Goal: Task Accomplishment & Management: Manage account settings

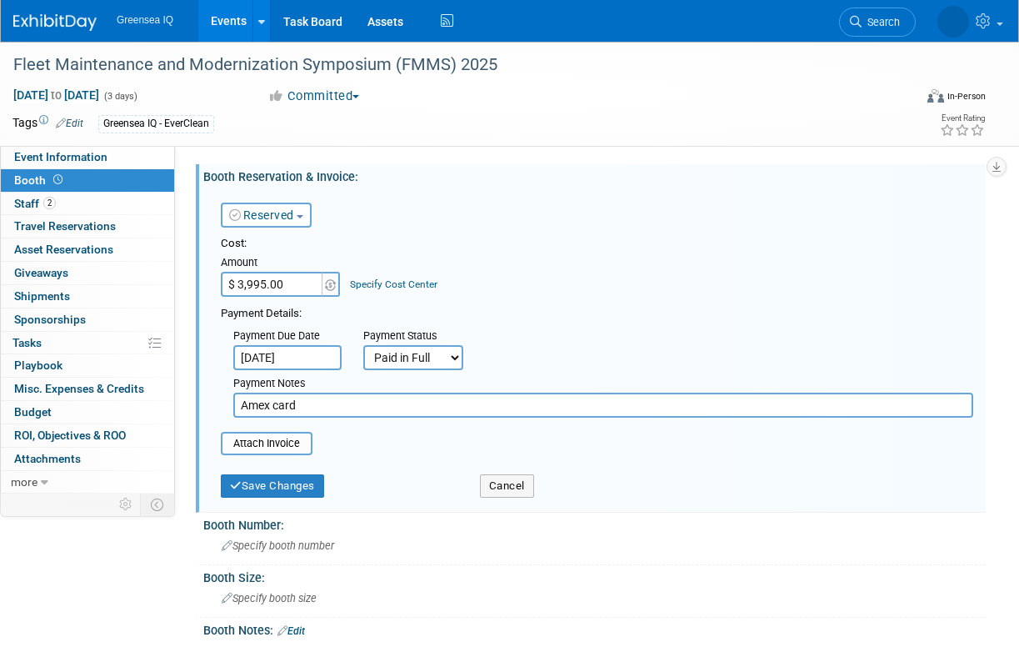
select select "1"
click at [281, 442] on input "file" at bounding box center [212, 443] width 198 height 20
click at [508, 488] on button "Cancel" at bounding box center [507, 485] width 54 height 23
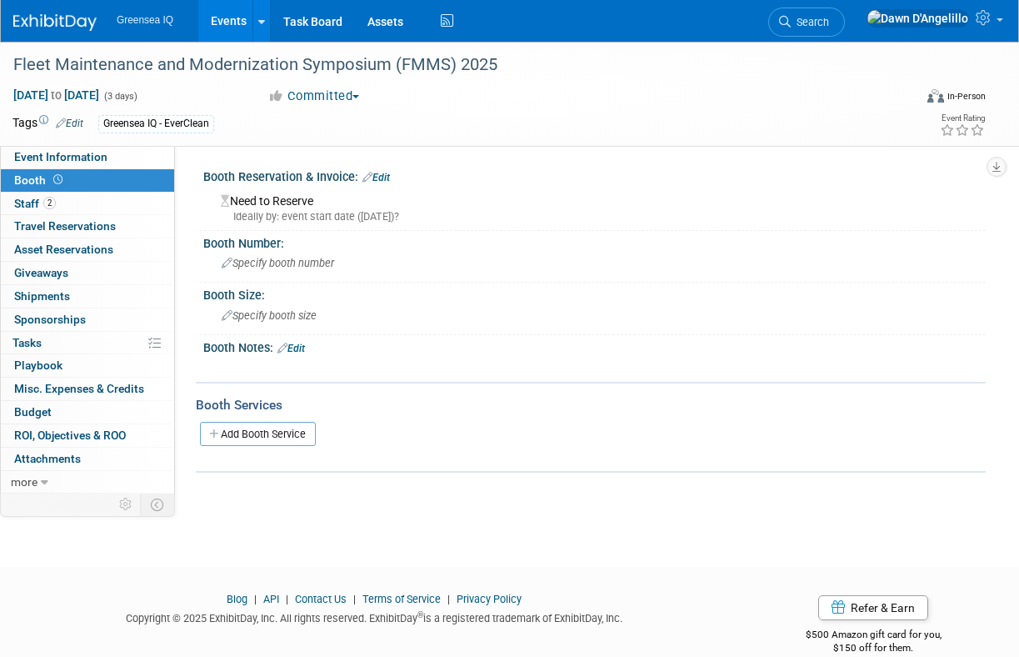
click at [380, 174] on link "Edit" at bounding box center [377, 178] width 28 height 12
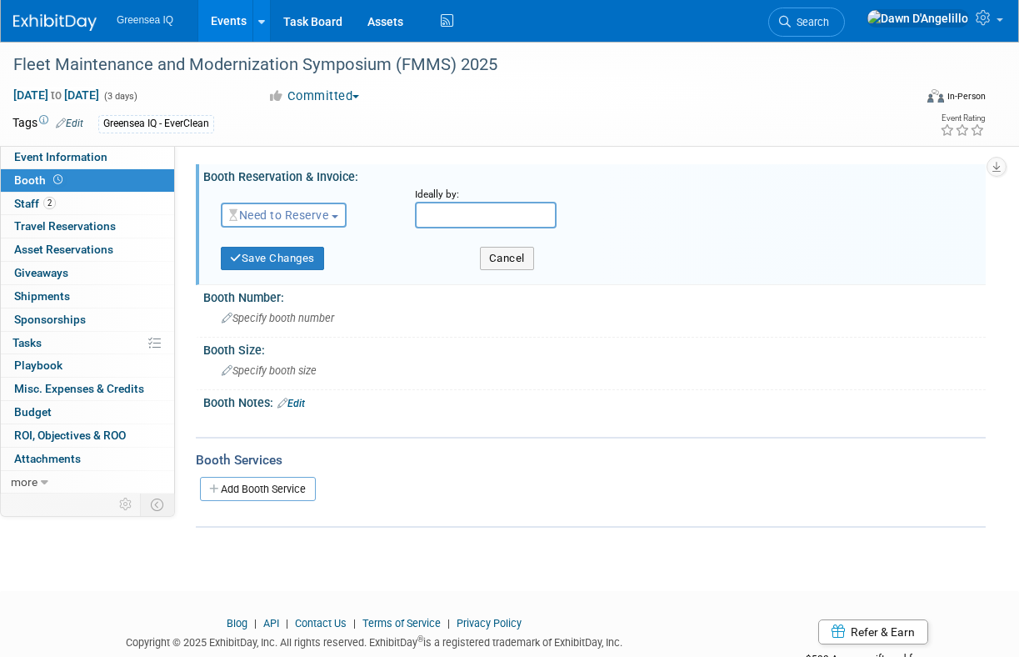
click at [297, 217] on span "Need to Reserve" at bounding box center [278, 214] width 99 height 13
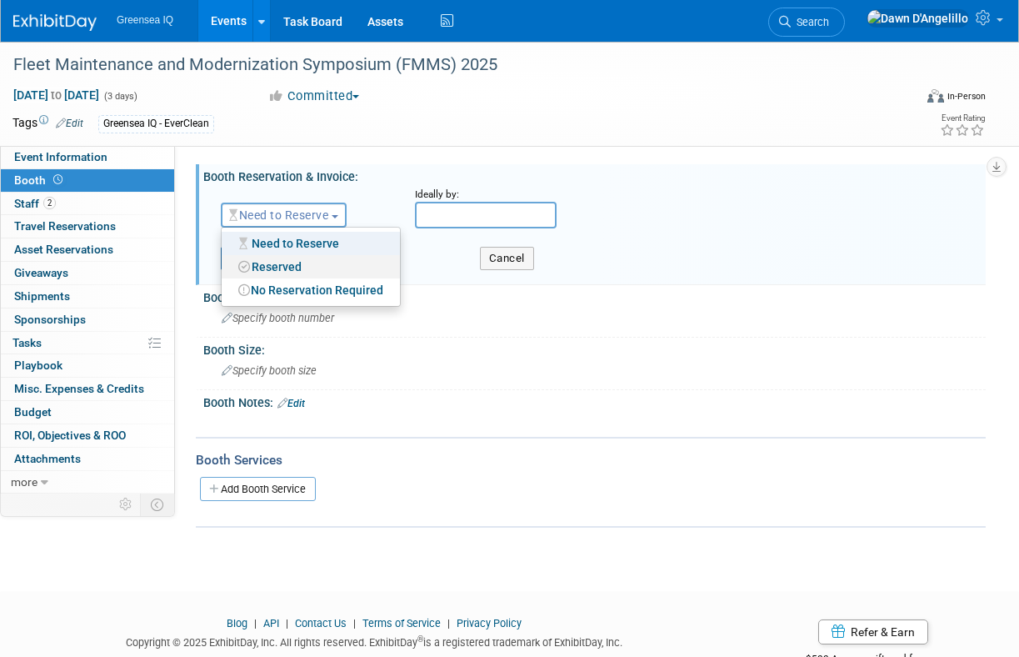
click at [294, 267] on link "Reserved" at bounding box center [311, 266] width 178 height 23
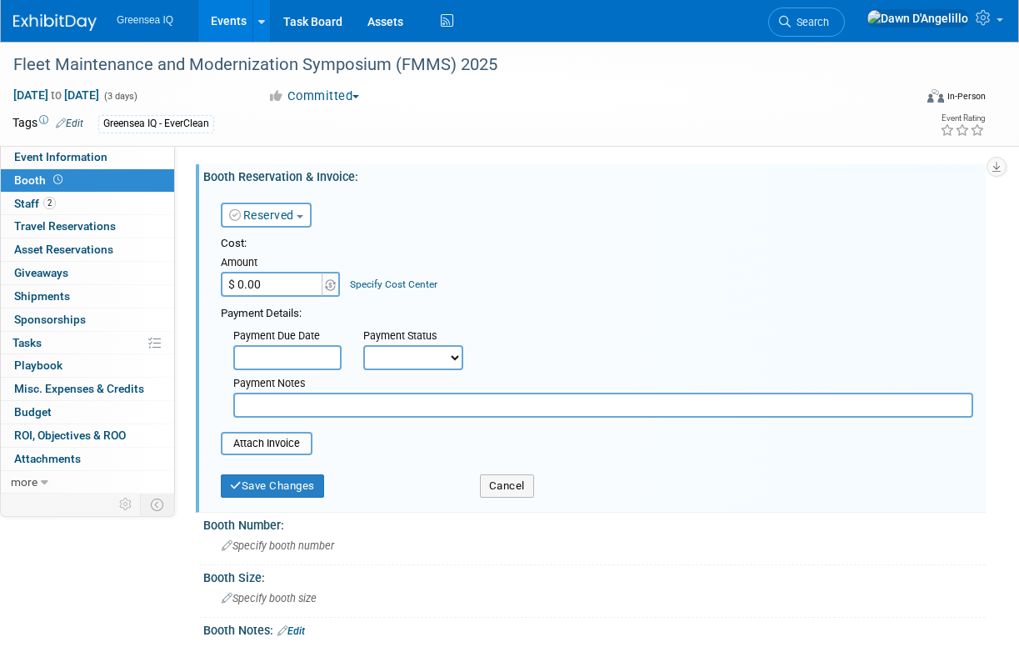
click at [288, 283] on input "$ 0.00" at bounding box center [273, 284] width 104 height 25
type input "$ 3,995.00"
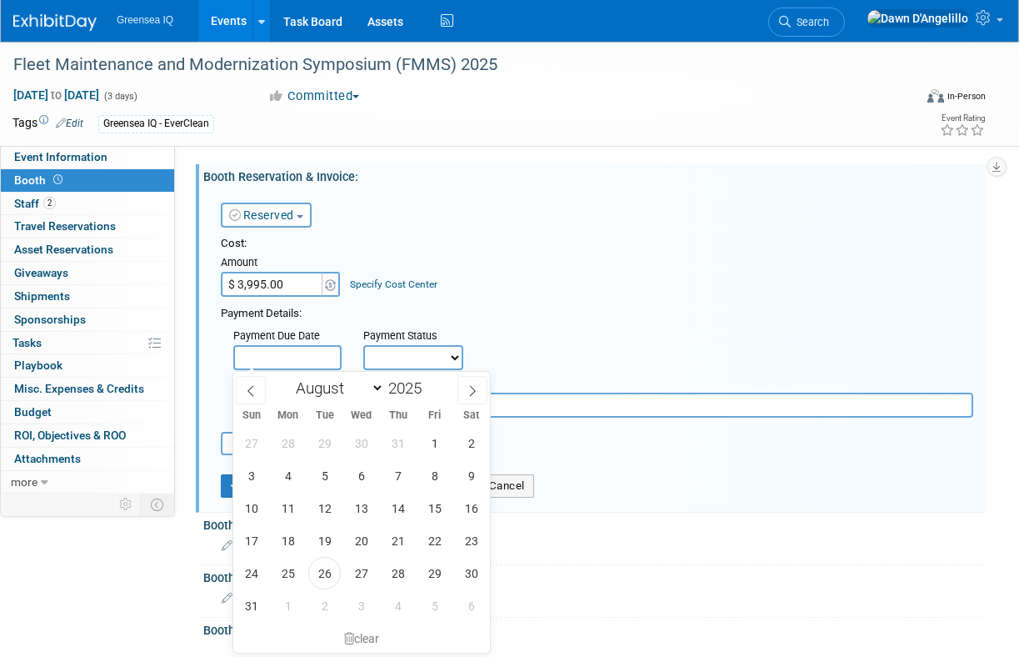
click at [298, 348] on input "text" at bounding box center [287, 357] width 108 height 25
click at [327, 553] on span "19" at bounding box center [324, 540] width 33 height 33
type input "[DATE]"
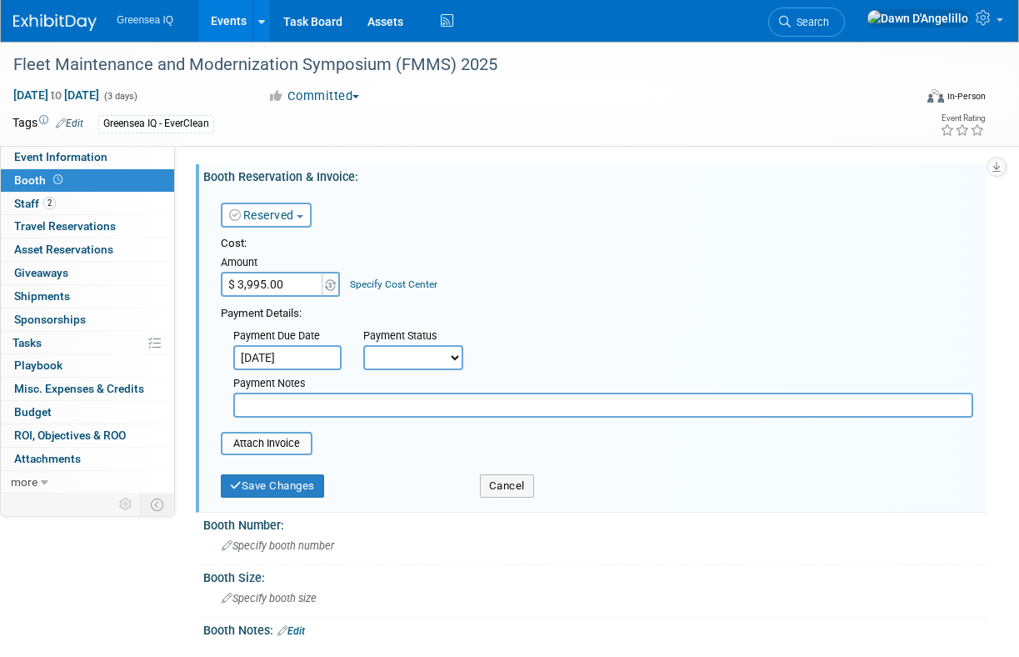
click at [419, 362] on select "Not Paid Yet Partially Paid Paid in Full" at bounding box center [413, 357] width 100 height 25
select select "1"
click at [363, 345] on select "Not Paid Yet Partially Paid Paid in Full" at bounding box center [413, 357] width 100 height 25
click at [303, 405] on input "text" at bounding box center [603, 405] width 740 height 25
type input "Amex card"
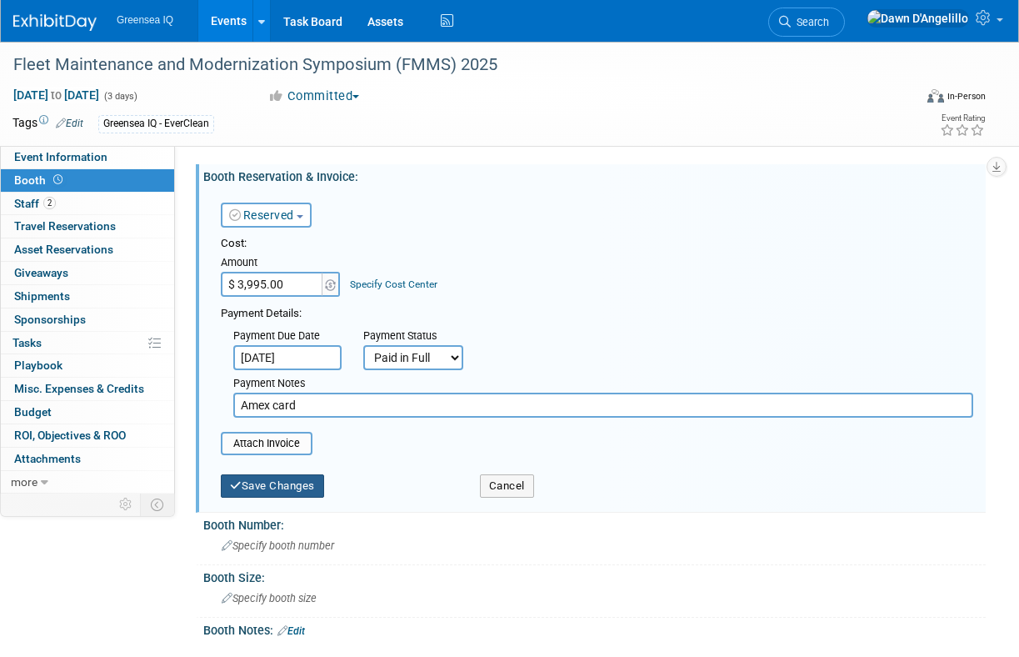
click at [268, 491] on button "Save Changes" at bounding box center [272, 485] width 103 height 23
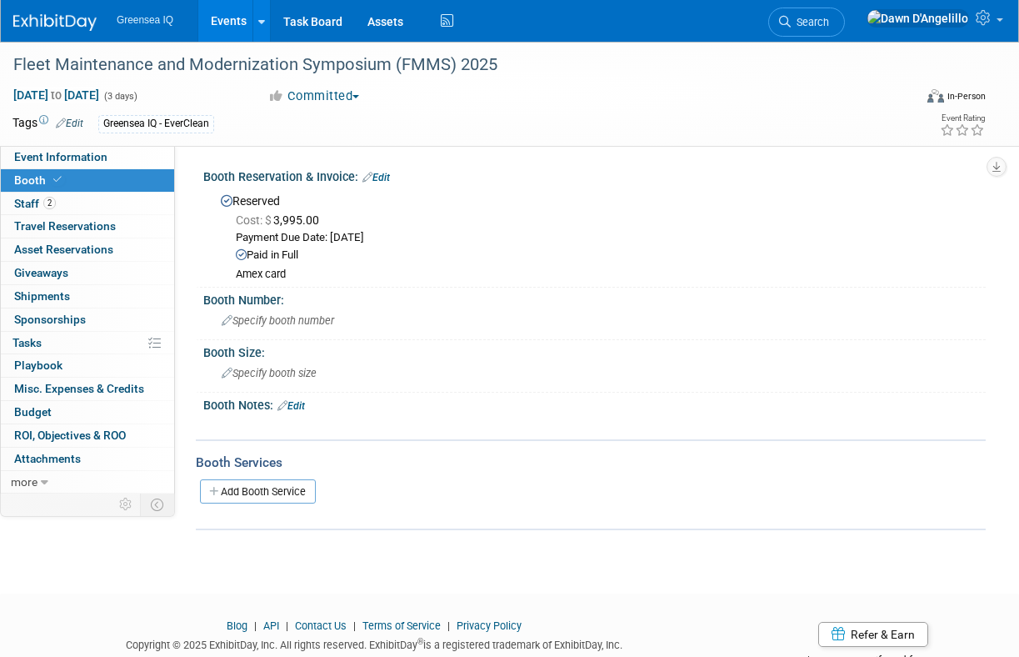
click at [226, 19] on link "Events" at bounding box center [228, 21] width 61 height 42
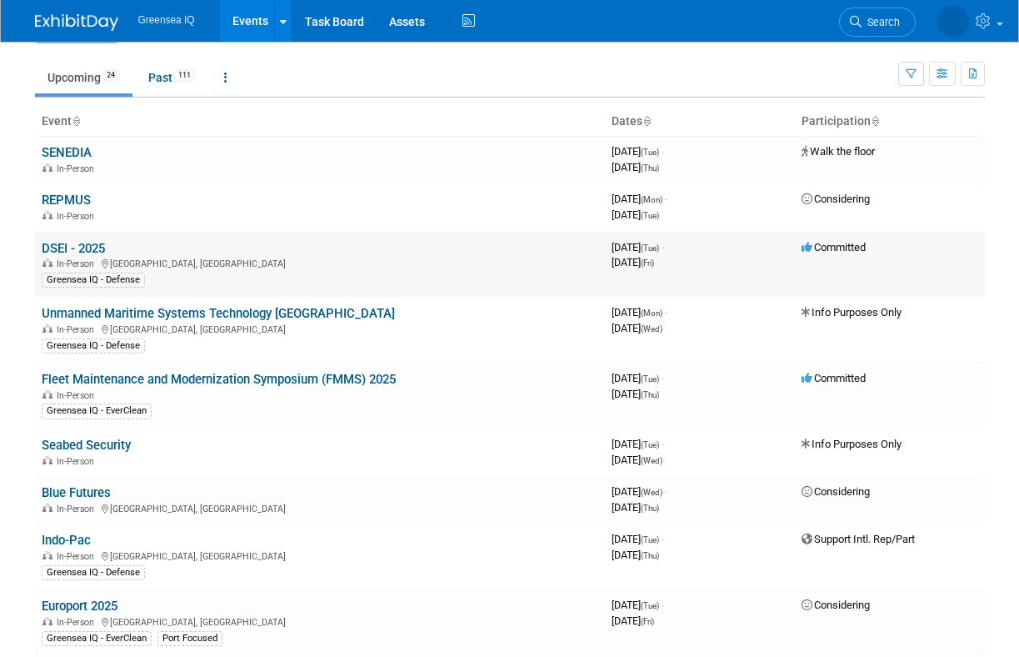
scroll to position [38, 0]
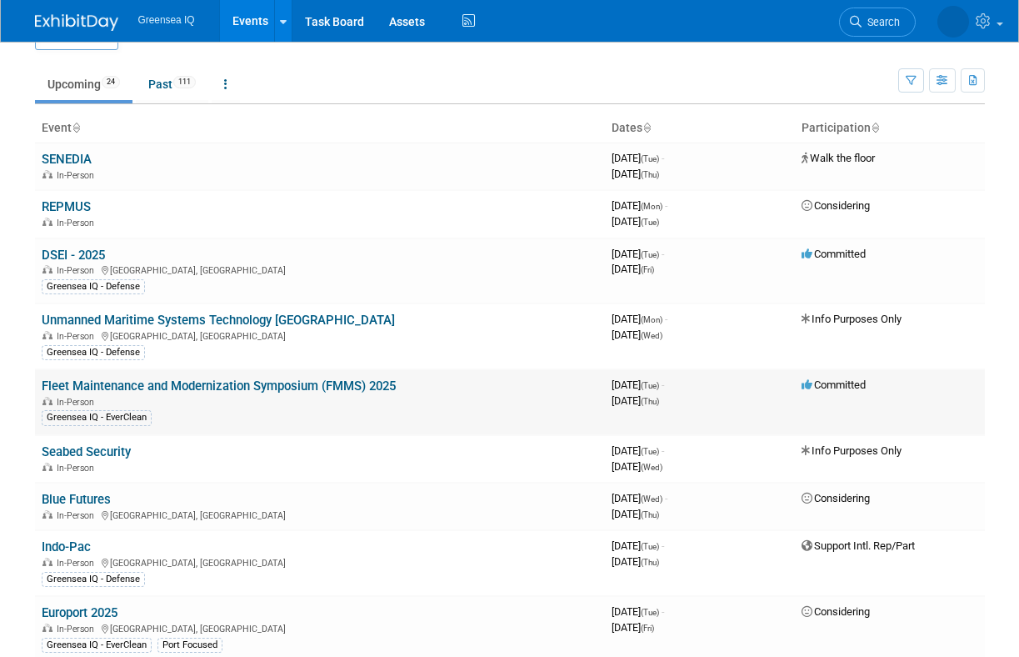
click at [122, 387] on link "Fleet Maintenance and Modernization Symposium (FMMS) 2025" at bounding box center [219, 385] width 354 height 15
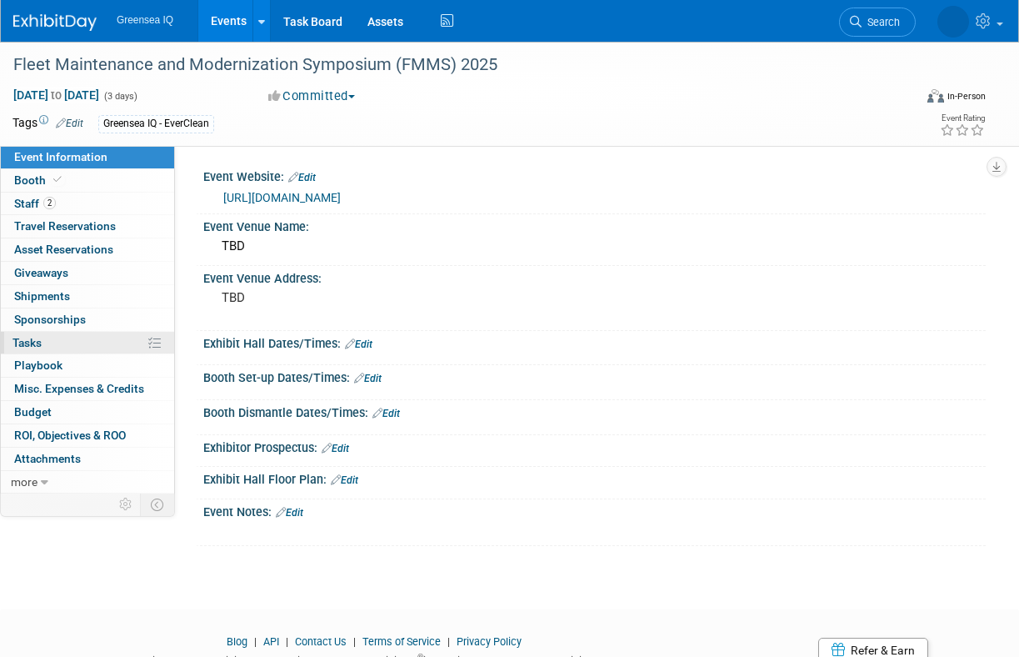
click at [32, 340] on span "Tasks 0%" at bounding box center [27, 342] width 29 height 13
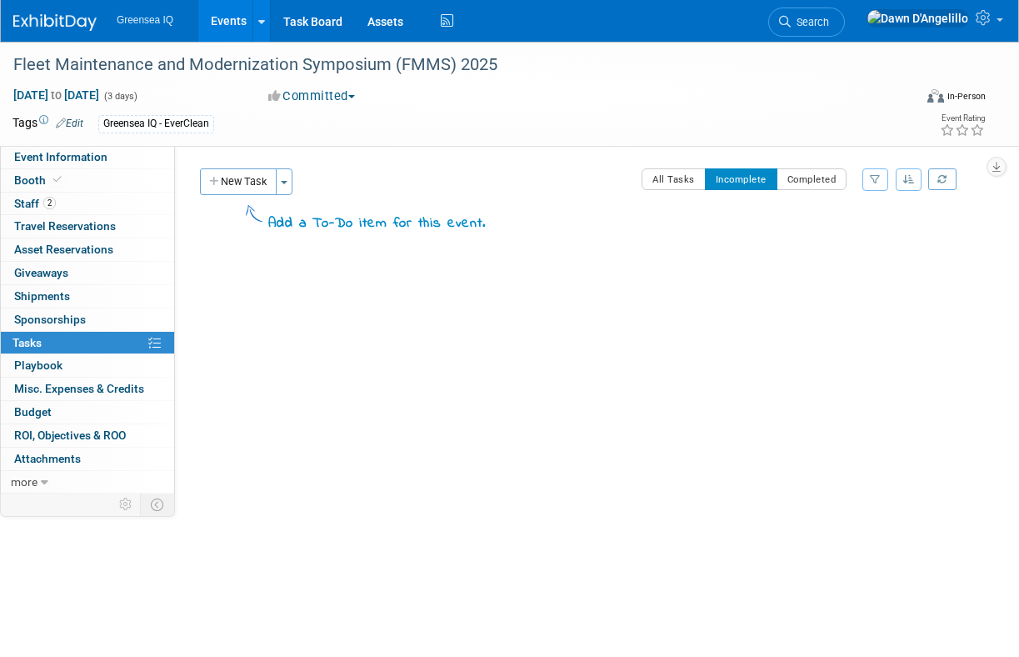
click at [343, 94] on button "Committed" at bounding box center [312, 97] width 99 height 18
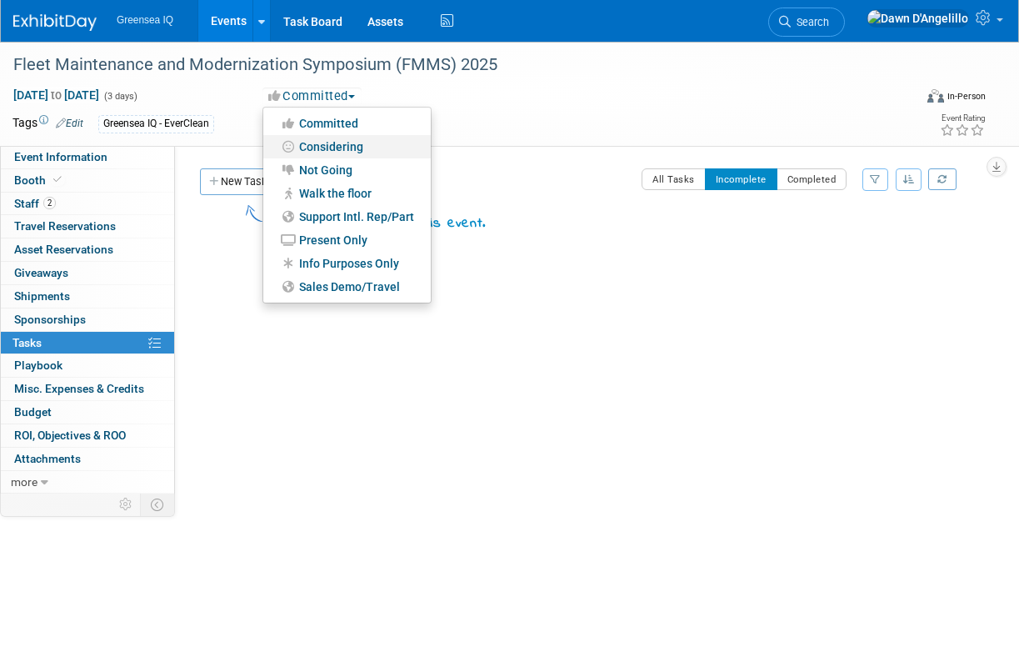
click at [335, 148] on link "Considering" at bounding box center [347, 146] width 168 height 23
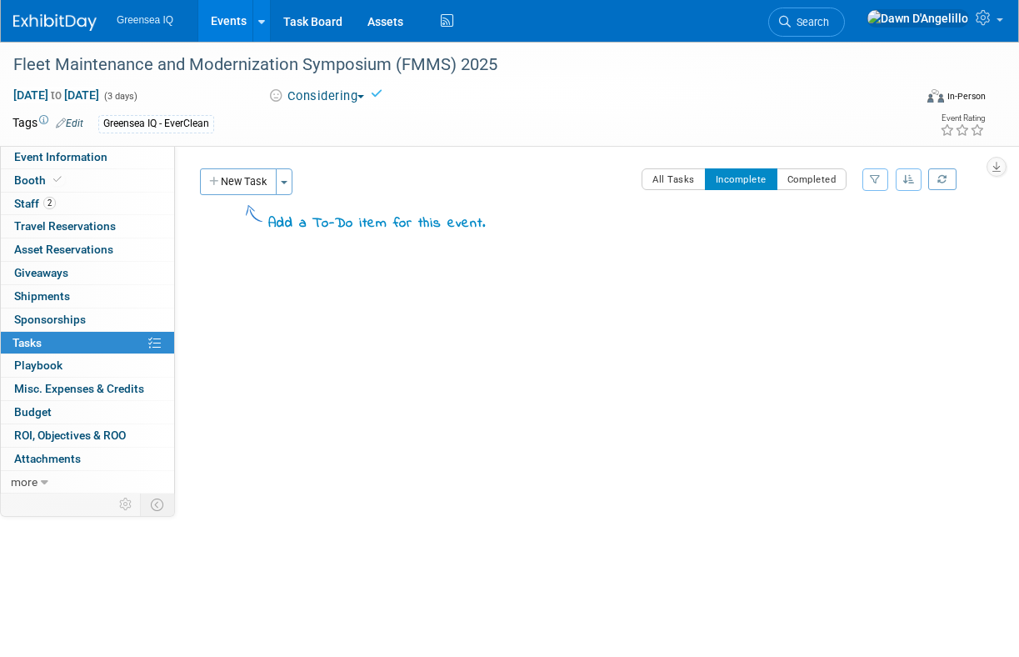
click at [364, 97] on span "button" at bounding box center [361, 96] width 7 height 3
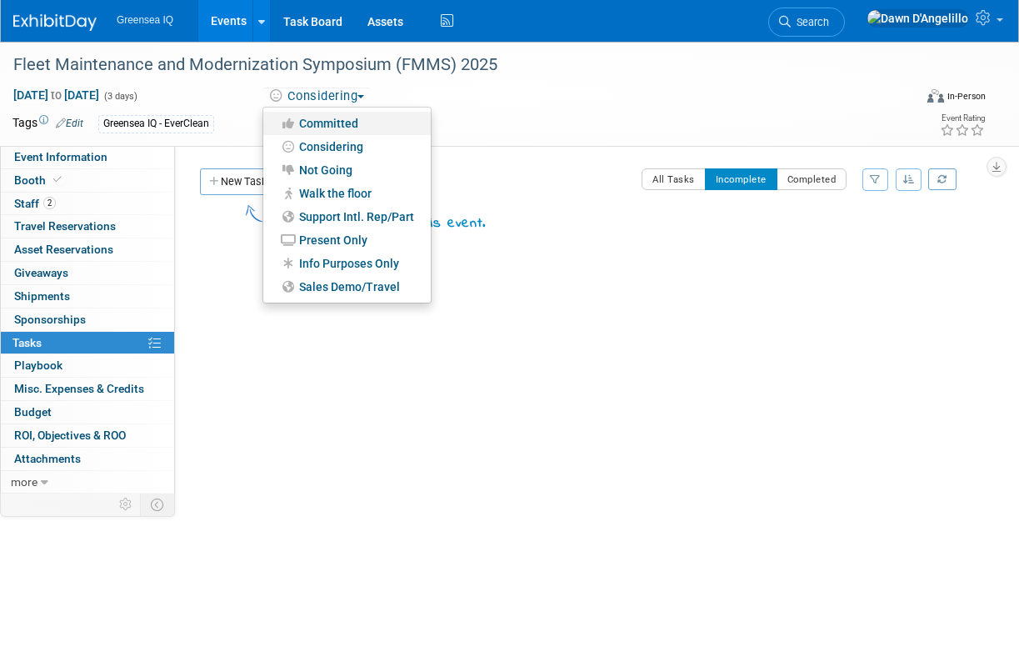
click at [340, 123] on link "Committed" at bounding box center [347, 123] width 168 height 23
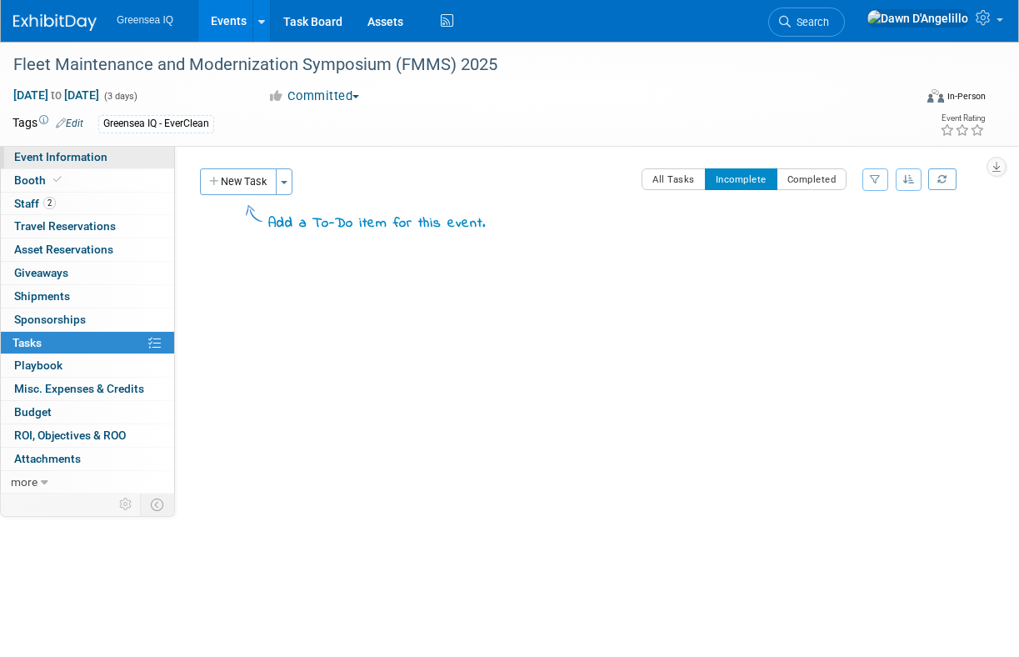
click at [67, 155] on span "Event Information" at bounding box center [60, 156] width 93 height 13
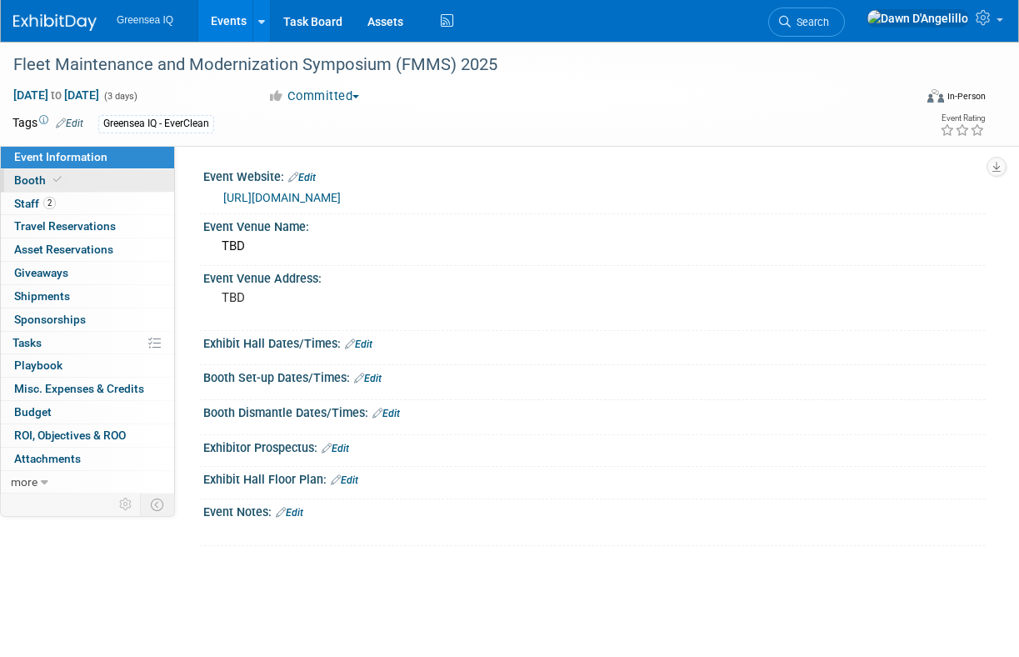
click at [86, 179] on link "Booth" at bounding box center [87, 180] width 173 height 23
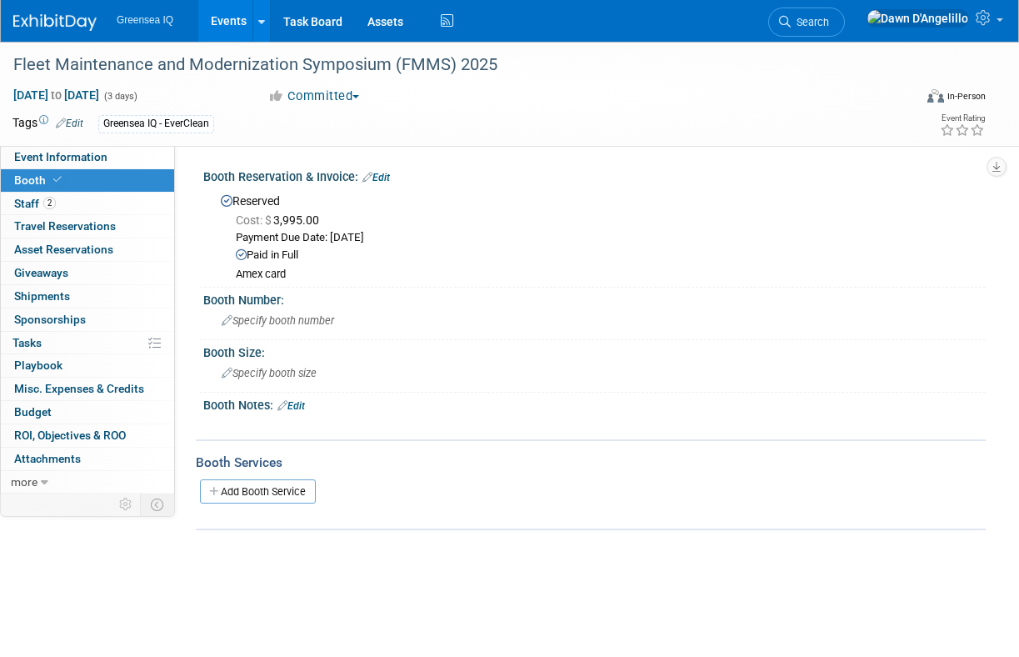
click at [387, 177] on link "Edit" at bounding box center [377, 178] width 28 height 12
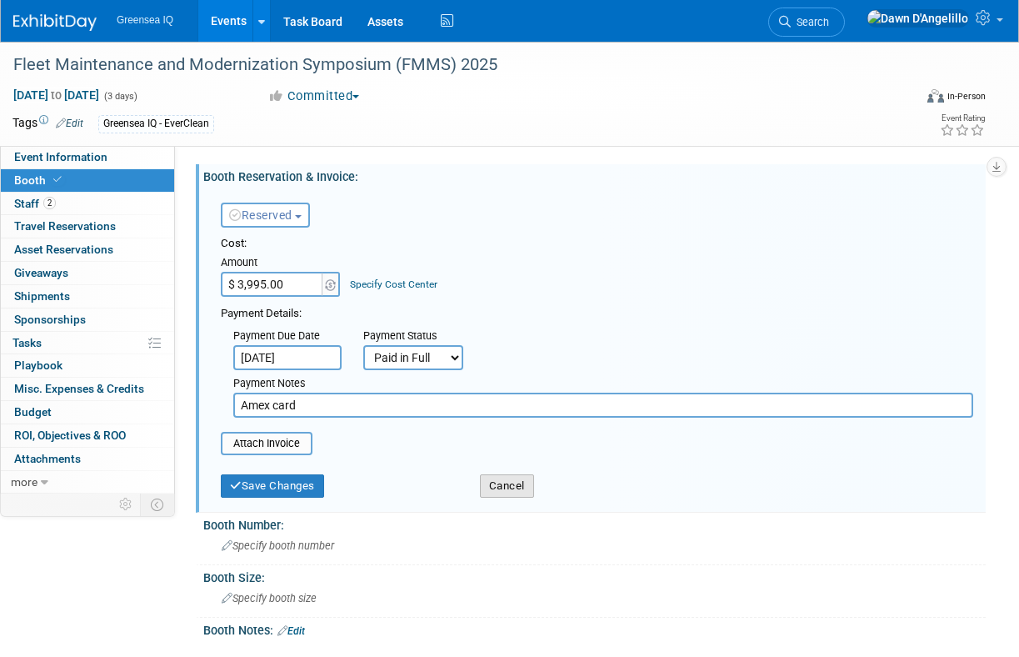
click at [513, 490] on button "Cancel" at bounding box center [507, 485] width 54 height 23
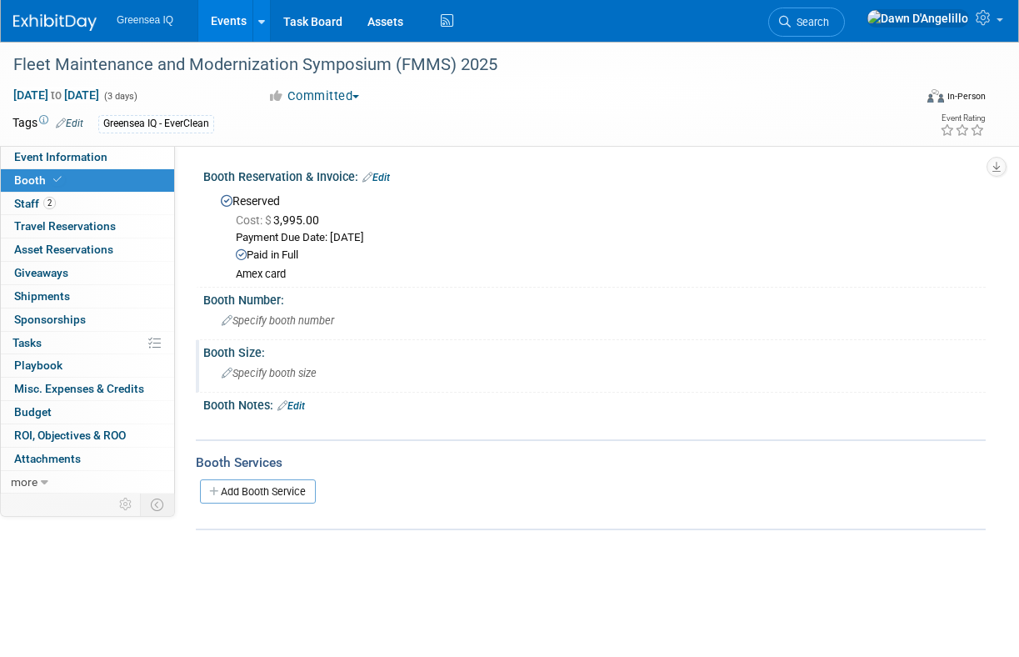
click at [273, 373] on span "Specify booth size" at bounding box center [269, 373] width 95 height 13
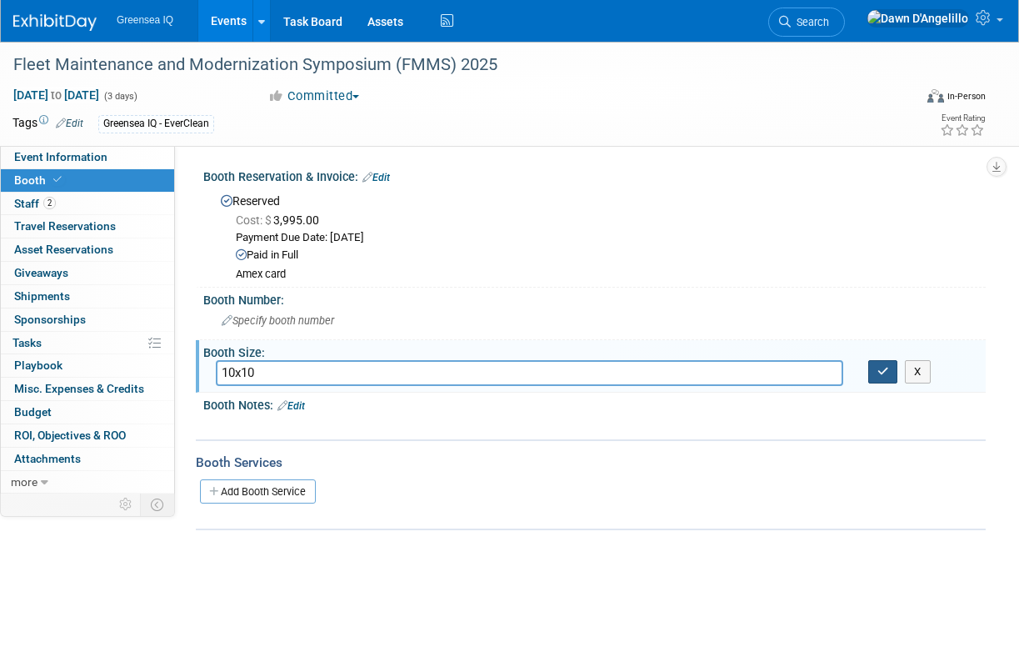
type input "10x10"
click at [878, 371] on icon "button" at bounding box center [884, 371] width 12 height 11
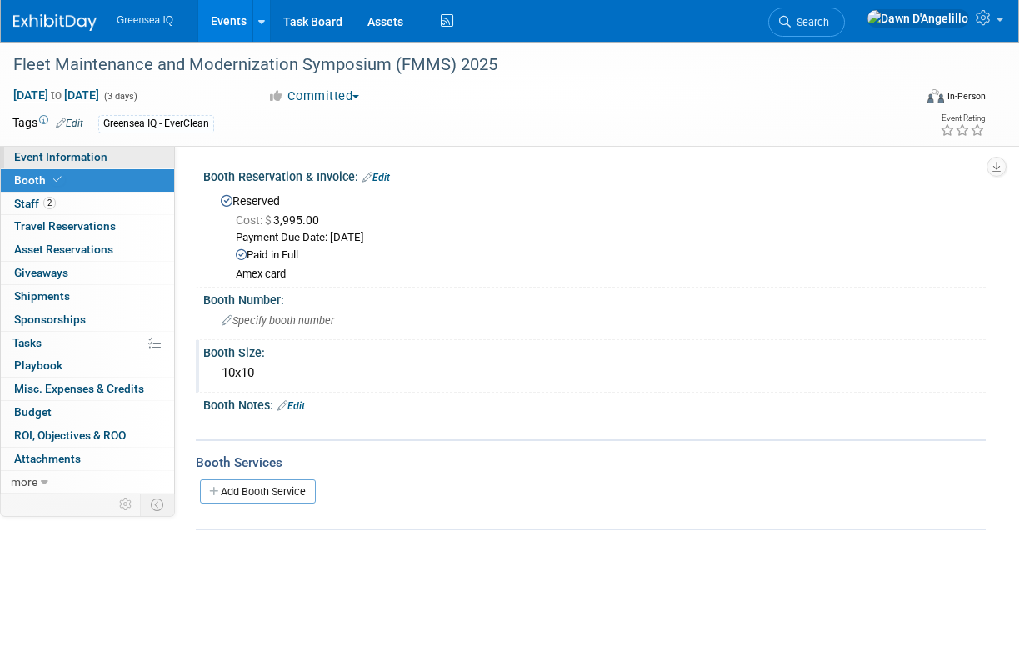
click at [75, 159] on span "Event Information" at bounding box center [60, 156] width 93 height 13
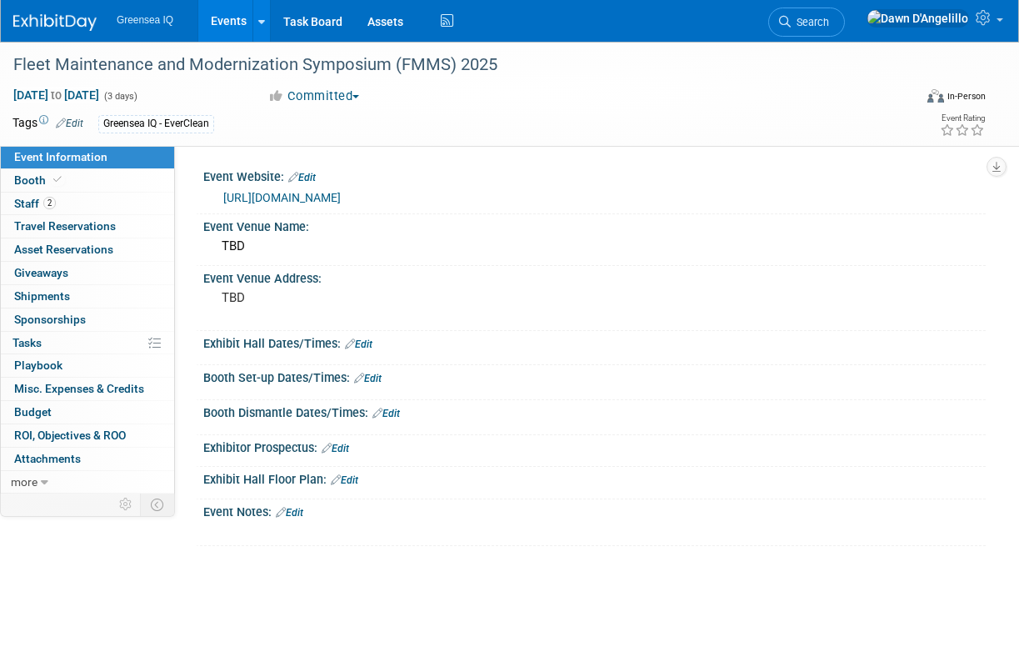
click at [329, 194] on link "[URL][DOMAIN_NAME]" at bounding box center [282, 197] width 118 height 13
click at [298, 512] on link "Edit" at bounding box center [290, 513] width 28 height 12
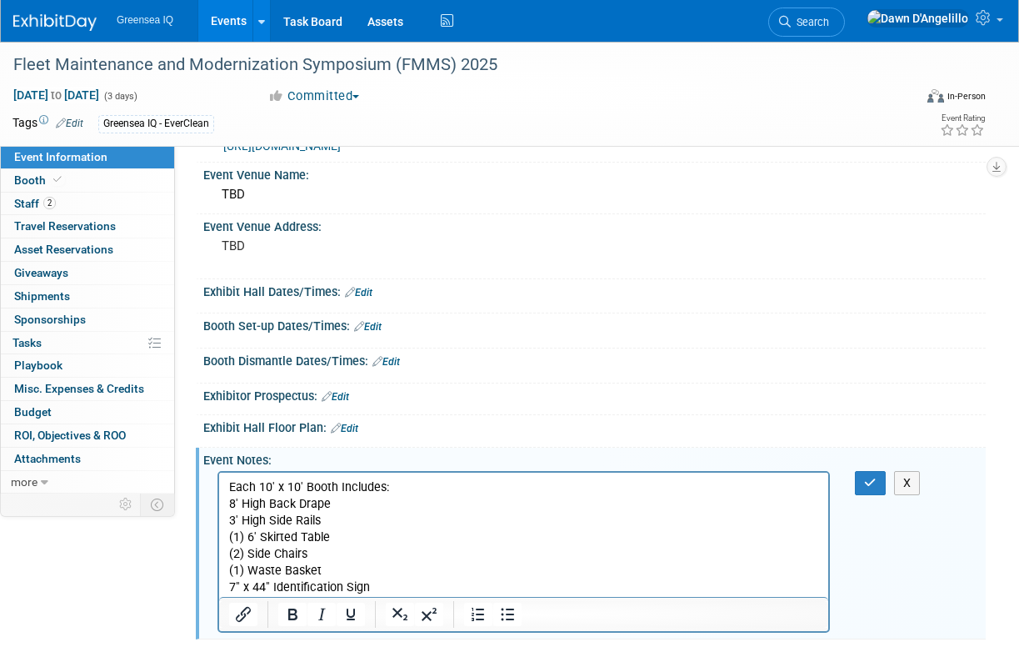
scroll to position [67, 0]
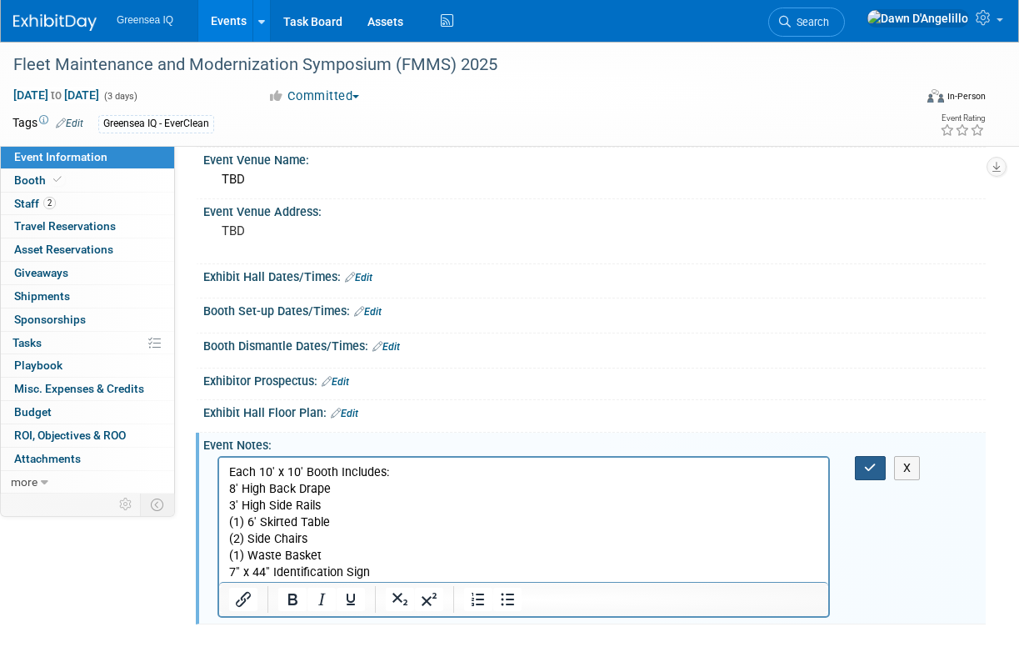
click at [866, 467] on icon "button" at bounding box center [870, 468] width 13 height 12
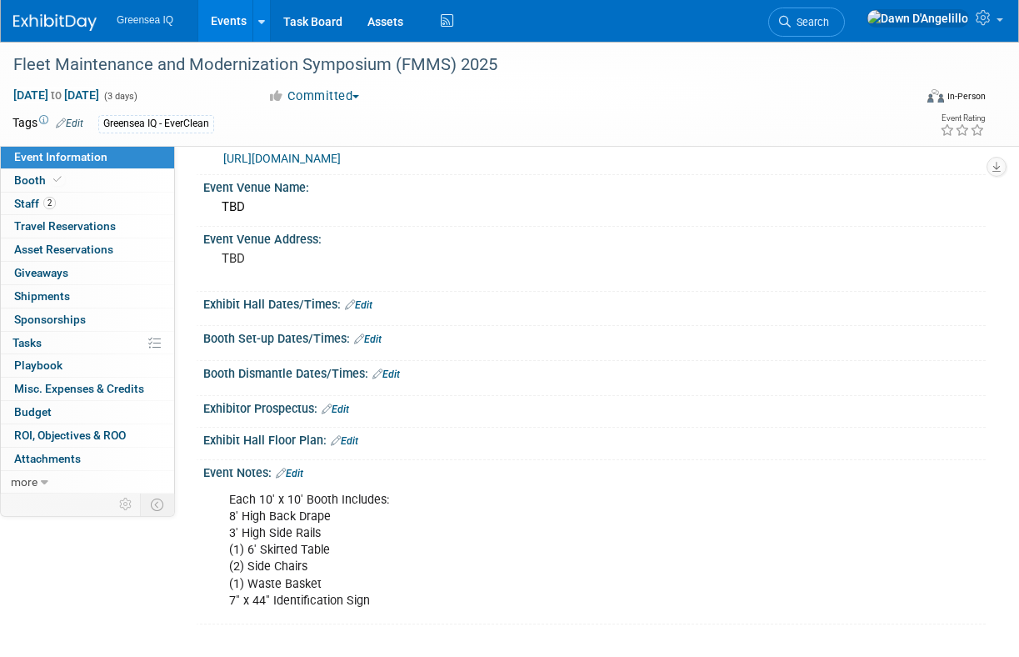
click at [295, 471] on link "Edit" at bounding box center [290, 474] width 28 height 12
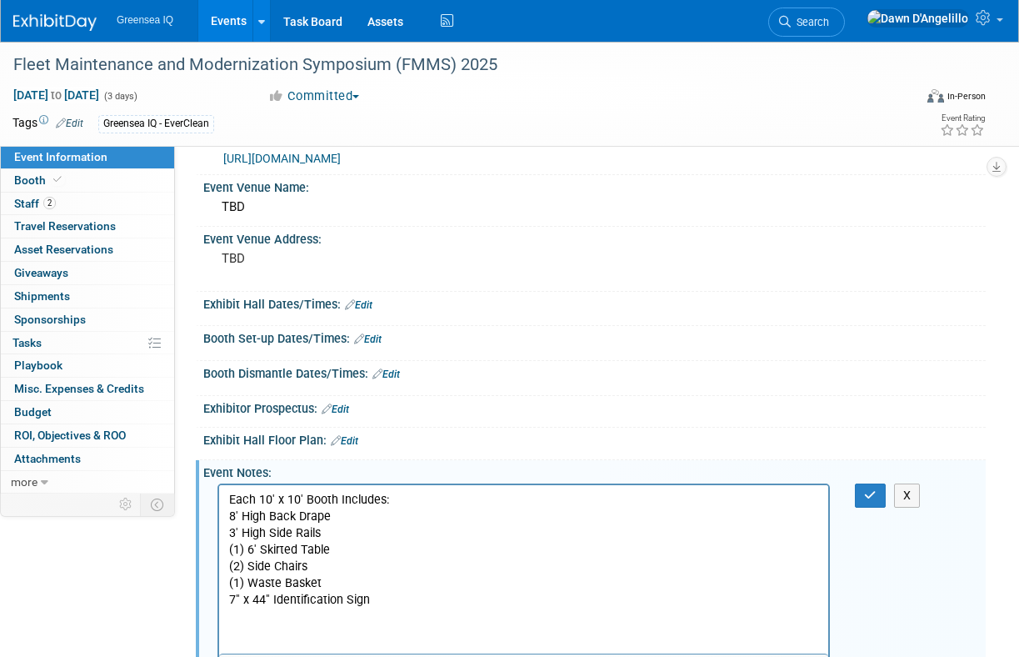
scroll to position [0, 0]
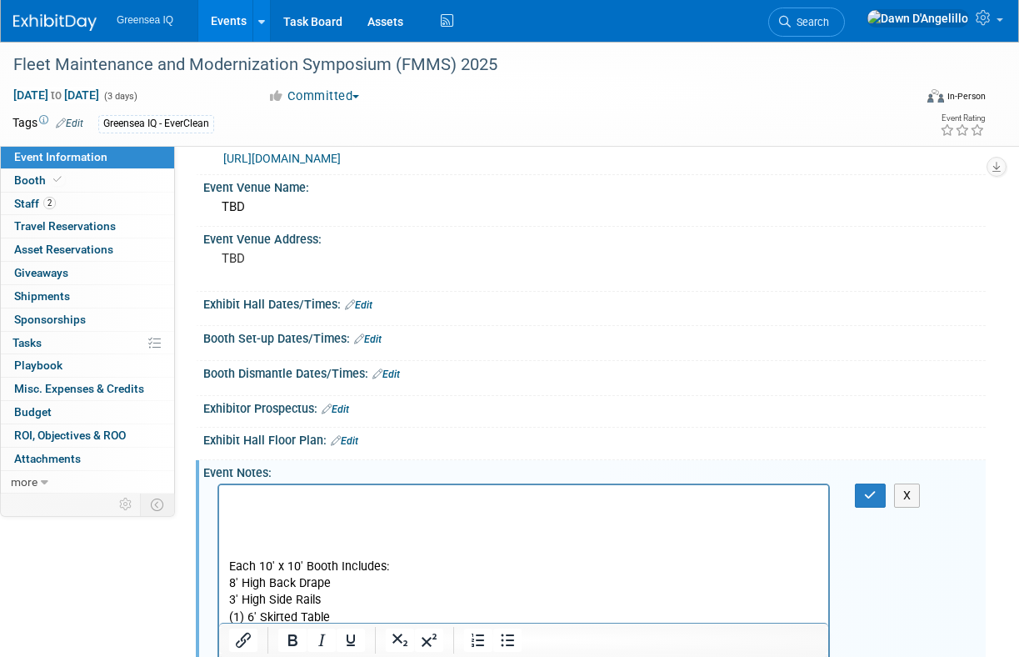
click at [229, 494] on p "Rich Text Area. Press ALT-0 for help." at bounding box center [524, 500] width 590 height 17
drag, startPoint x: 232, startPoint y: 557, endPoint x: 231, endPoint y: 502, distance: 55.0
click at [231, 502] on body "Each 10' x 10' Booth Includes: 8' High Back Drape 3' High Side Rails (1) 6' Ski…" at bounding box center [524, 584] width 592 height 184
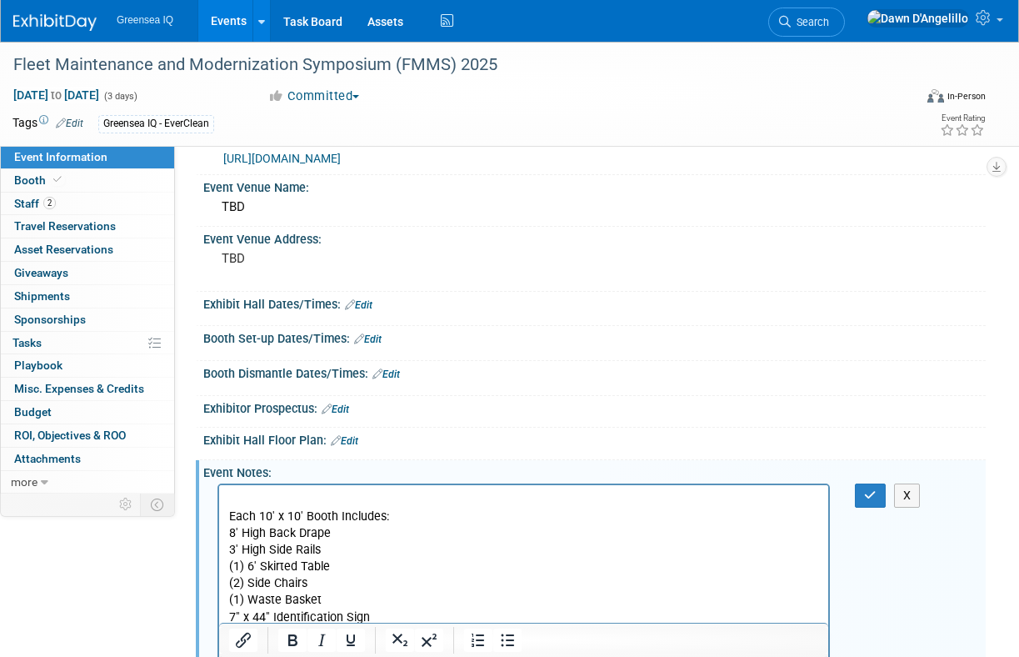
click at [229, 518] on p "Each 10' x 10' Booth Includes: 8' High Back Drape 3' High Side Rails (1) 6' Ski…" at bounding box center [524, 567] width 590 height 118
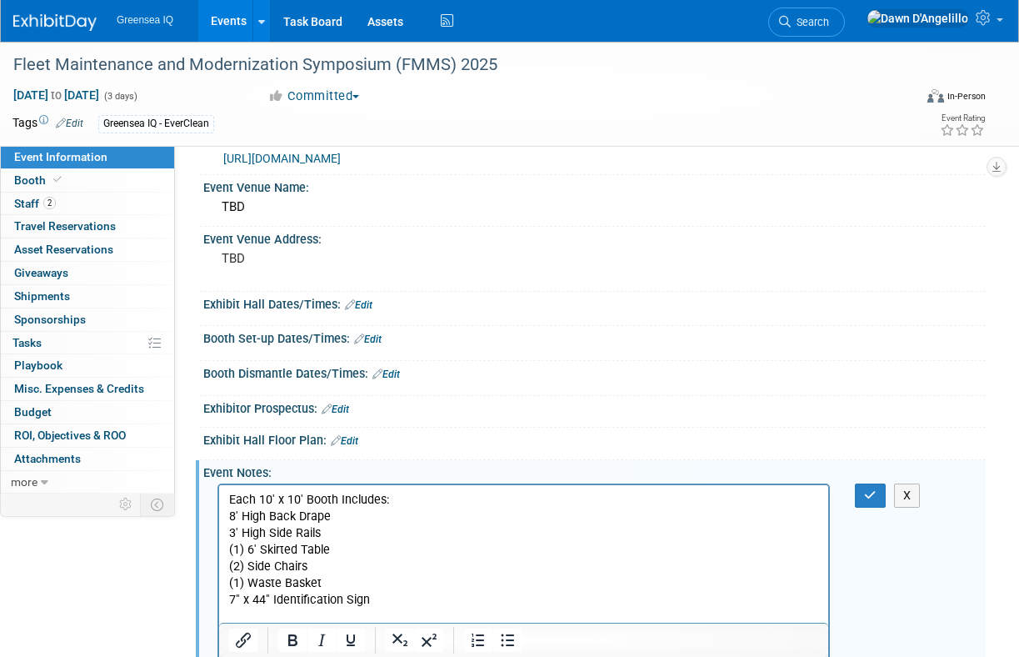
click at [149, 583] on div "Event Information Event Info Booth Booth 2 Staff 2 Staff 0 Travel Reservations …" at bounding box center [509, 348] width 1019 height 691
click at [868, 493] on icon "button" at bounding box center [870, 495] width 13 height 12
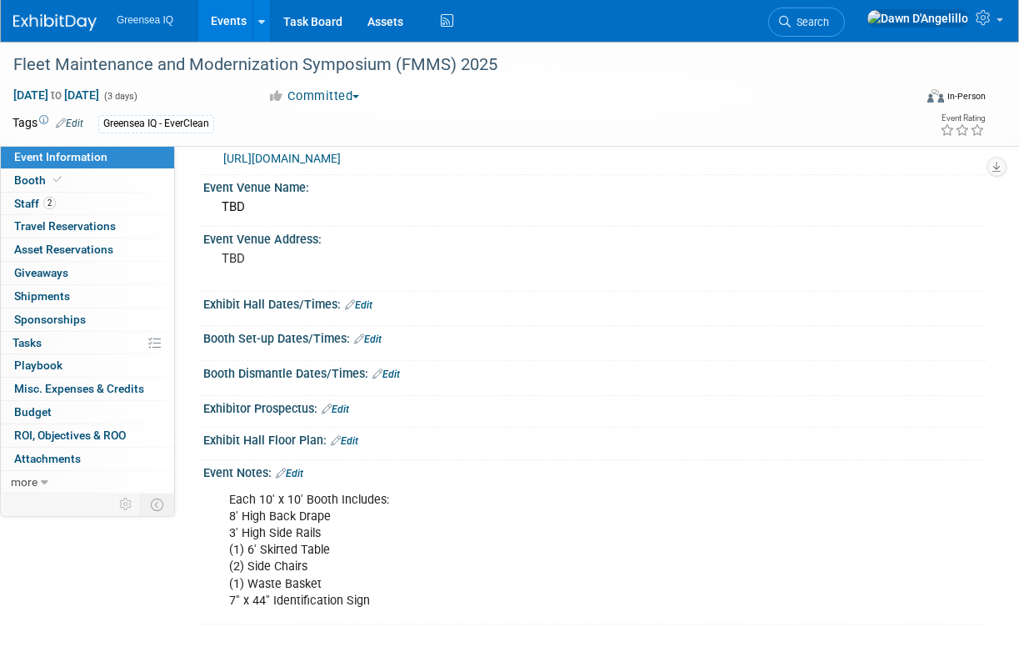
click at [346, 408] on link "Edit" at bounding box center [336, 409] width 28 height 12
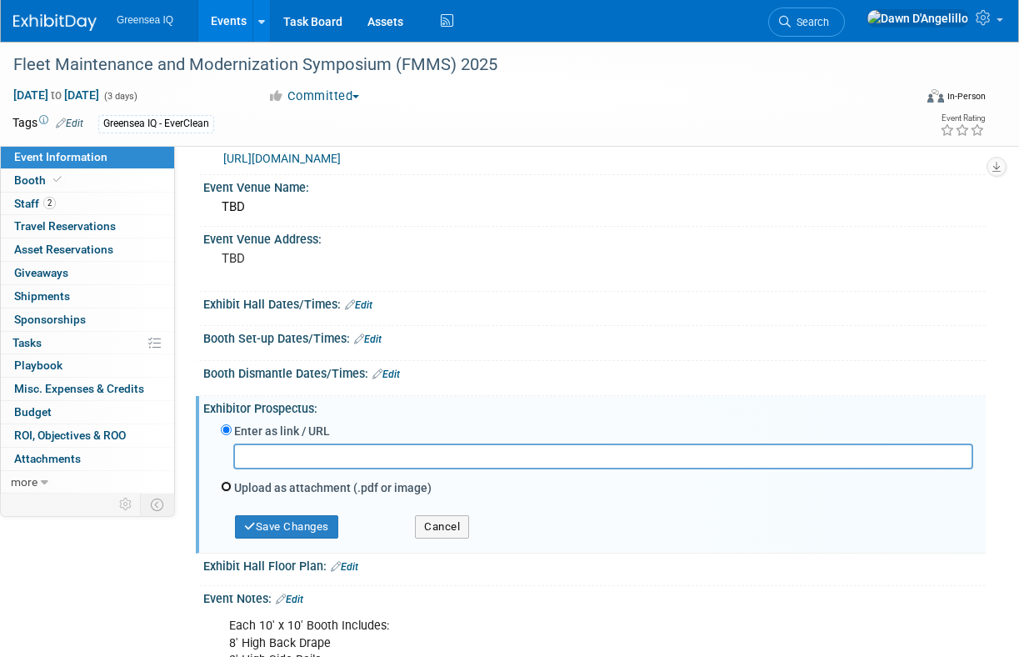
click at [228, 488] on input "Upload as attachment (.pdf or image)" at bounding box center [226, 486] width 11 height 11
radio input "true"
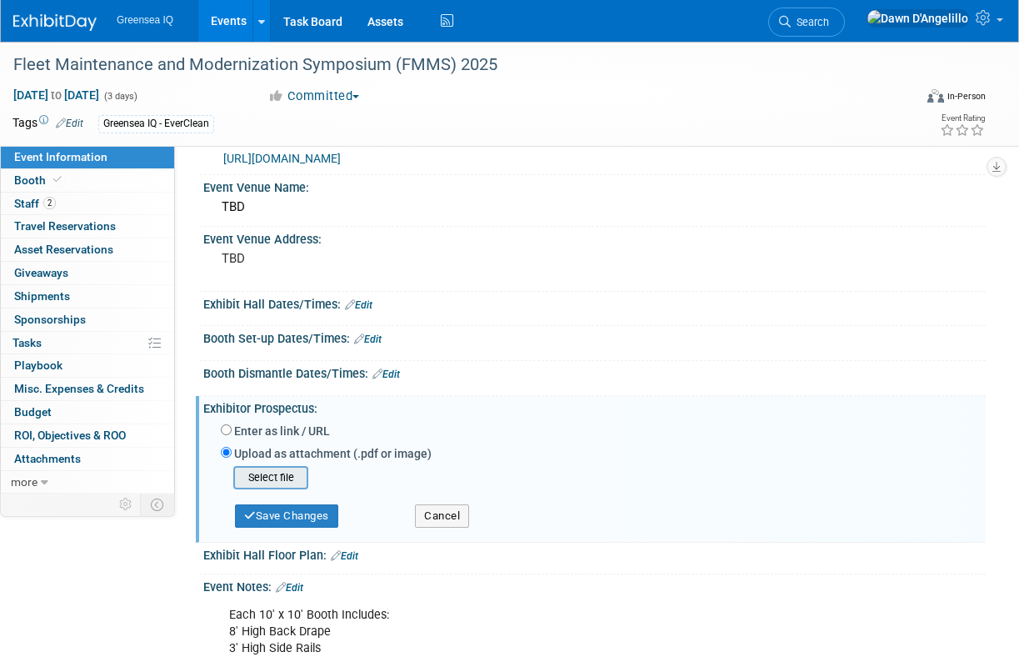
click at [276, 480] on input "file" at bounding box center [207, 478] width 198 height 20
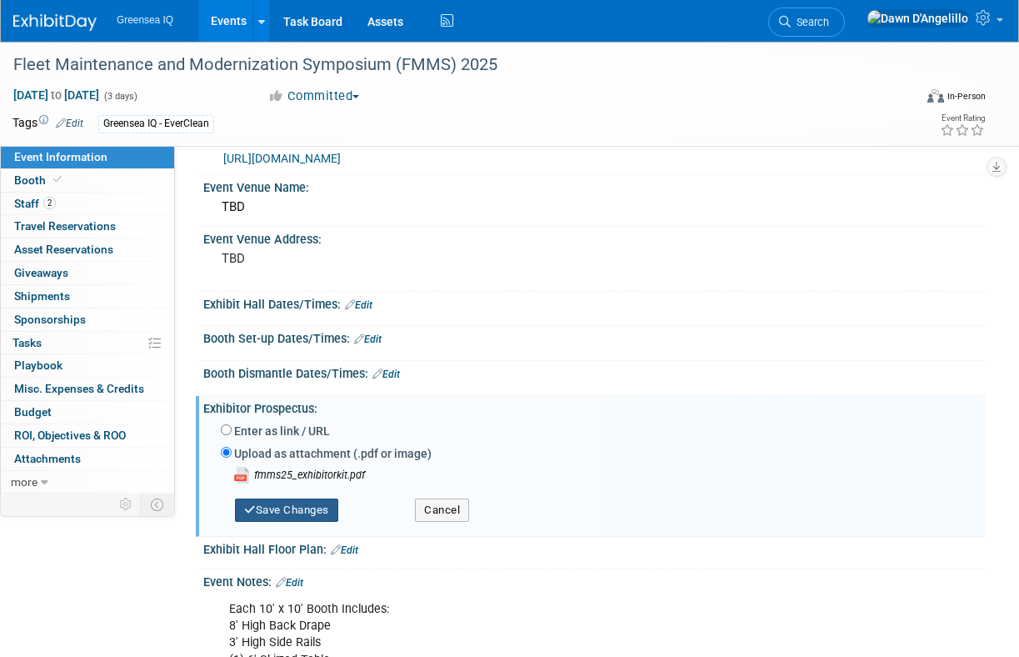
click at [306, 510] on button "Save Changes" at bounding box center [286, 509] width 103 height 23
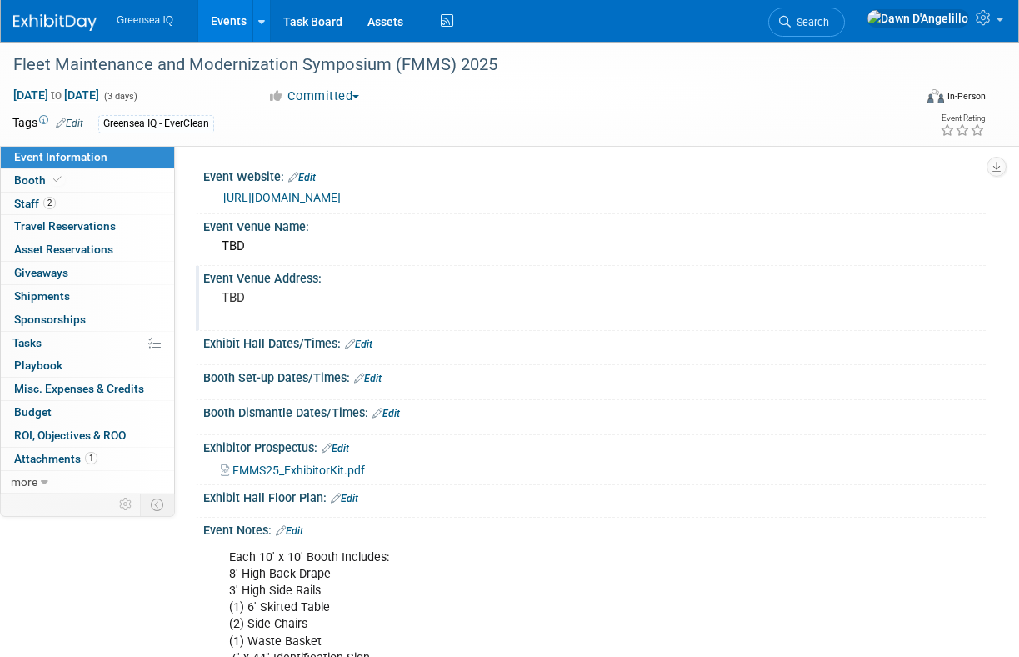
click at [33, 178] on span "Booth" at bounding box center [39, 179] width 51 height 13
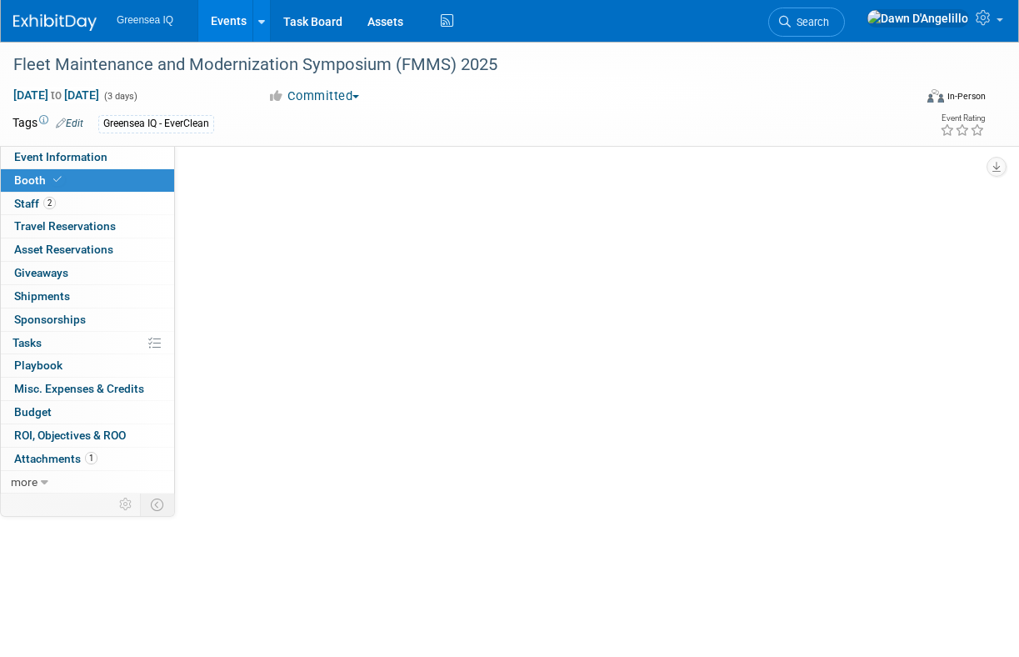
click at [33, 178] on span "Booth" at bounding box center [39, 179] width 51 height 13
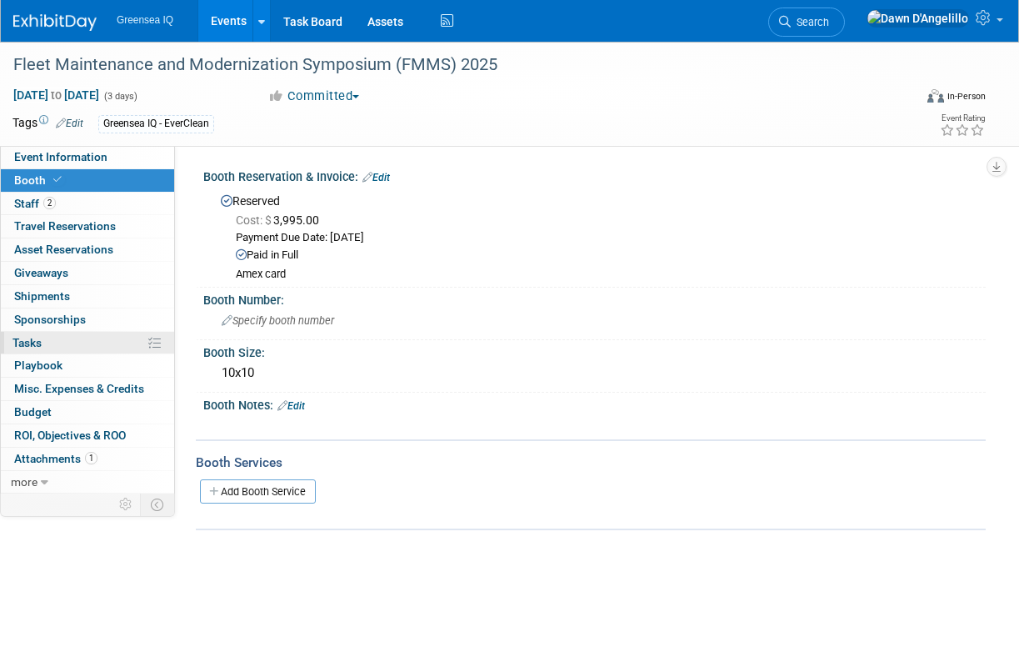
click at [29, 344] on span "Tasks 0%" at bounding box center [27, 342] width 29 height 13
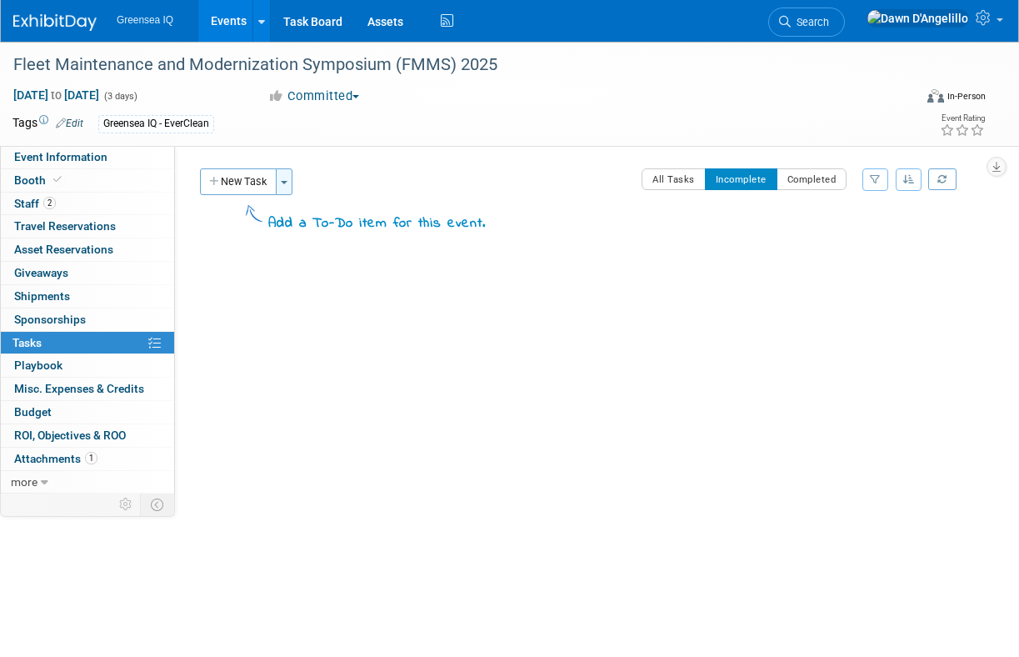
click at [287, 178] on button "Toggle Dropdown" at bounding box center [284, 181] width 17 height 27
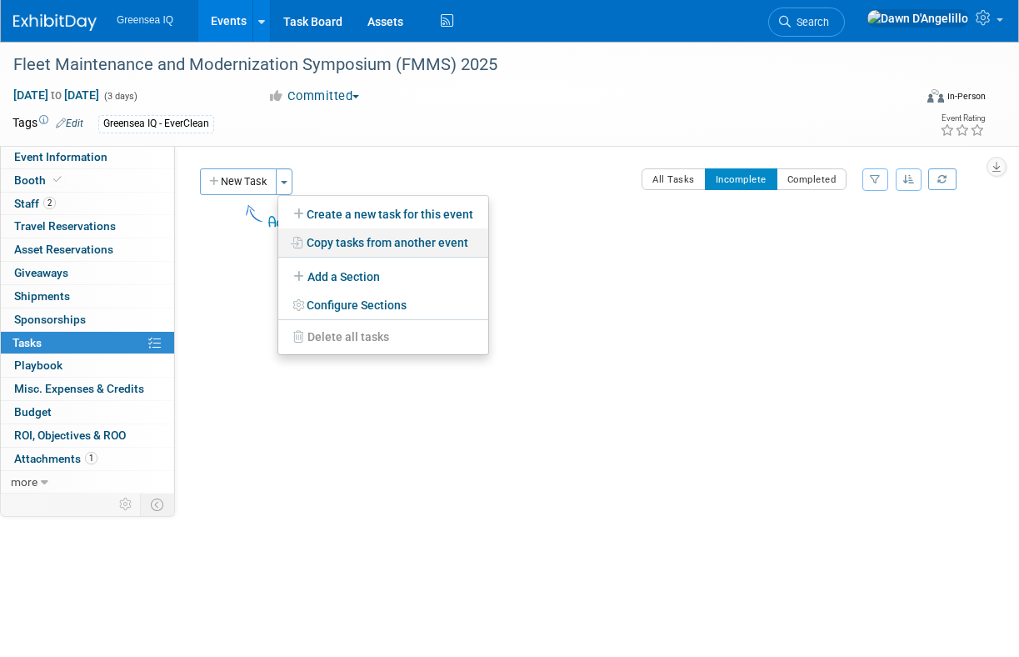
click at [344, 244] on link "Copy tasks from another event" at bounding box center [383, 242] width 210 height 28
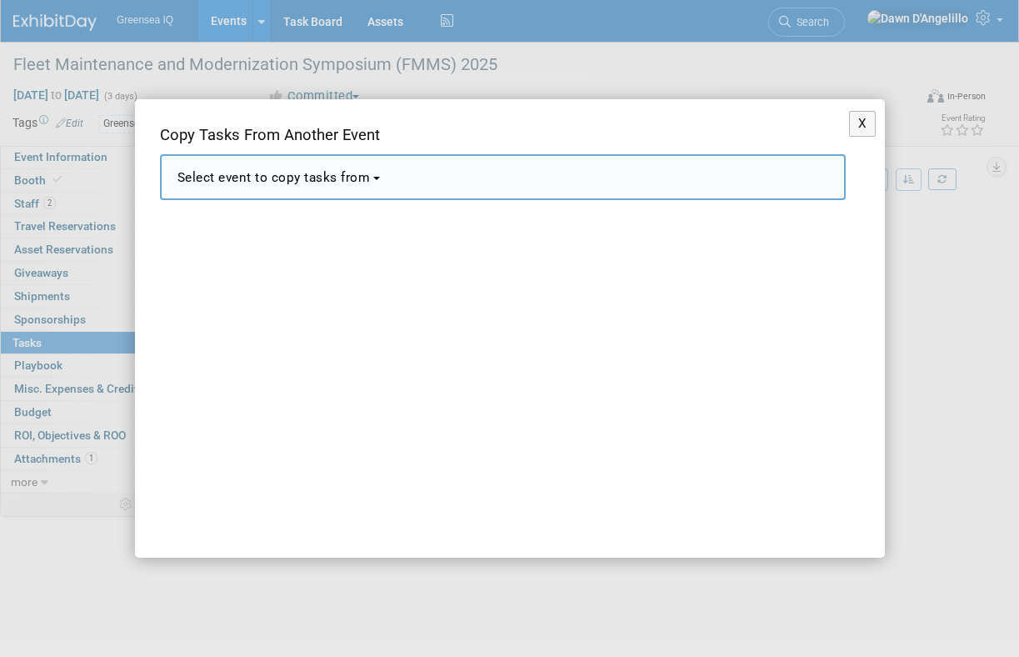
click at [371, 178] on span "Select event to copy tasks from" at bounding box center [274, 177] width 193 height 15
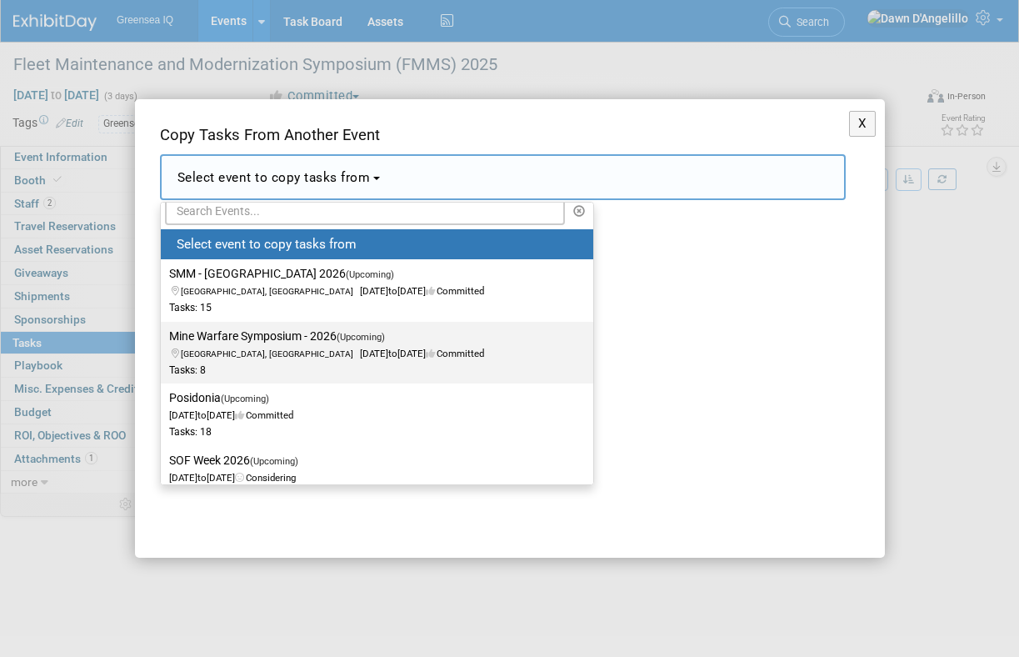
scroll to position [5, 0]
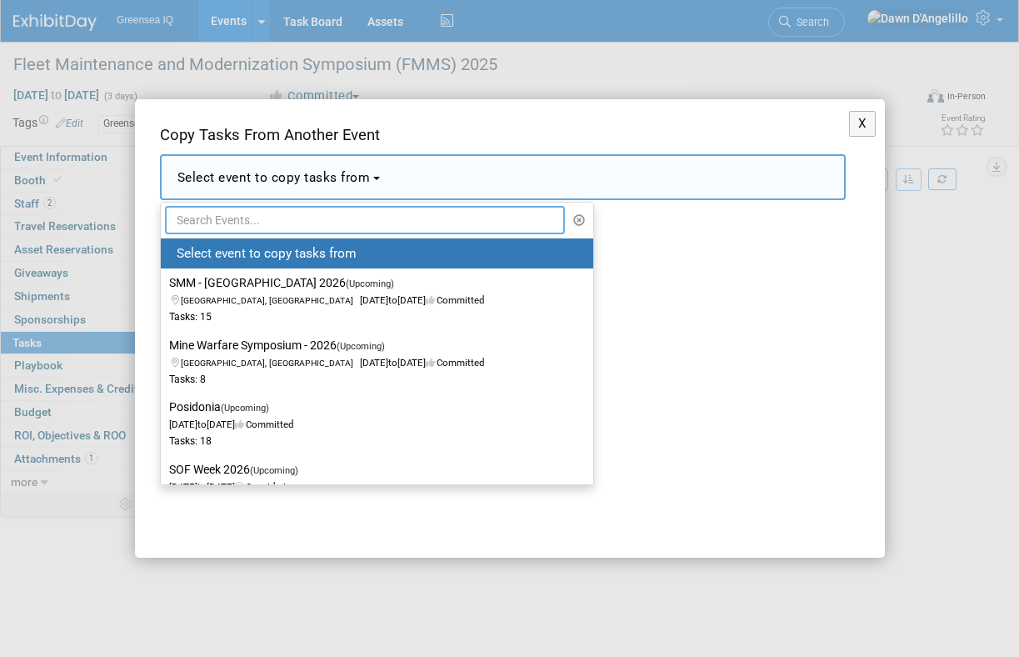
click at [302, 223] on input "text" at bounding box center [365, 220] width 401 height 28
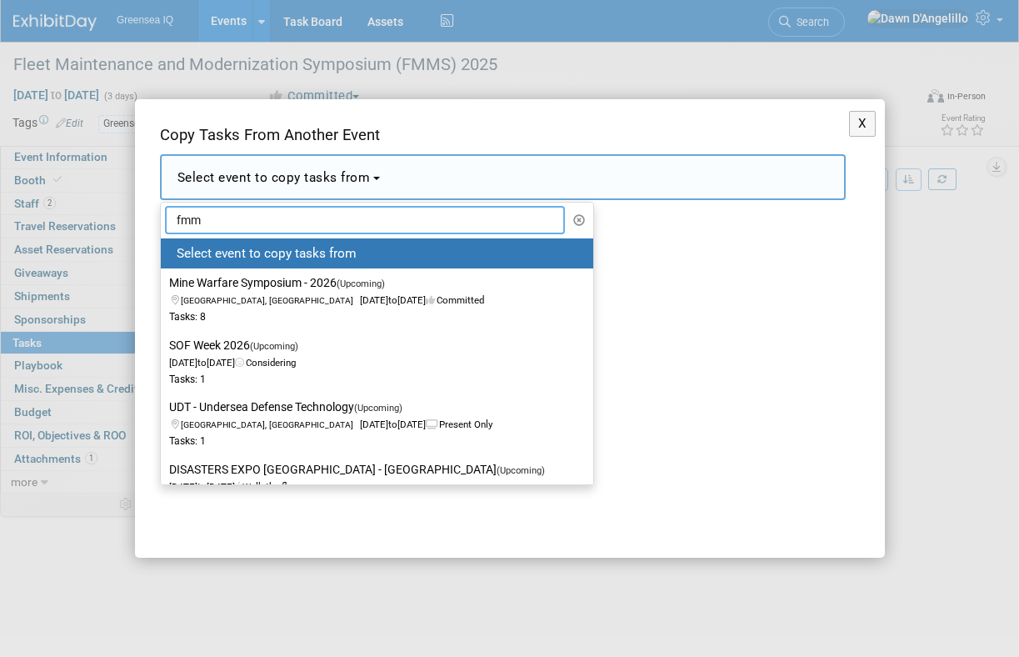
type input "fmms"
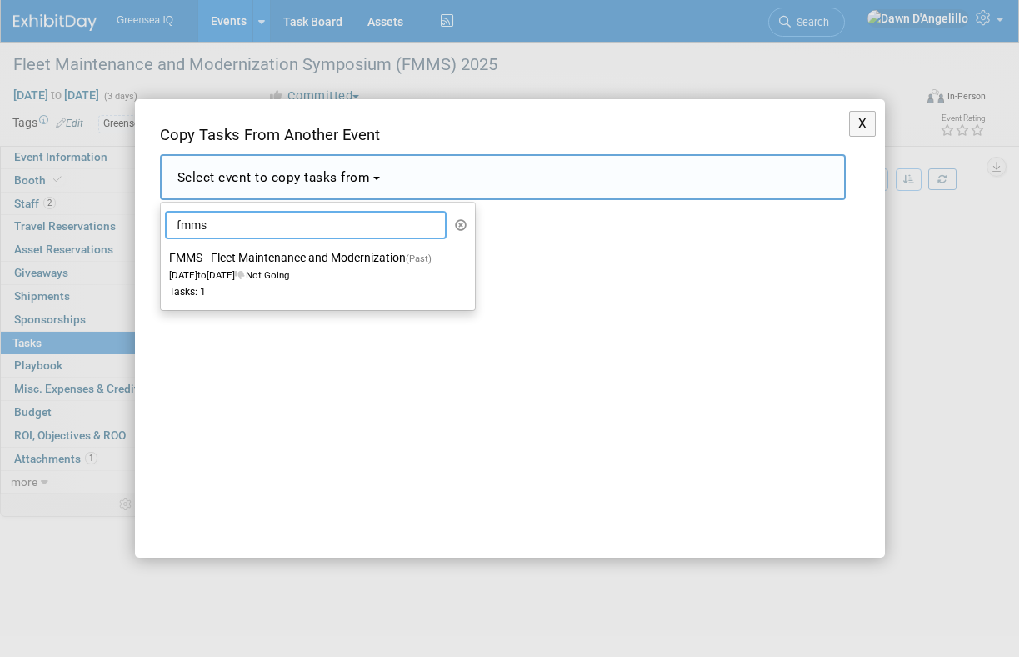
scroll to position [0, 0]
drag, startPoint x: 266, startPoint y: 219, endPoint x: 170, endPoint y: 220, distance: 95.8
click at [170, 219] on input "fmms" at bounding box center [306, 225] width 283 height 28
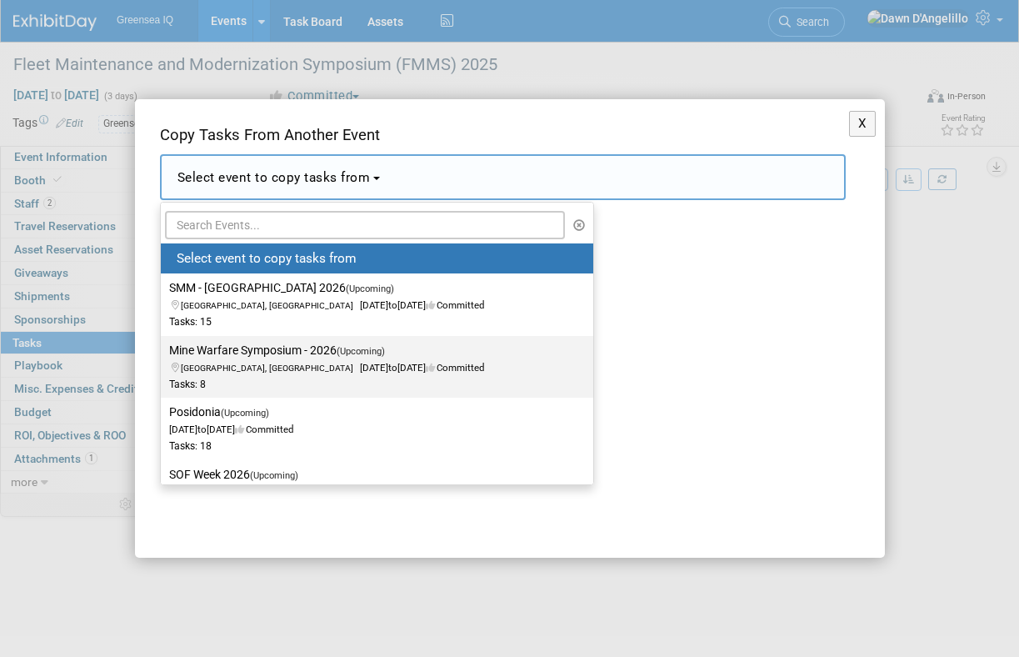
click at [255, 354] on label "Mine Warfare Symposium - 2026 (Upcoming) [GEOGRAPHIC_DATA], [GEOGRAPHIC_DATA] […" at bounding box center [373, 366] width 408 height 55
click at [163, 354] on input "Mine Warfare Symposium - 2026 (Upcoming) [GEOGRAPHIC_DATA], [GEOGRAPHIC_DATA] […" at bounding box center [158, 350] width 11 height 11
select select "11147920"
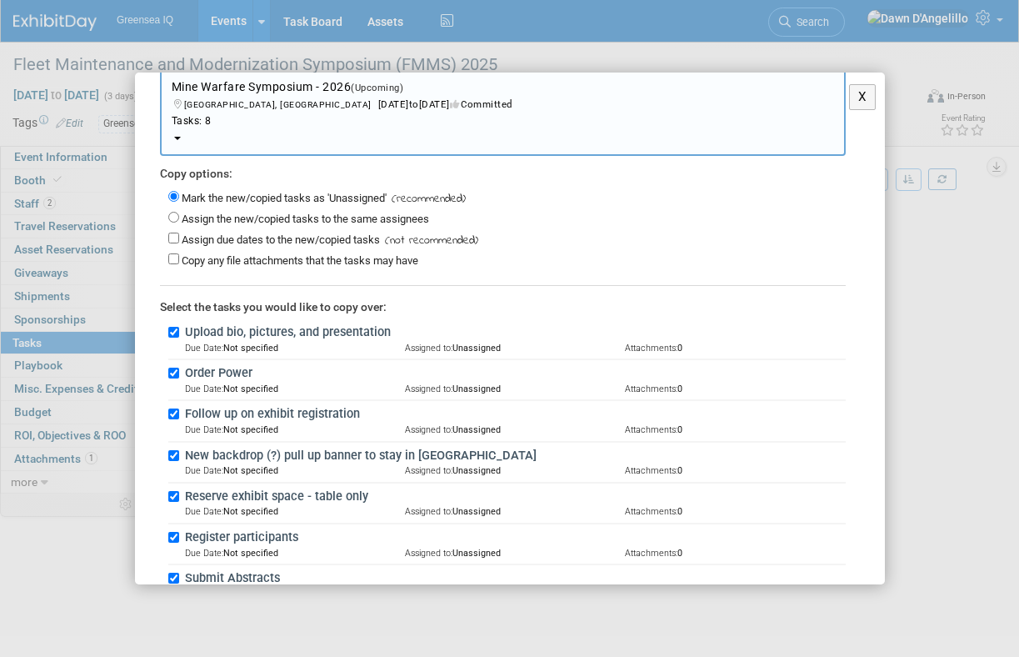
scroll to position [64, 0]
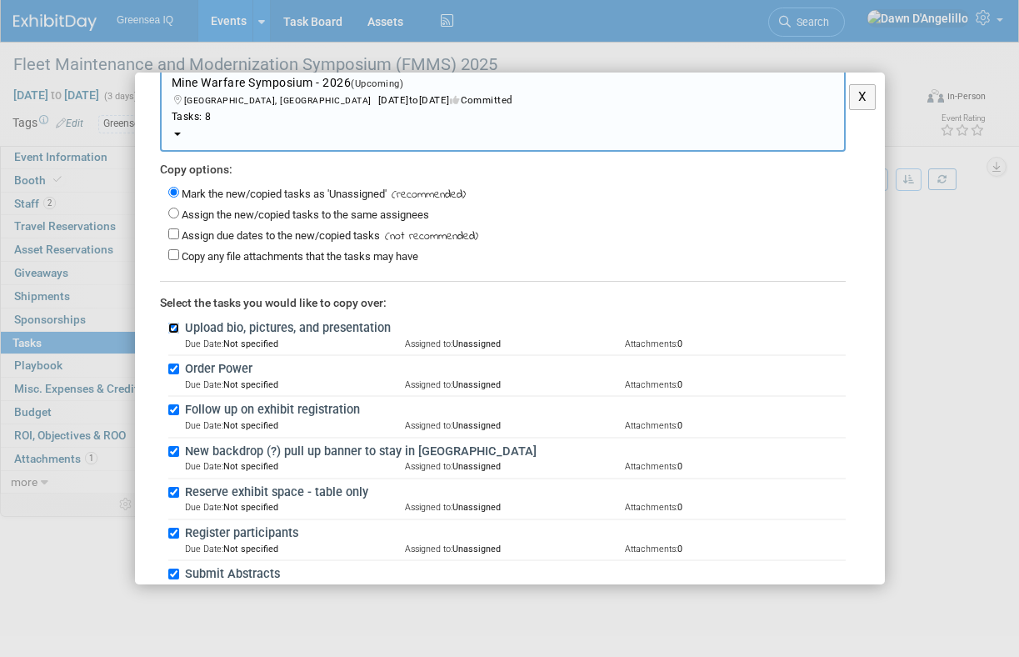
click at [175, 326] on input "Upload bio, pictures, and presentation" at bounding box center [173, 328] width 11 height 11
checkbox input "false"
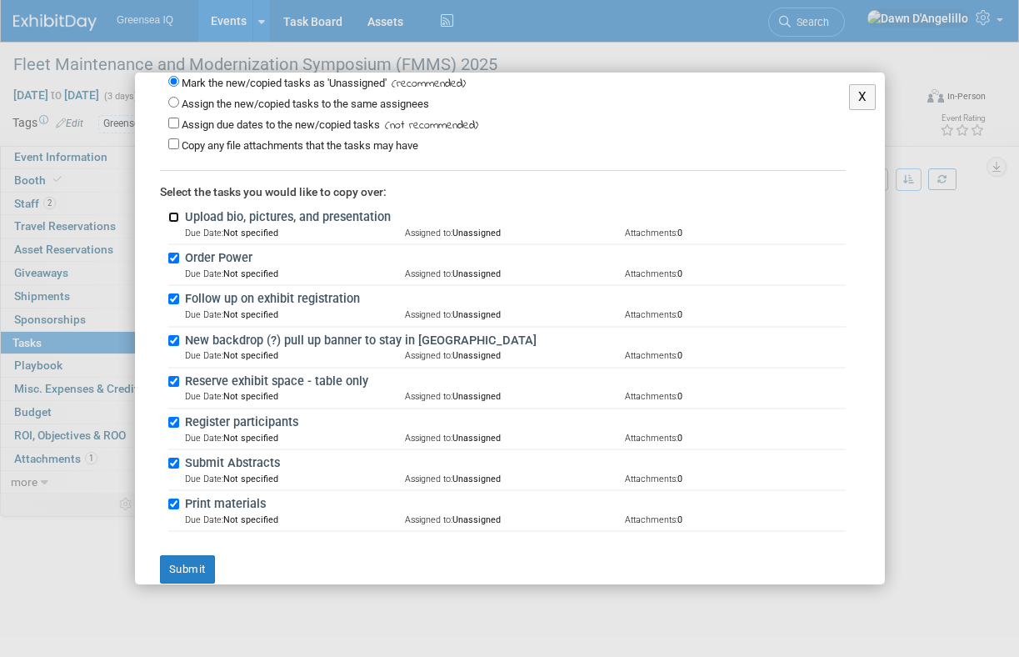
scroll to position [196, 0]
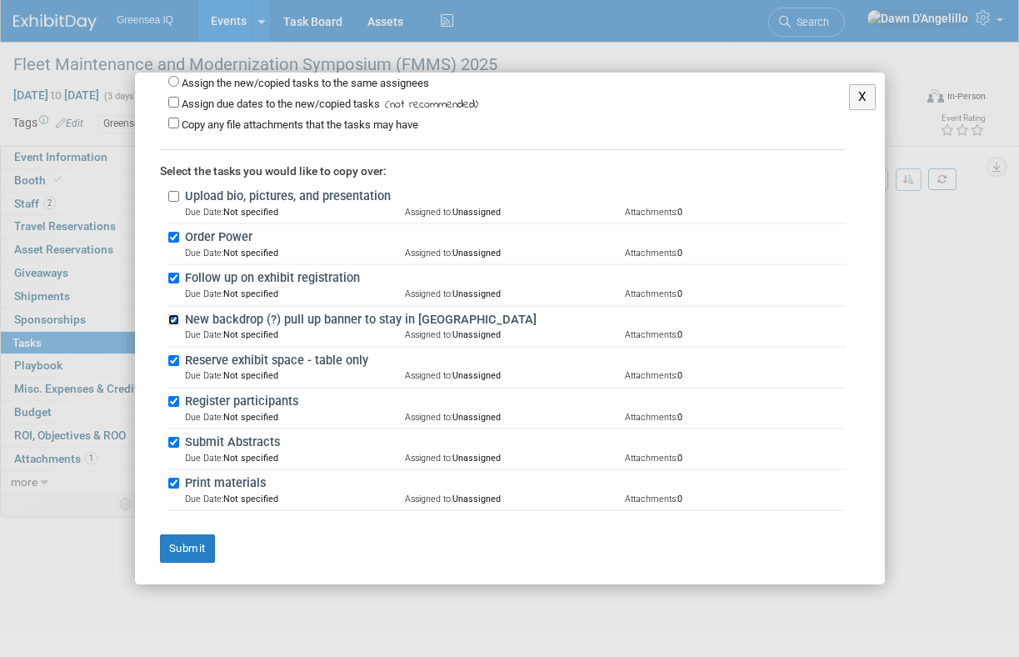
click at [174, 316] on input "New backdrop (?) pull up banner to stay in [GEOGRAPHIC_DATA]" at bounding box center [173, 319] width 11 height 11
checkbox input "false"
click at [176, 439] on input "Submit Abstracts" at bounding box center [173, 442] width 11 height 11
checkbox input "false"
click at [174, 481] on input "Print materials" at bounding box center [173, 483] width 11 height 11
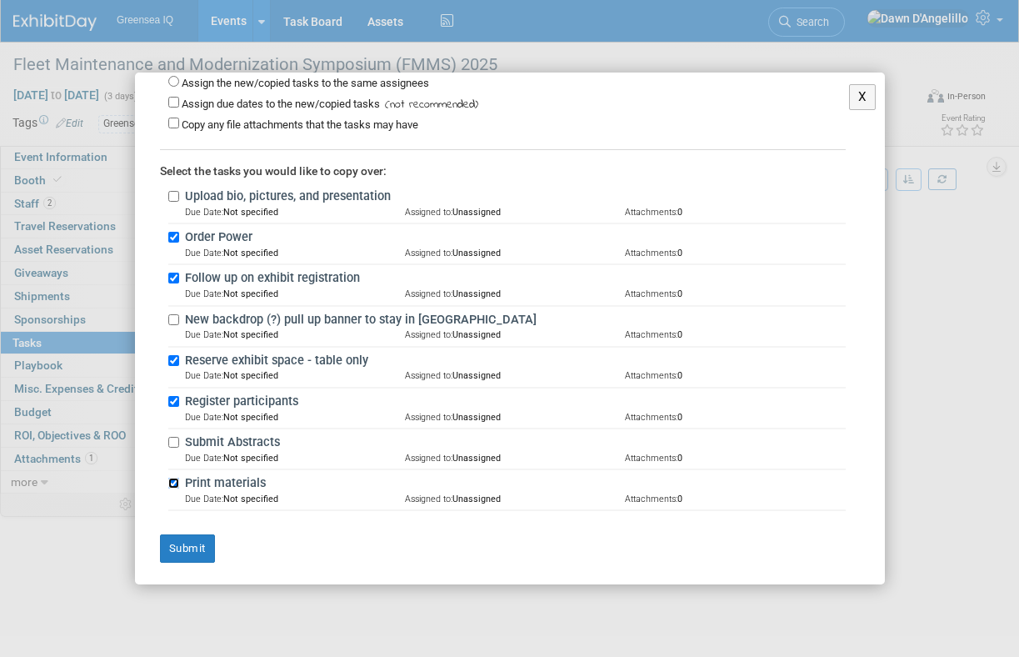
checkbox input "false"
click at [188, 545] on button "Submit" at bounding box center [187, 548] width 55 height 28
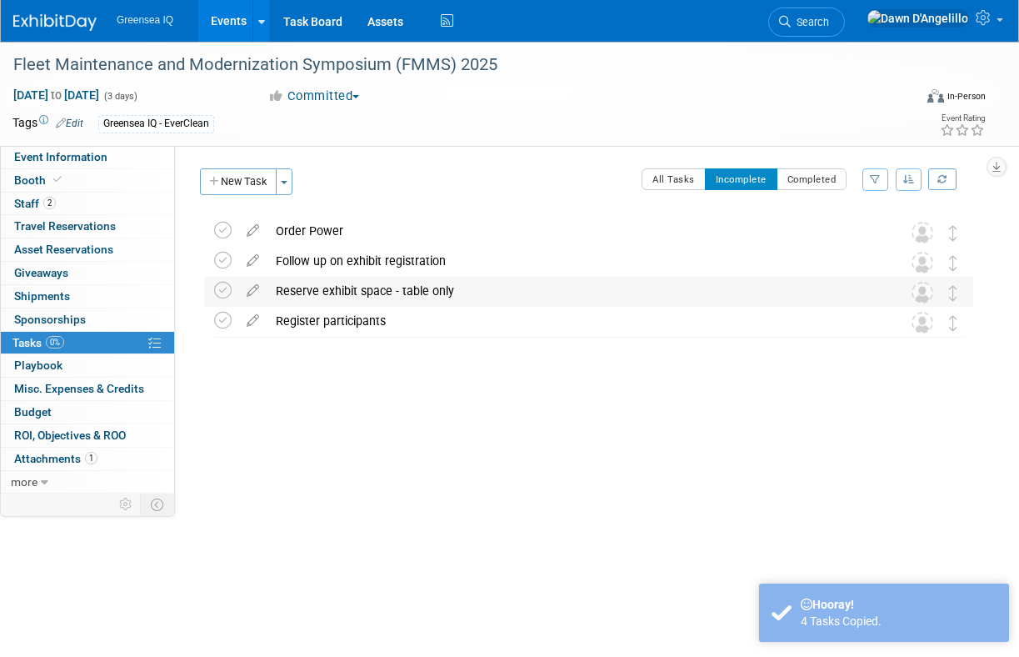
click at [326, 288] on div "Reserve exhibit space - table only" at bounding box center [573, 291] width 611 height 28
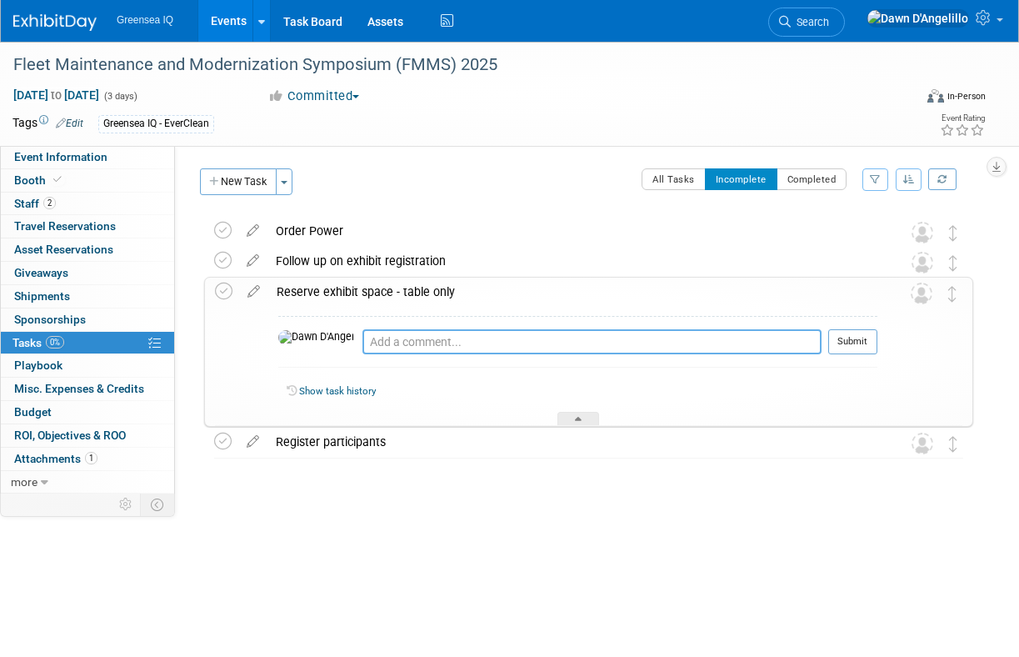
click at [379, 338] on textarea at bounding box center [592, 341] width 459 height 25
type textarea "reserved on [DATE]"
click at [860, 342] on button "Submit" at bounding box center [852, 341] width 49 height 25
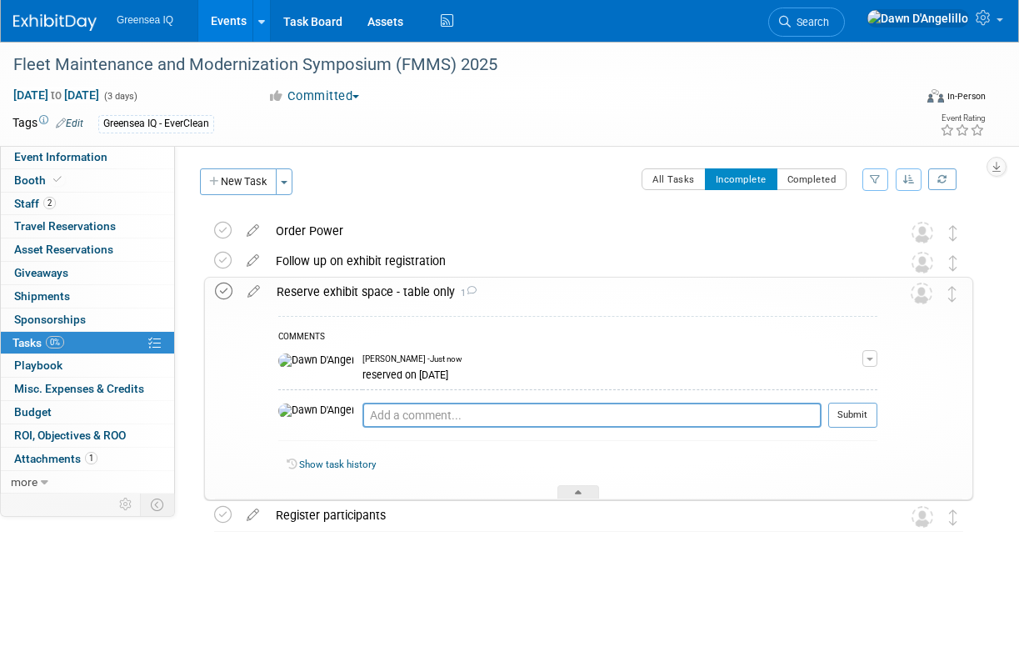
click at [225, 287] on icon at bounding box center [224, 292] width 18 height 18
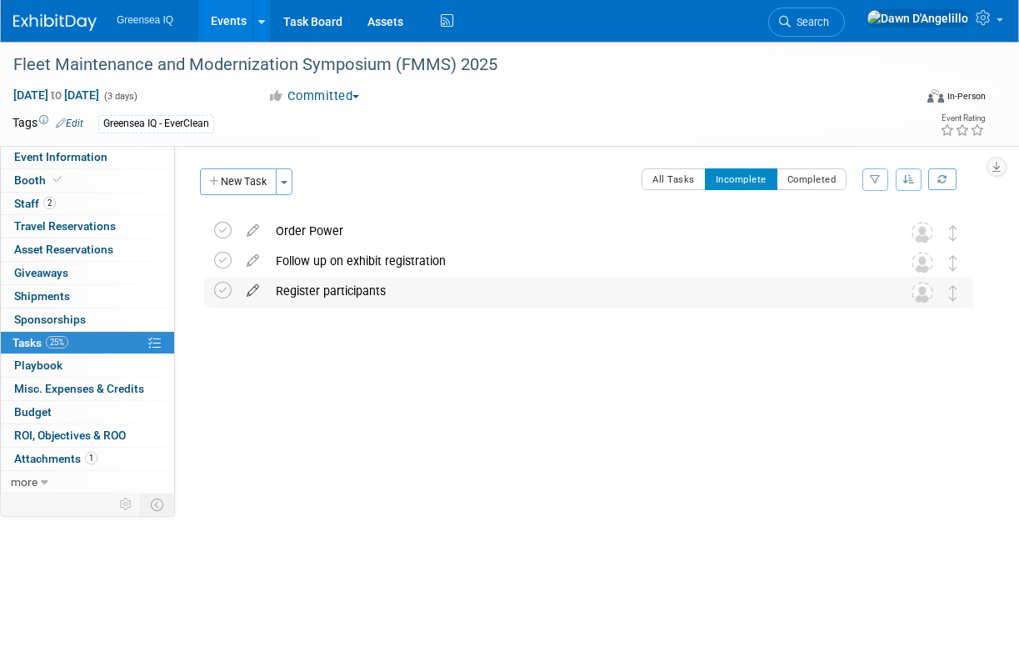
click at [252, 292] on icon at bounding box center [252, 287] width 29 height 21
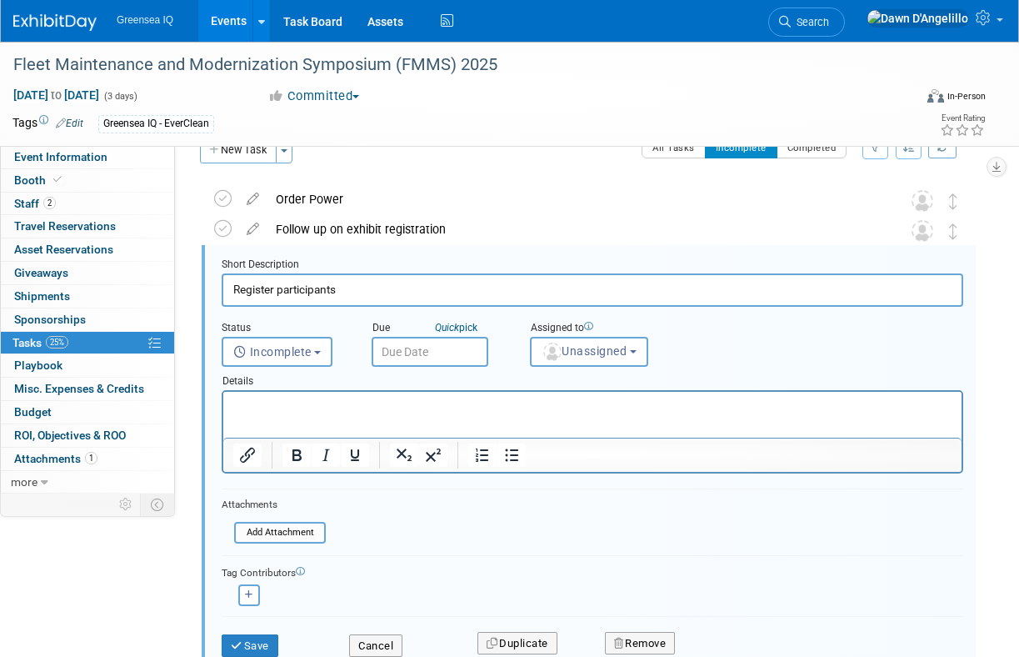
scroll to position [33, 0]
click at [377, 645] on button "Cancel" at bounding box center [375, 644] width 53 height 23
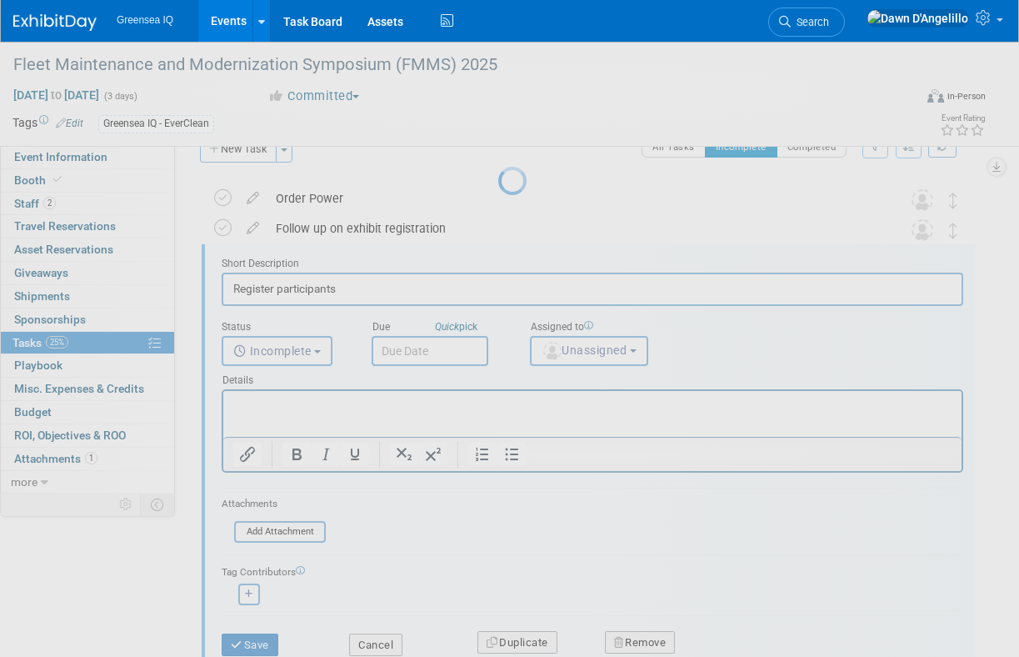
scroll to position [0, 0]
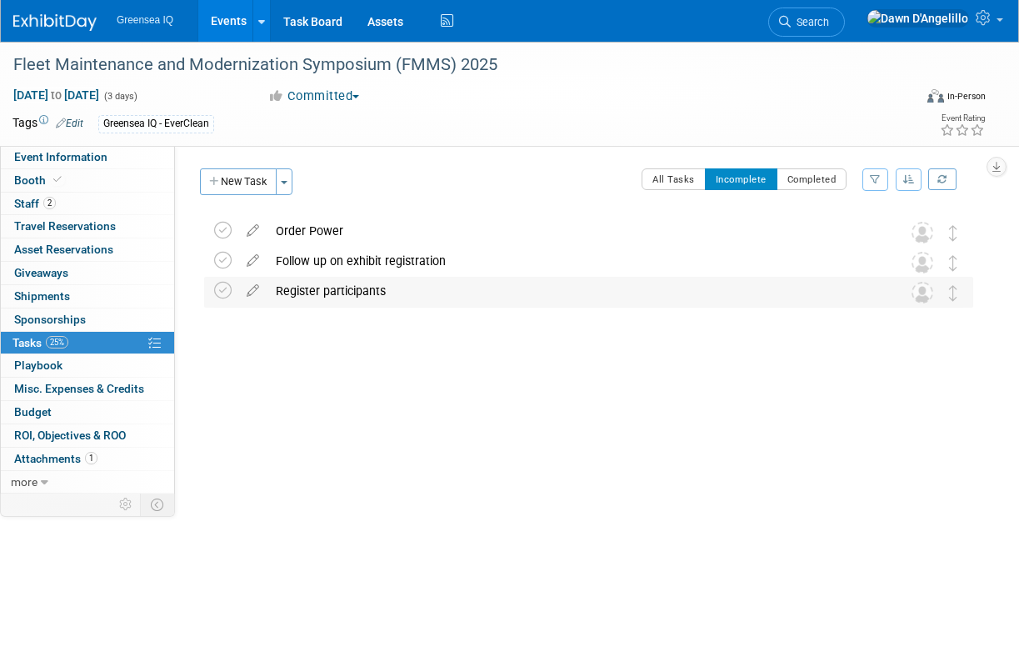
click at [392, 291] on div "Register participants" at bounding box center [573, 291] width 611 height 28
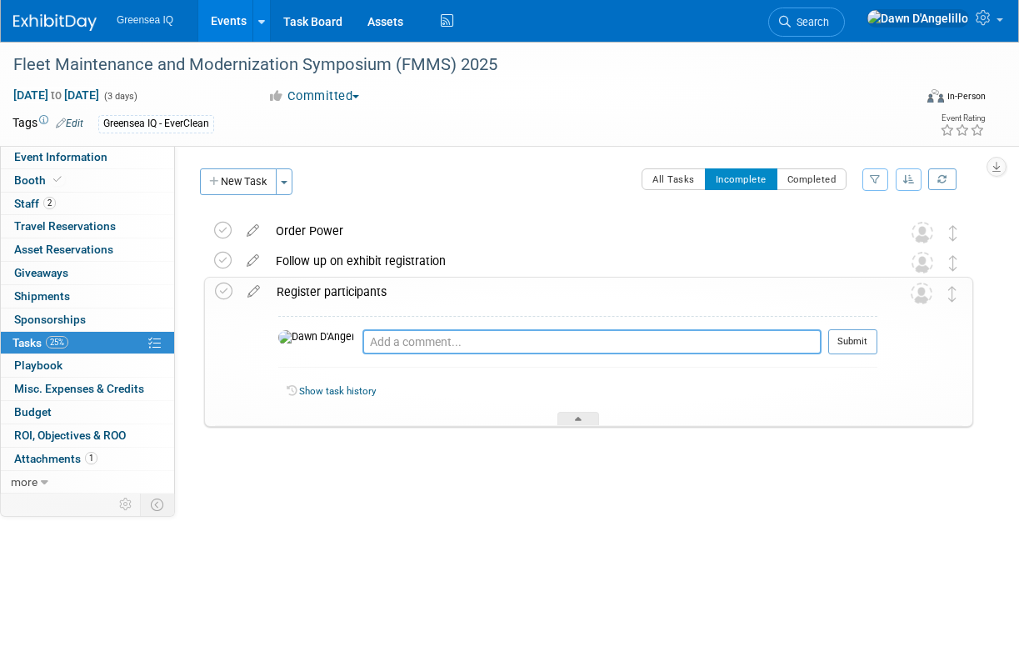
click at [372, 346] on textarea at bounding box center [592, 341] width 459 height 25
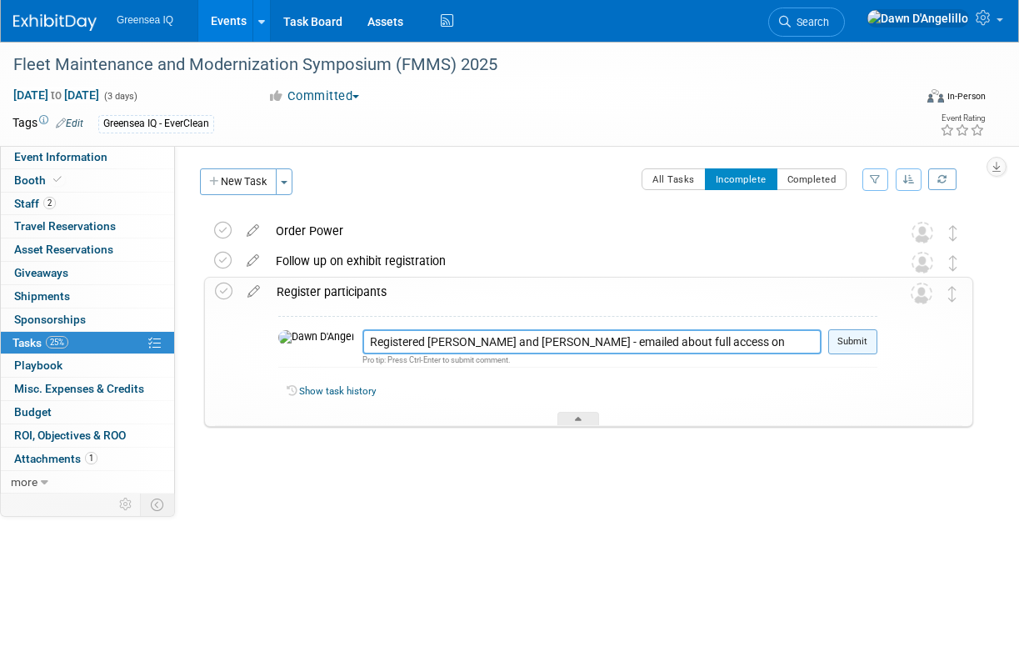
type textarea "Registered [PERSON_NAME] and [PERSON_NAME] - emailed about full access on [DATE]"
click at [858, 336] on button "Submit" at bounding box center [852, 341] width 49 height 25
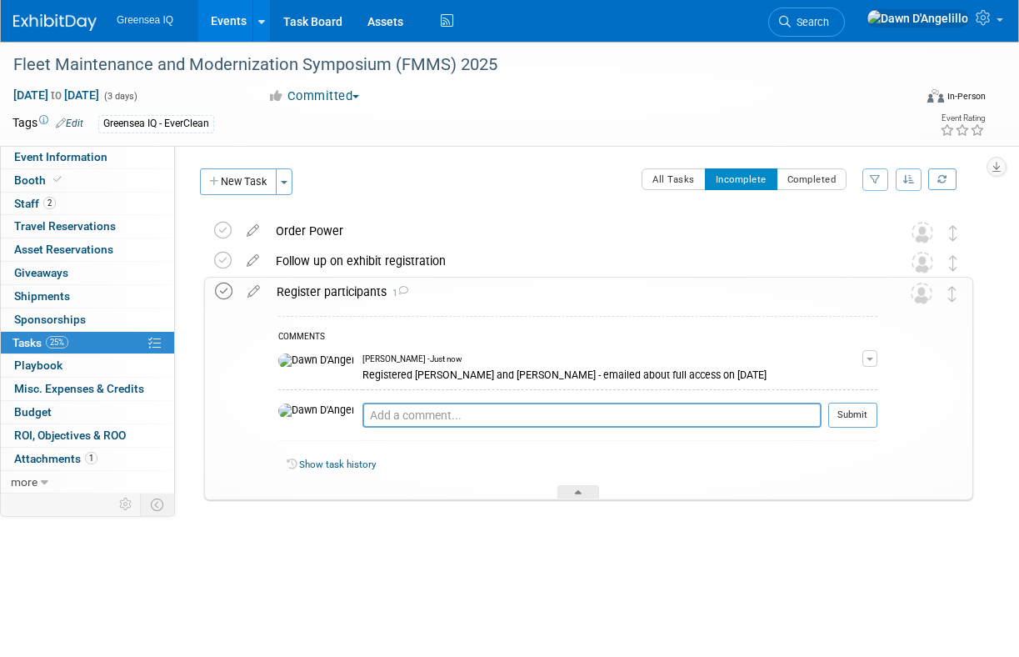
click at [221, 290] on icon at bounding box center [224, 292] width 18 height 18
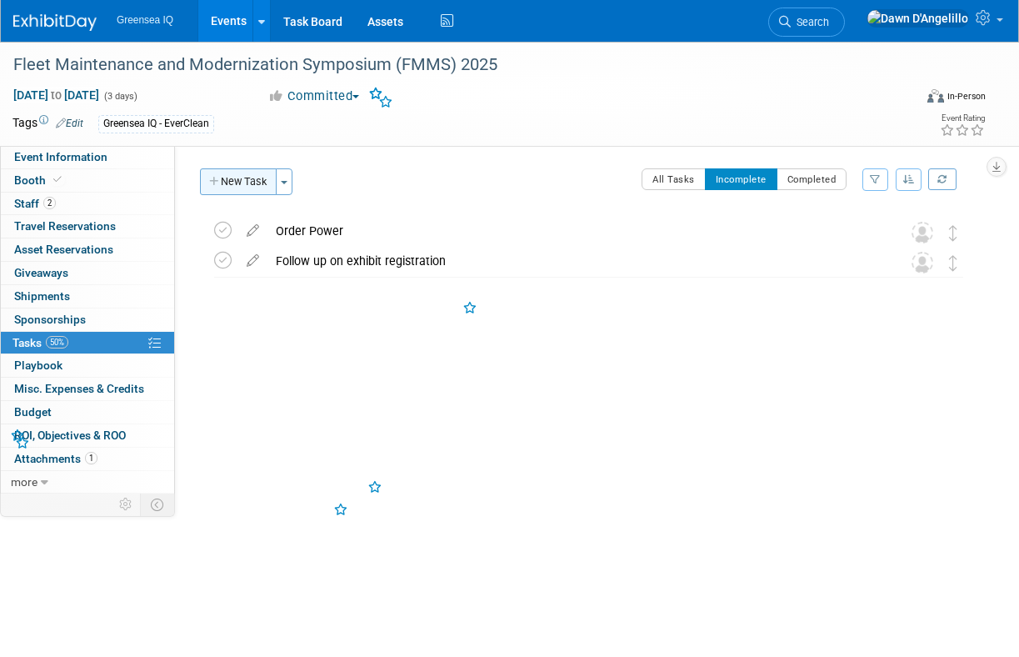
click at [243, 185] on button "New Task" at bounding box center [238, 181] width 77 height 27
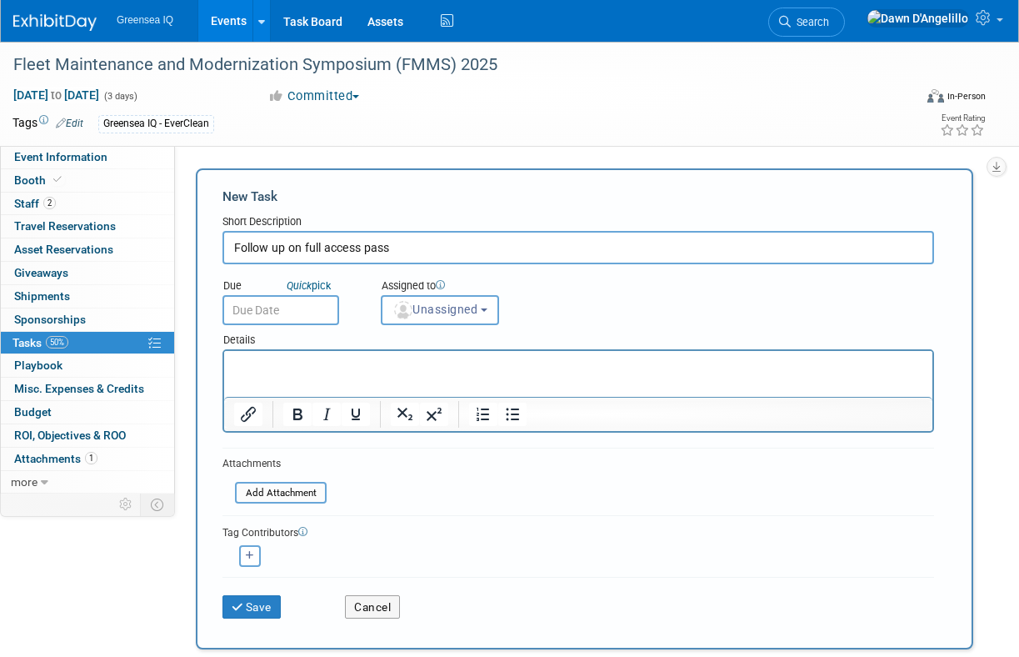
type input "Follow up on full access pass"
click at [283, 307] on input "text" at bounding box center [281, 310] width 117 height 30
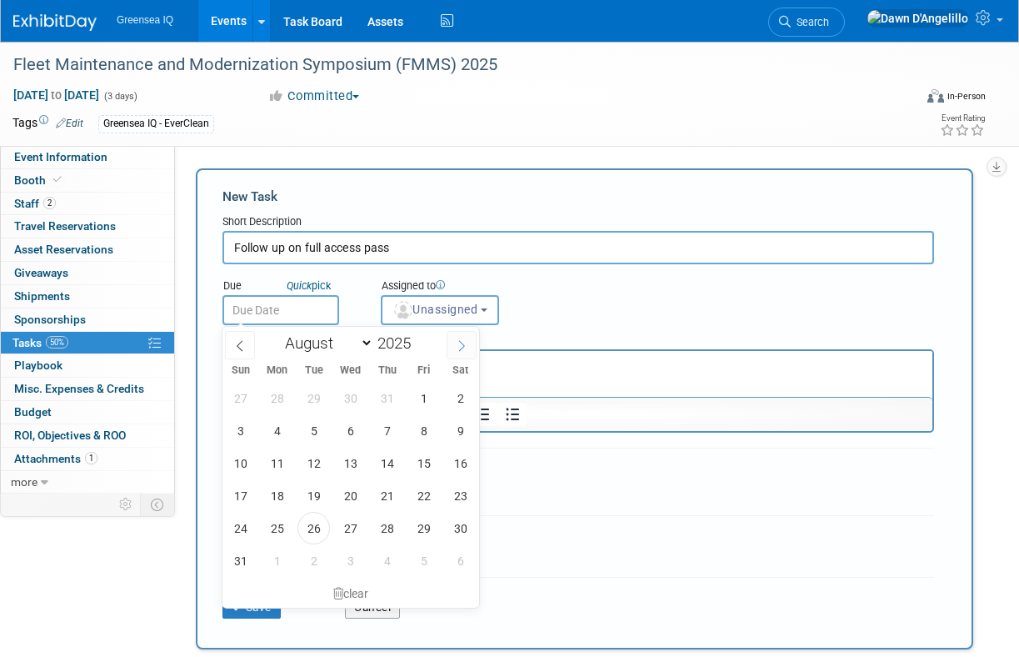
click at [463, 344] on icon at bounding box center [462, 346] width 12 height 12
select select "8"
click at [423, 401] on span "5" at bounding box center [424, 398] width 33 height 33
type input "[DATE]"
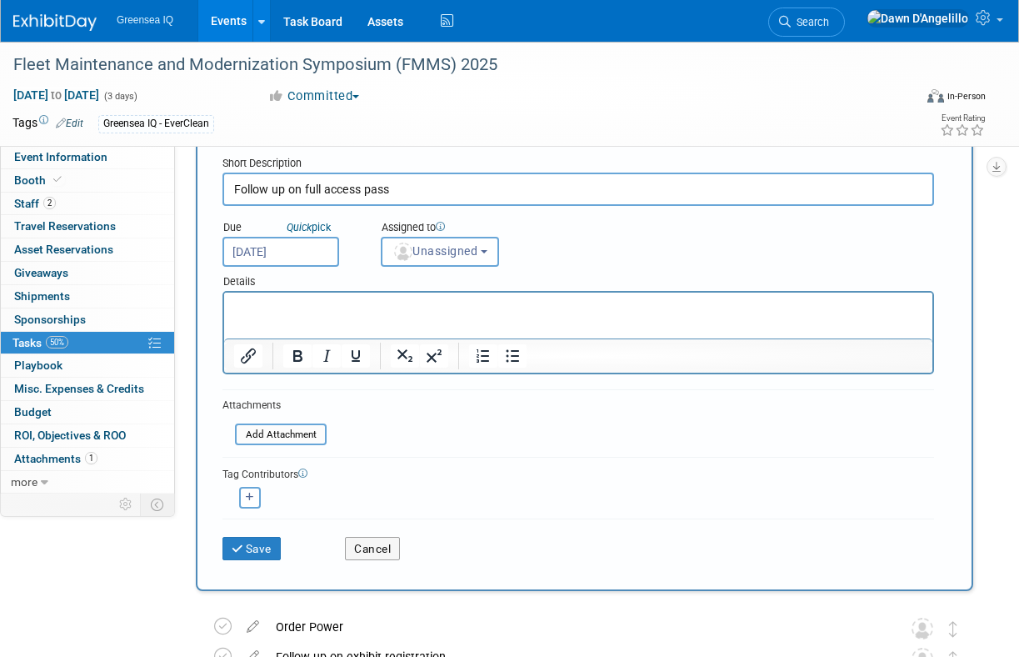
scroll to position [88, 0]
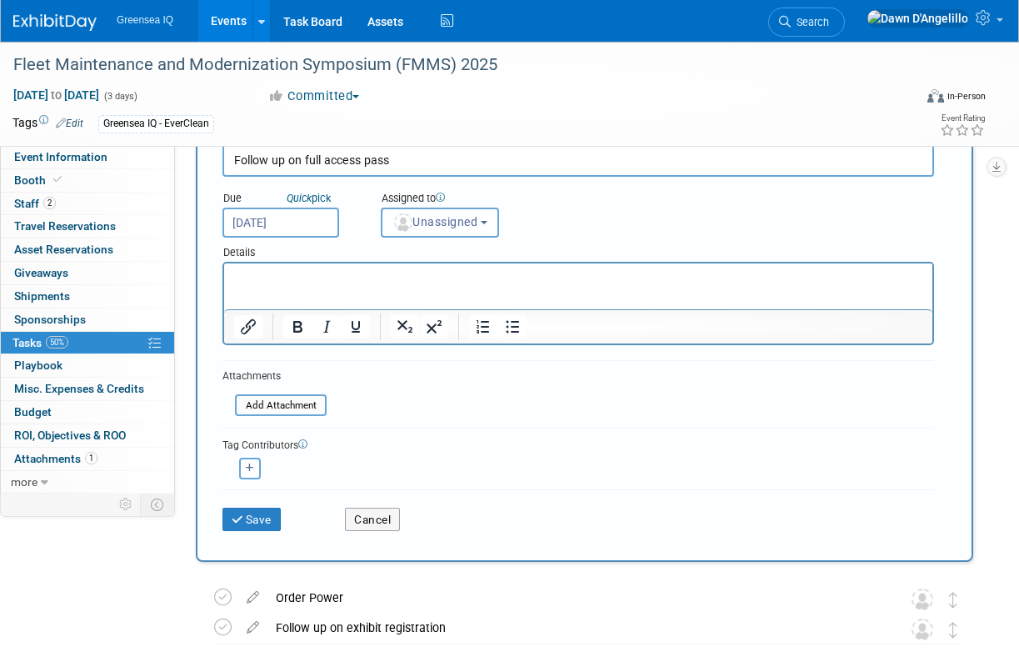
click at [455, 222] on span "Unassigned" at bounding box center [435, 221] width 85 height 13
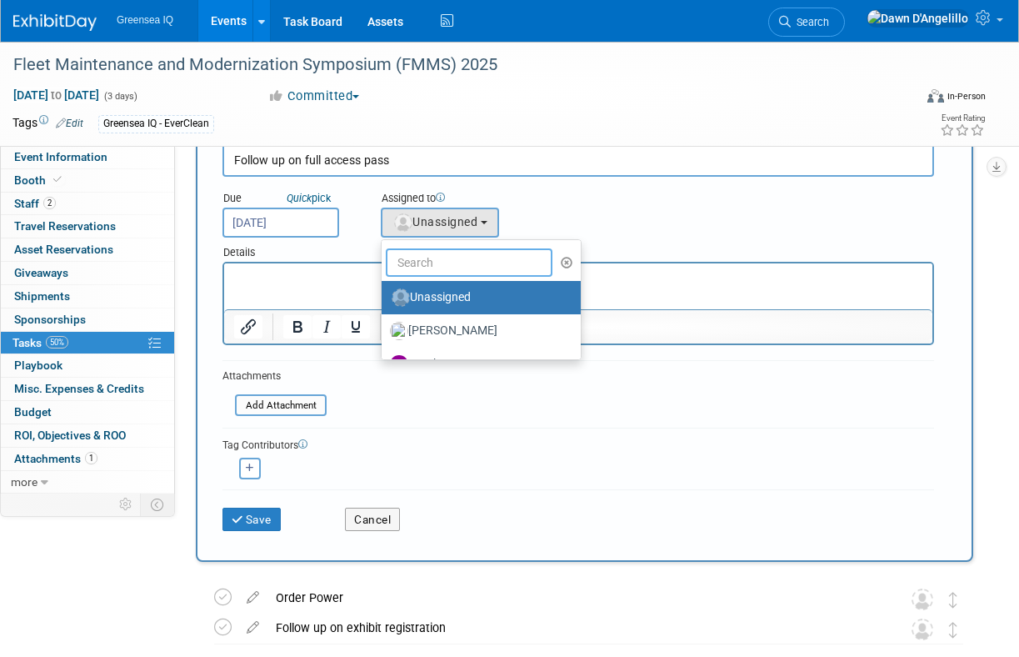
click at [431, 261] on input "text" at bounding box center [469, 262] width 167 height 28
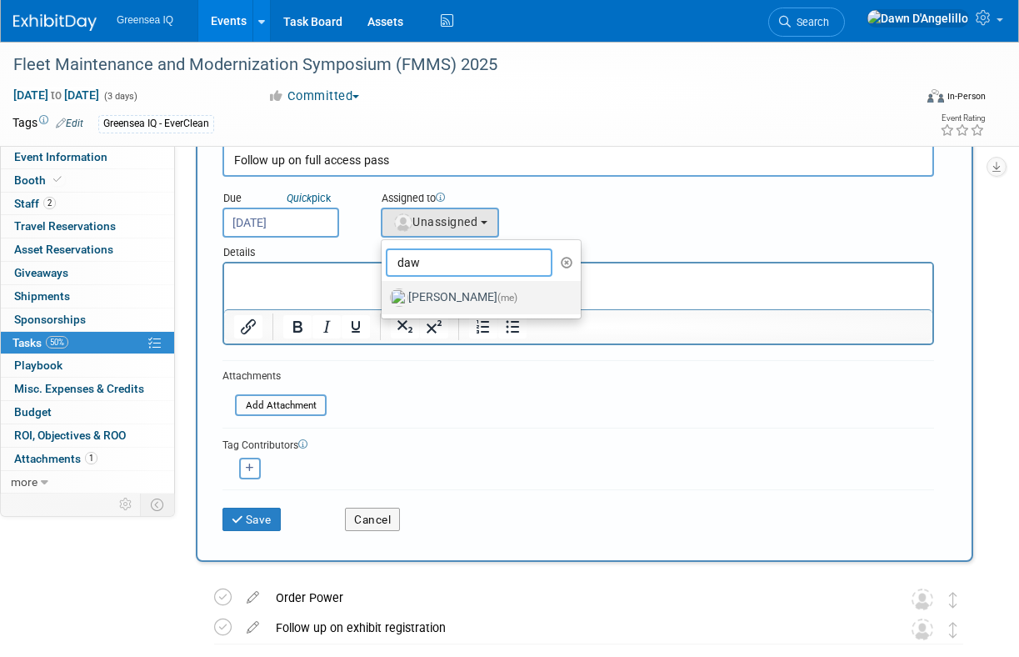
type input "daw"
click at [438, 291] on label "[PERSON_NAME] (me)" at bounding box center [477, 297] width 174 height 27
click at [384, 291] on input "[PERSON_NAME] (me)" at bounding box center [378, 295] width 11 height 11
select select "f2a3ba02-18d0-4b14-88ea-a14c00a063e7"
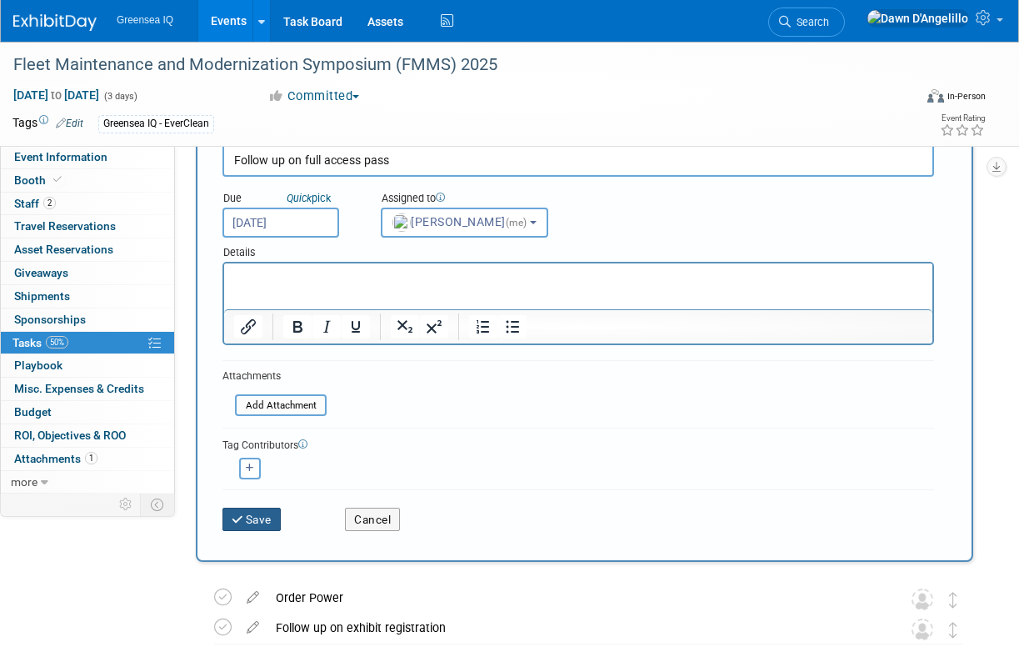
click at [251, 524] on button "Save" at bounding box center [252, 519] width 58 height 23
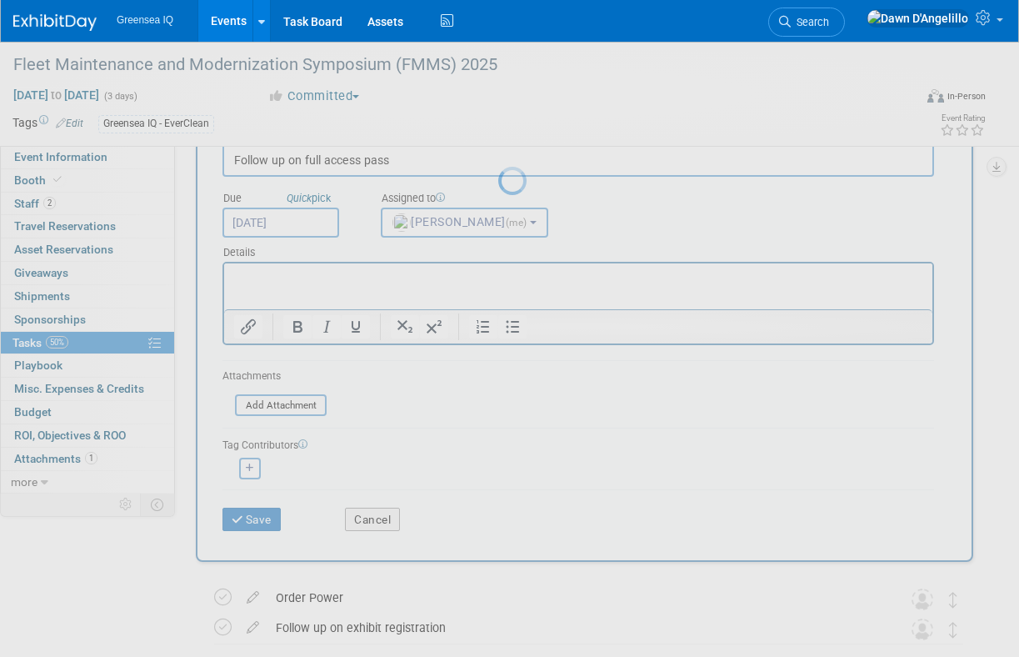
scroll to position [0, 0]
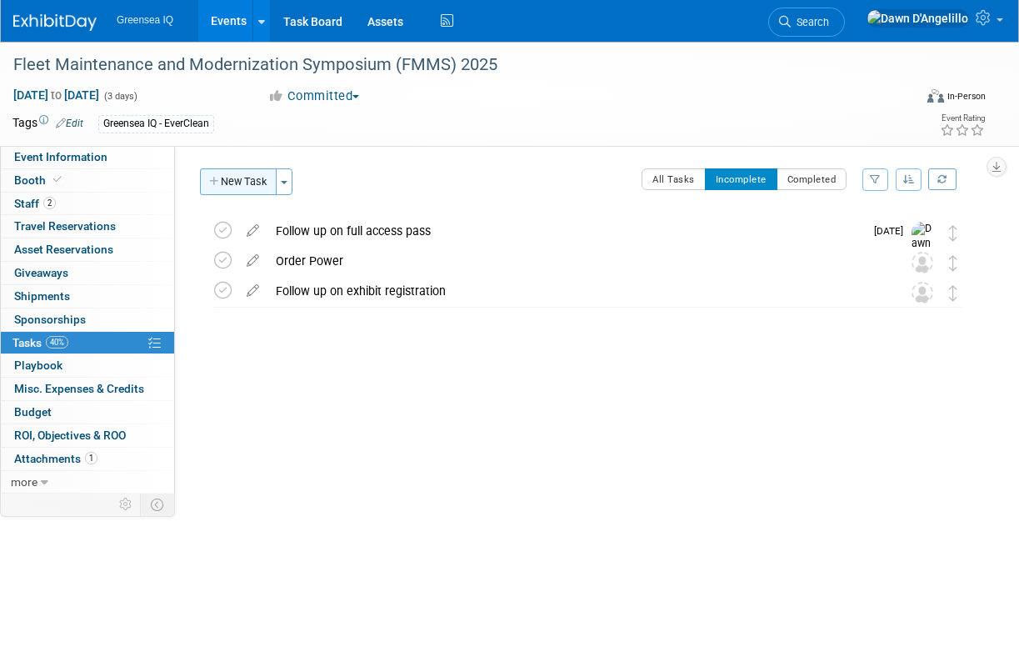
click at [248, 182] on button "New Task" at bounding box center [238, 181] width 77 height 27
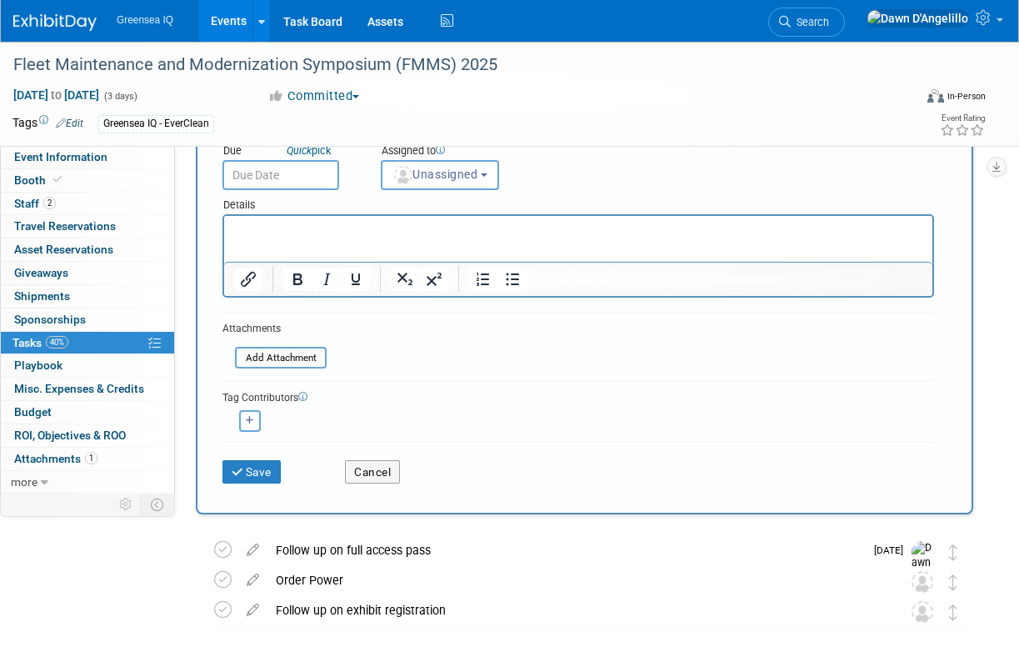
scroll to position [136, 0]
type input "Ship EverClean vehicle and backdrop to SD"
click at [250, 474] on button "Save" at bounding box center [252, 470] width 58 height 23
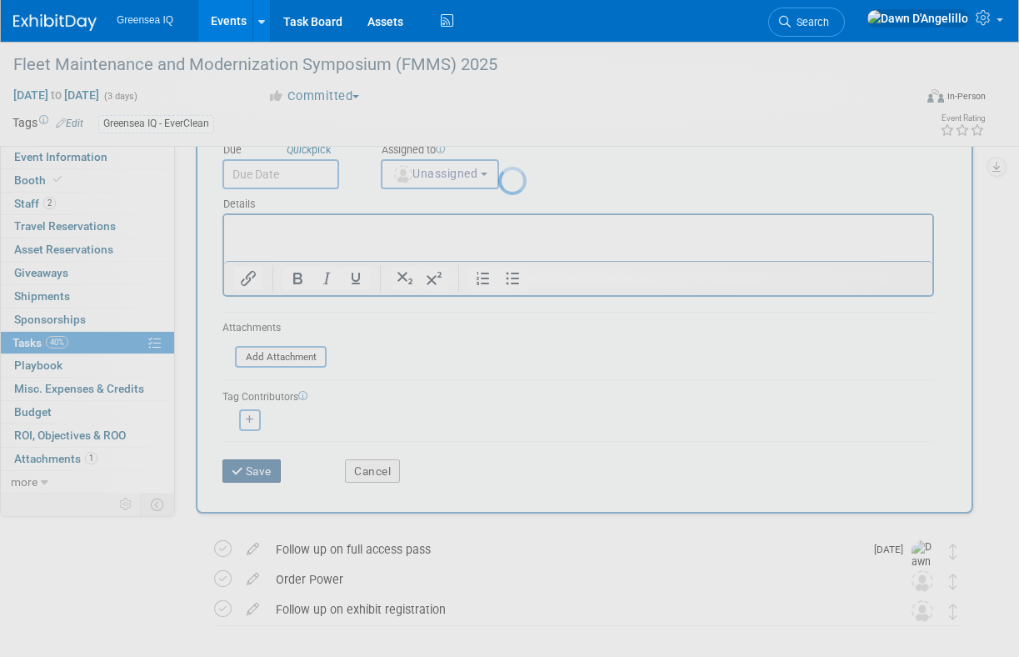
scroll to position [0, 0]
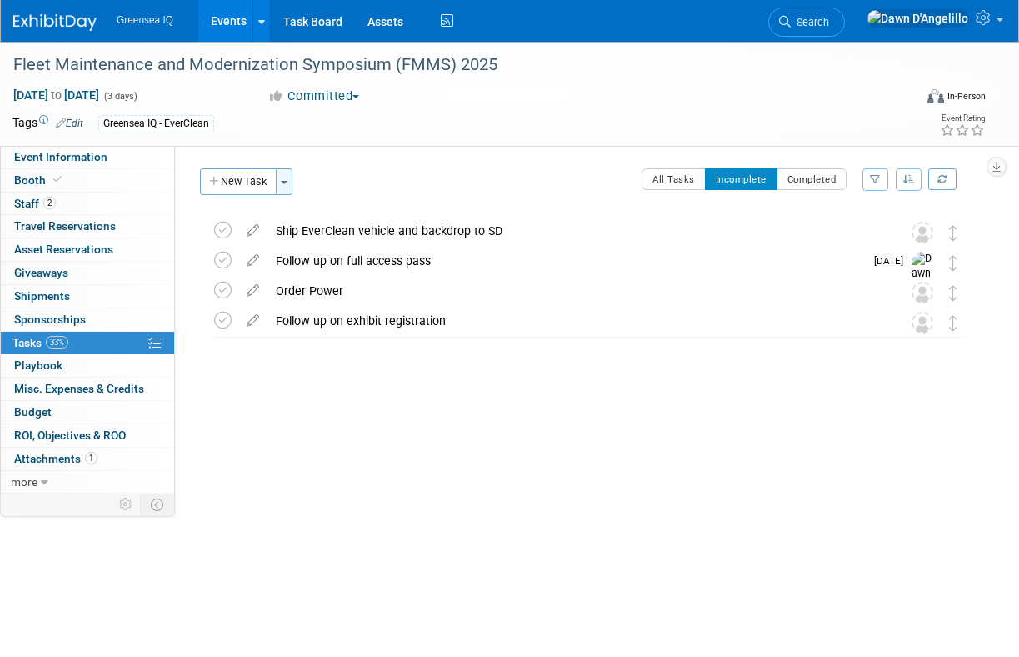
click at [289, 176] on button "Toggle Dropdown" at bounding box center [284, 181] width 17 height 27
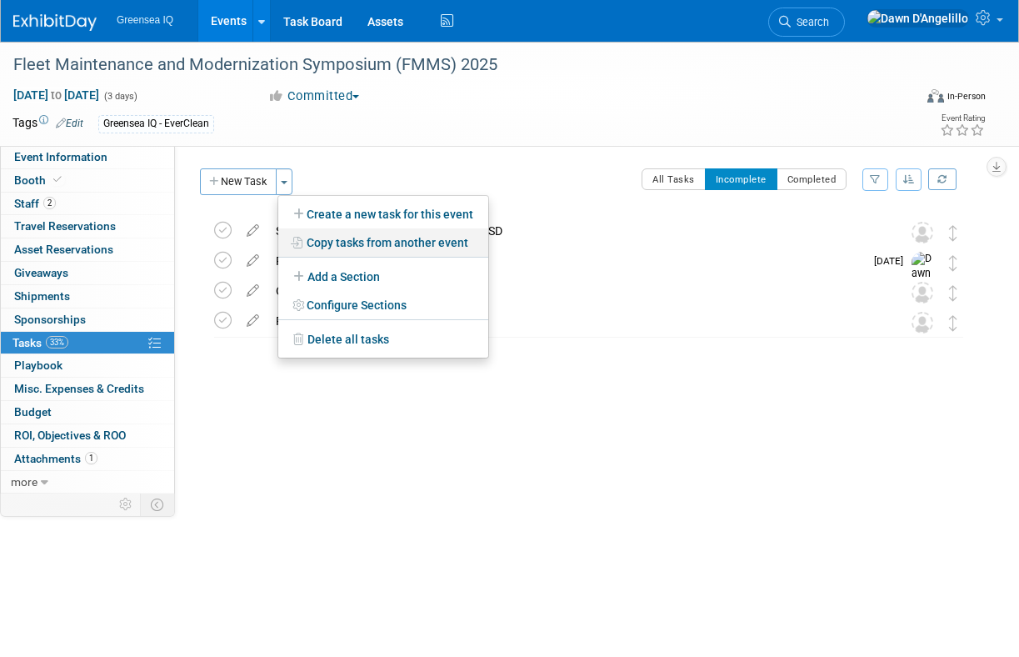
click at [348, 244] on link "Copy tasks from another event" at bounding box center [383, 242] width 210 height 28
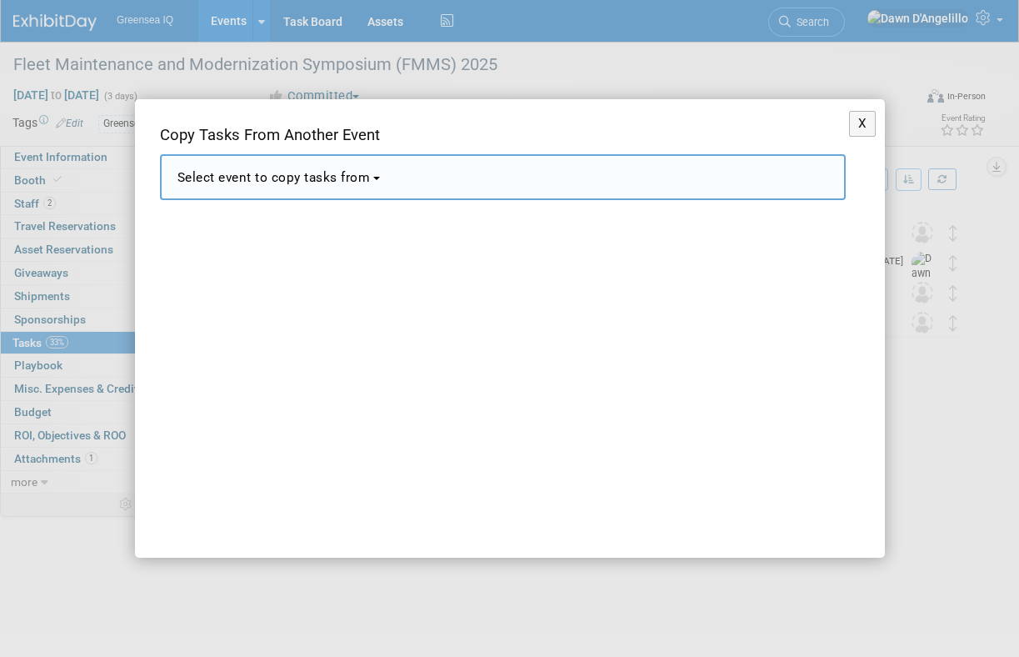
click at [354, 178] on span "Select event to copy tasks from" at bounding box center [274, 177] width 193 height 15
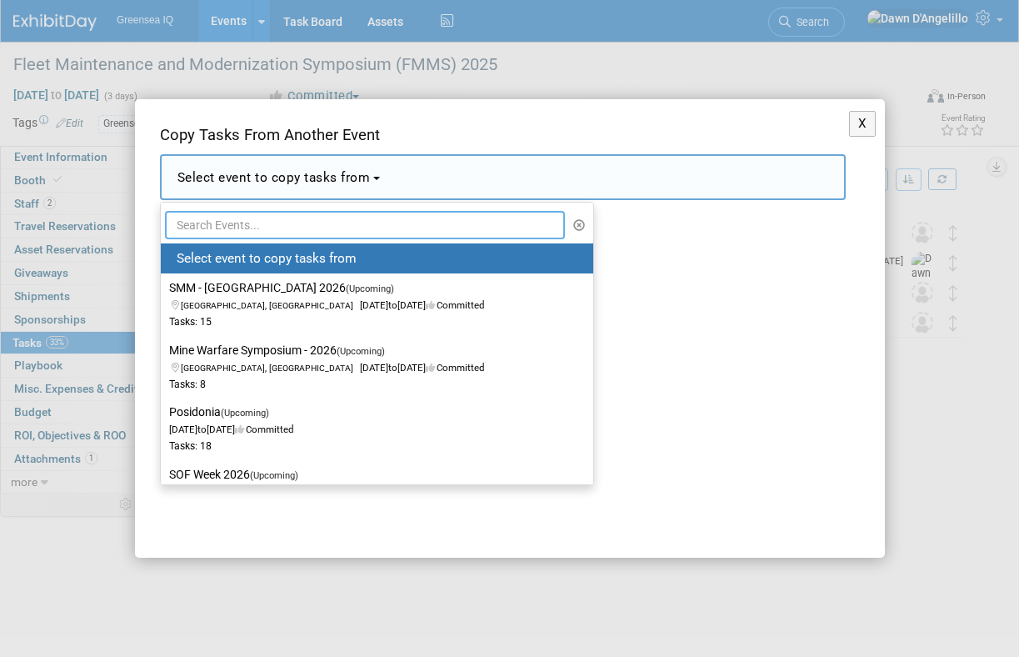
click at [293, 228] on input "text" at bounding box center [365, 225] width 401 height 28
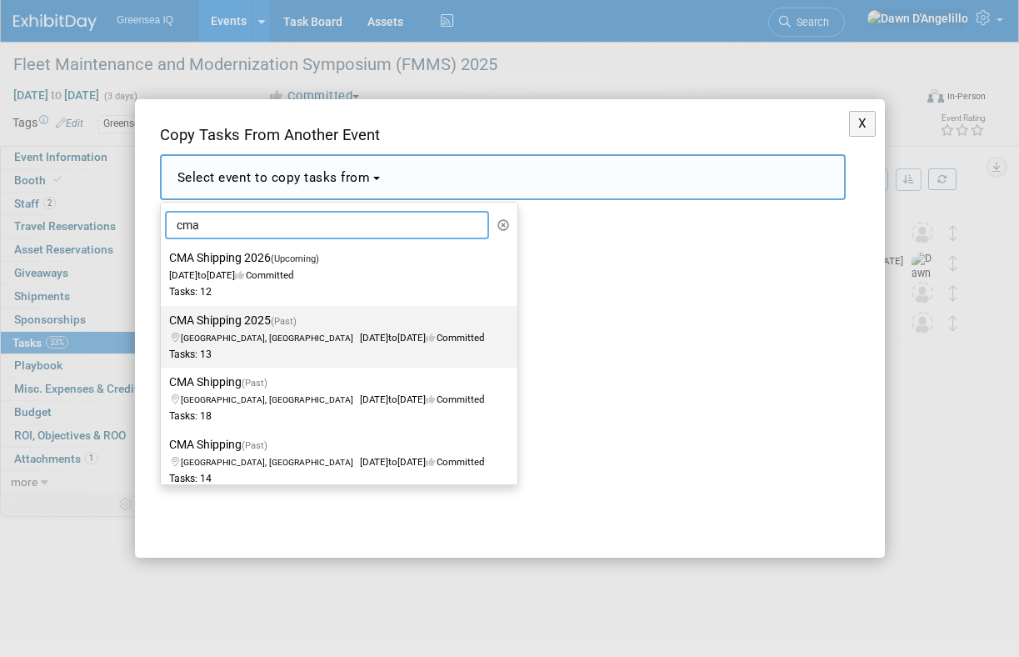
type input "cma"
click at [264, 327] on label "CMA Shipping 2025 (Past) [GEOGRAPHIC_DATA], [GEOGRAPHIC_DATA] [DATE] to [DATE] …" at bounding box center [335, 336] width 332 height 55
click at [163, 326] on input "CMA Shipping 2025 (Past) [GEOGRAPHIC_DATA], [GEOGRAPHIC_DATA] [DATE] to [DATE] …" at bounding box center [158, 320] width 11 height 11
select select "11114563"
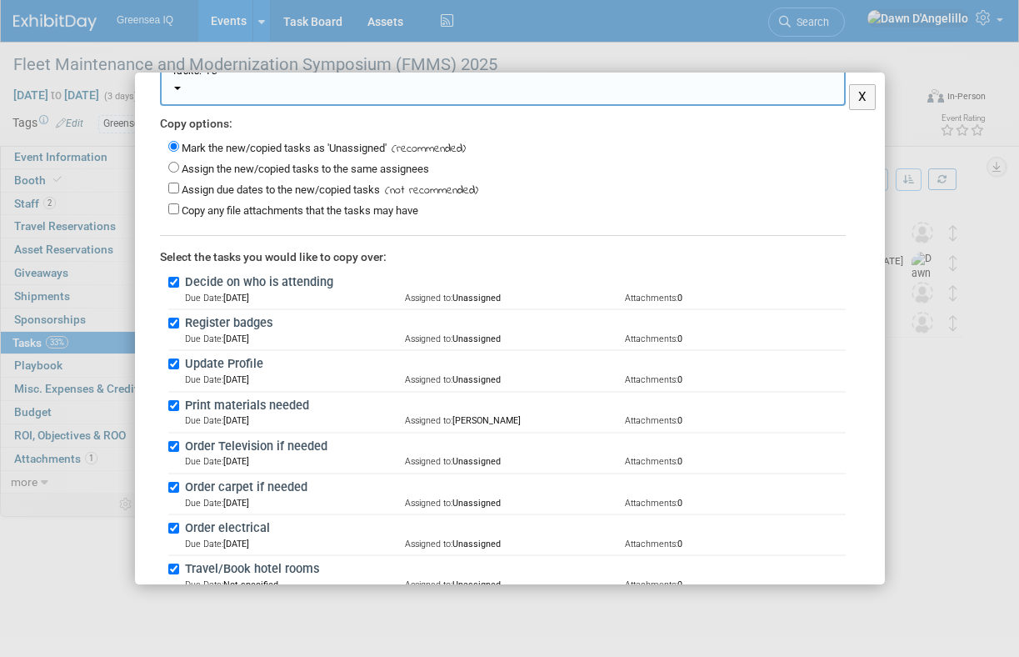
scroll to position [111, 0]
click at [170, 279] on input "Decide on who is attending" at bounding box center [173, 281] width 11 height 11
checkbox input "false"
click at [172, 319] on input "Register badges" at bounding box center [173, 322] width 11 height 11
checkbox input "false"
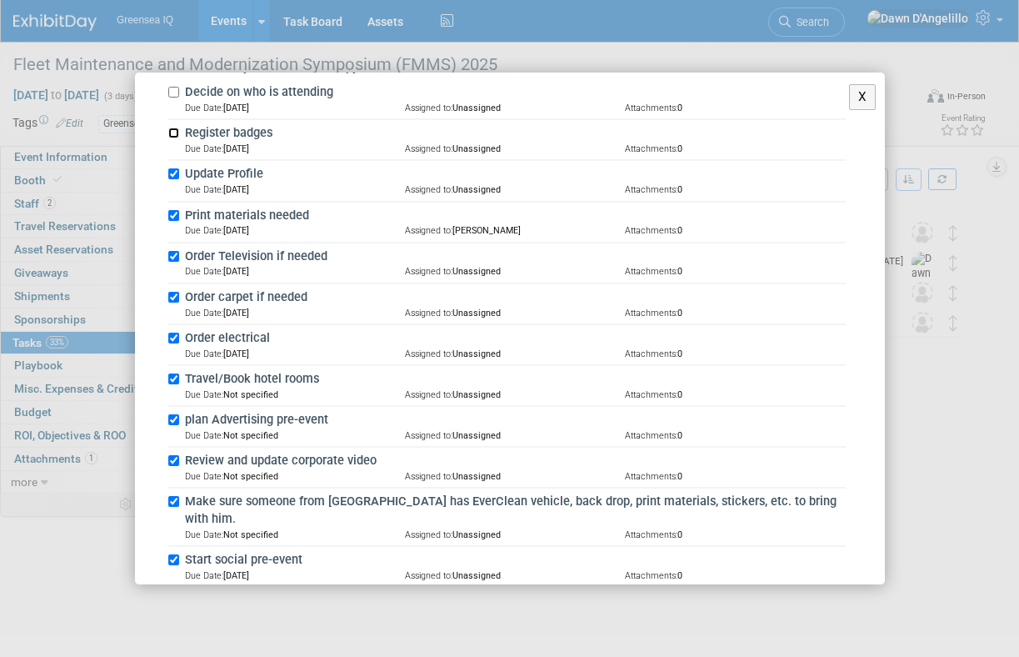
scroll to position [308, 0]
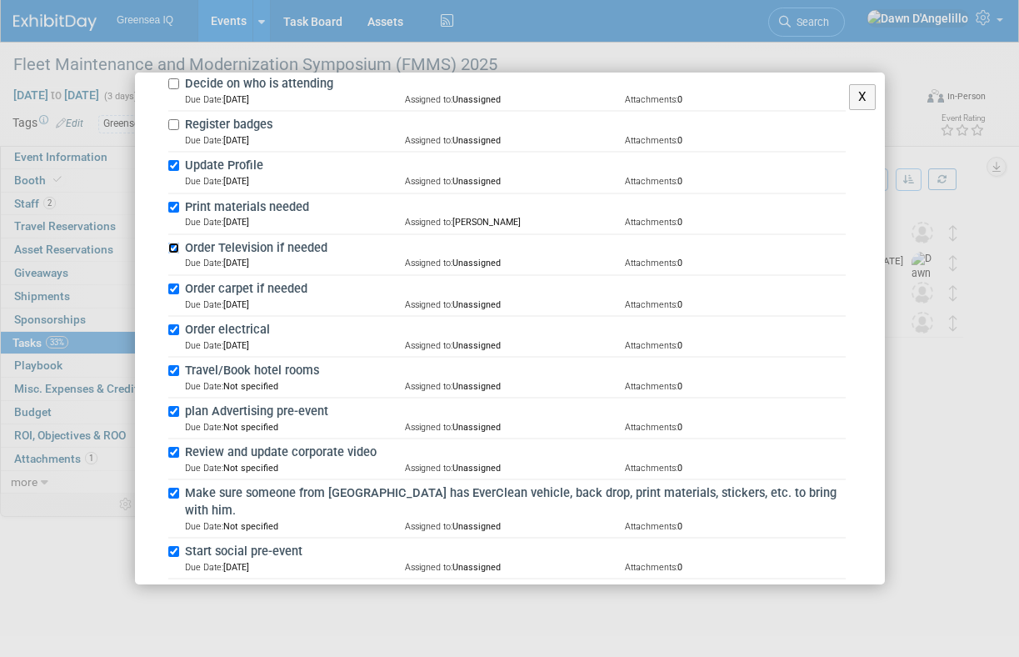
click at [172, 243] on input "Order Television if needed" at bounding box center [173, 248] width 11 height 11
checkbox input "false"
click at [173, 285] on input "Order carpet if needed" at bounding box center [173, 288] width 11 height 11
checkbox input "false"
click at [176, 328] on input "Order electrical" at bounding box center [173, 329] width 11 height 11
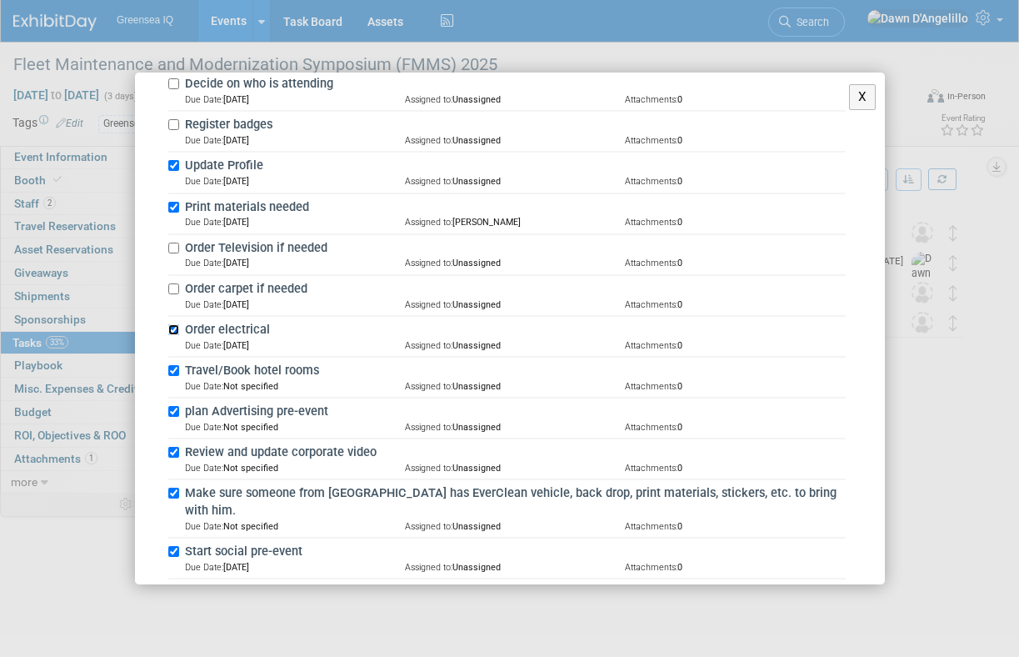
checkbox input "false"
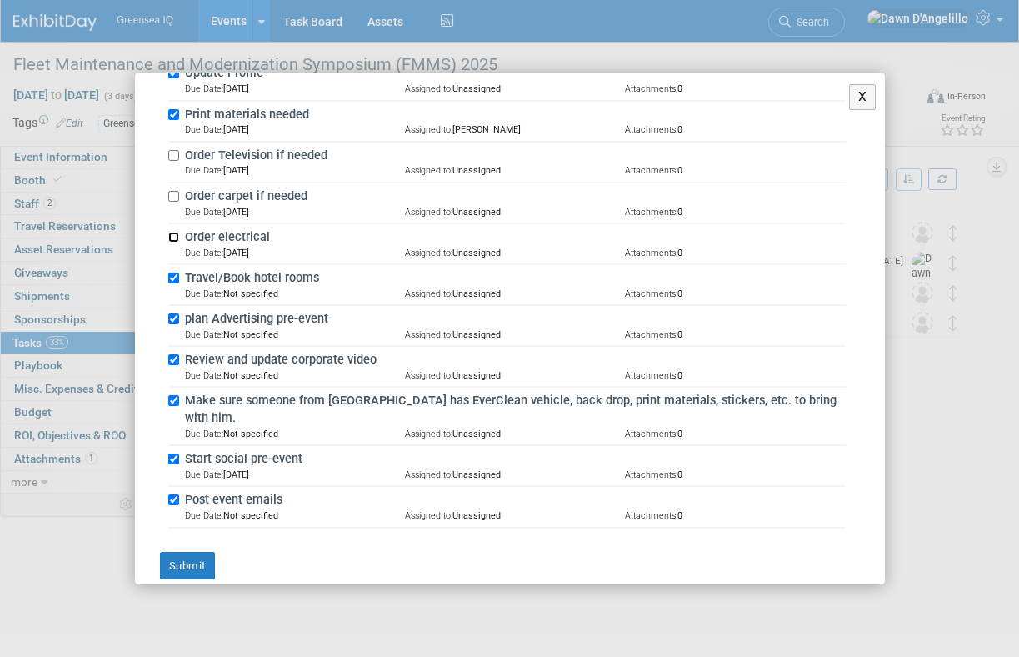
scroll to position [396, 0]
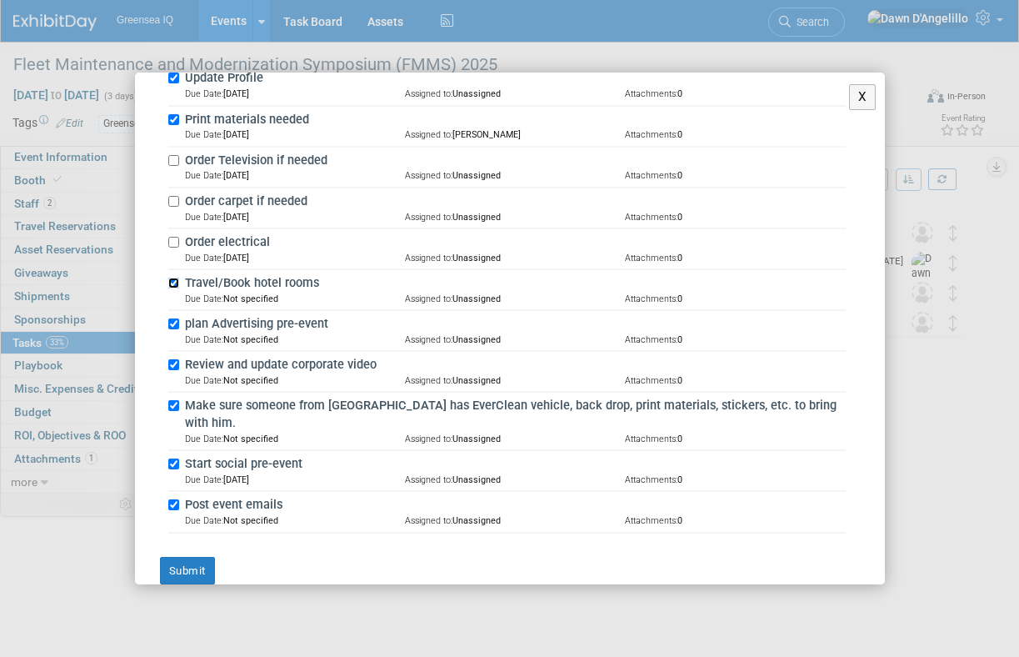
click at [173, 279] on input "Travel/Book hotel rooms" at bounding box center [173, 283] width 11 height 11
checkbox input "false"
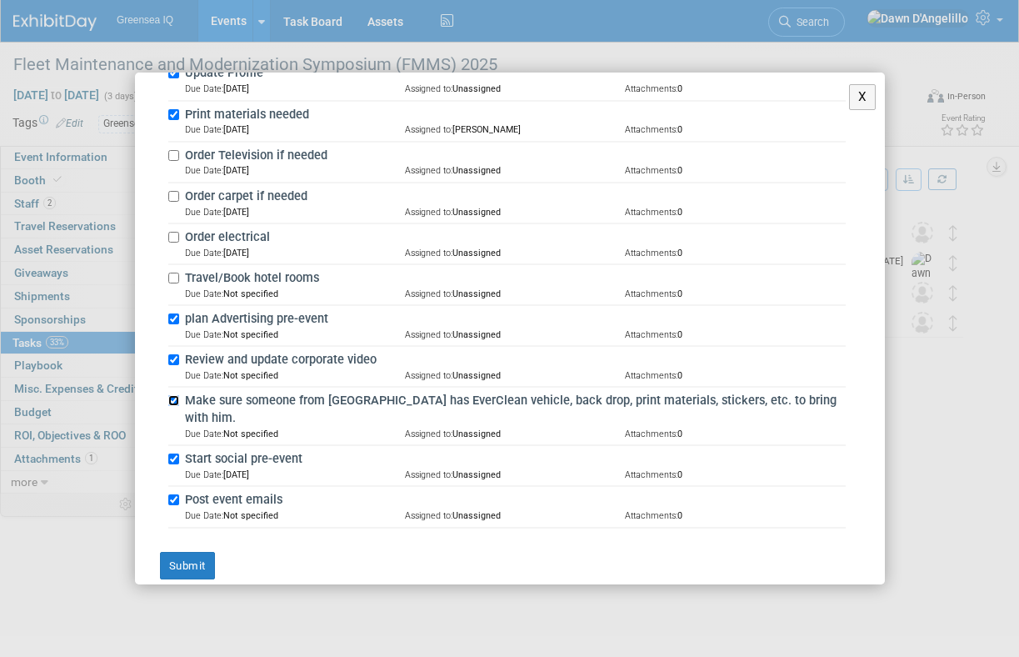
click at [176, 398] on input "Make sure someone from [GEOGRAPHIC_DATA] has EverClean vehicle, back drop, prin…" at bounding box center [173, 400] width 11 height 11
checkbox input "false"
click at [188, 552] on button "Submit" at bounding box center [187, 566] width 55 height 28
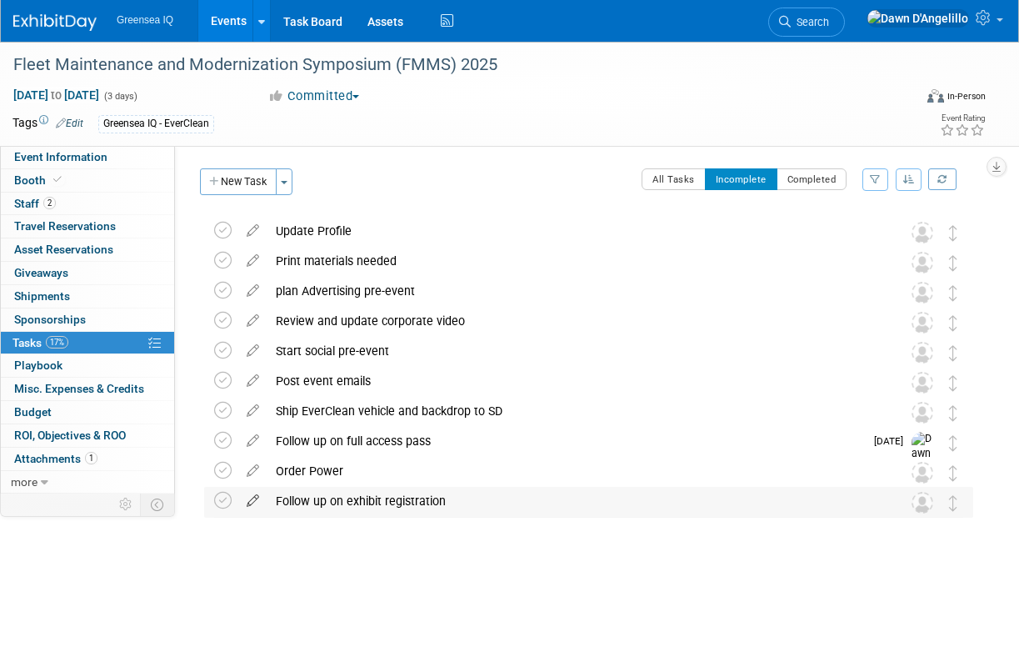
click at [253, 498] on icon at bounding box center [252, 497] width 29 height 21
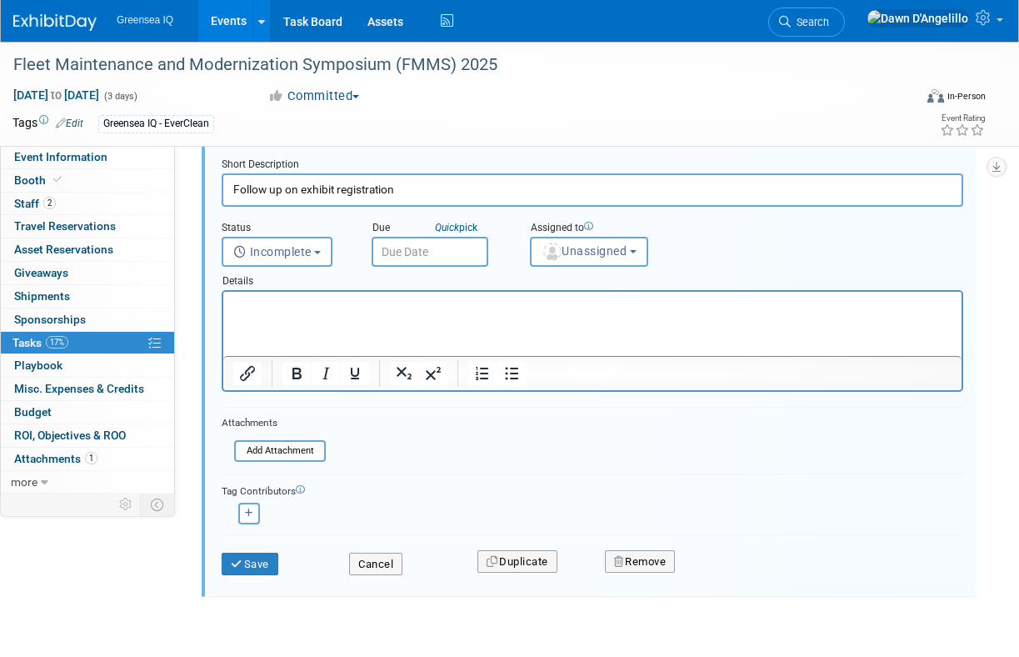
scroll to position [347, 0]
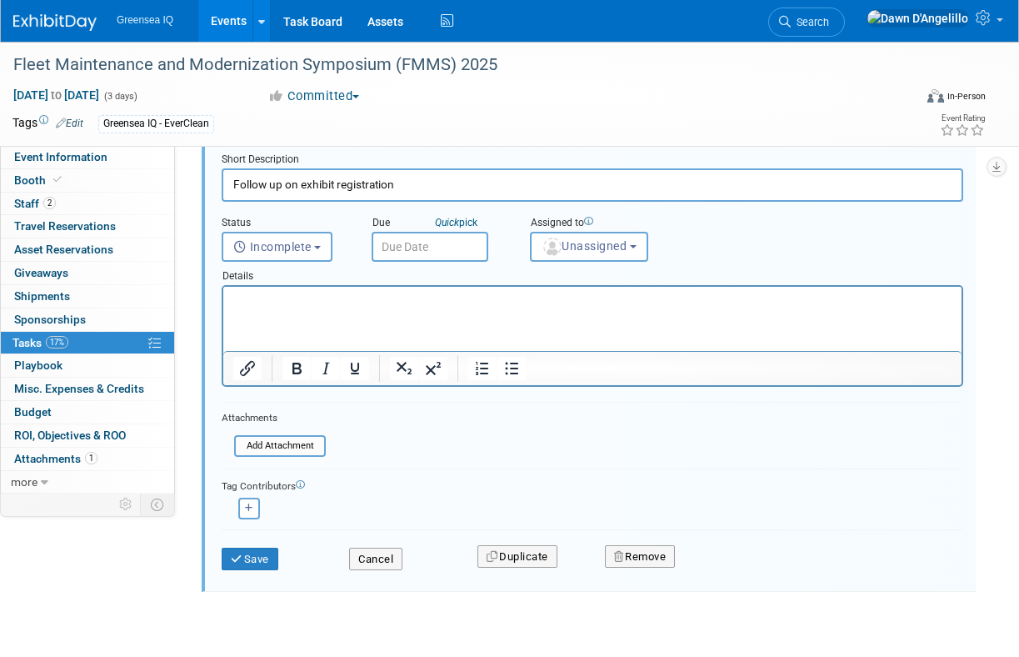
click at [435, 247] on input "text" at bounding box center [430, 247] width 117 height 30
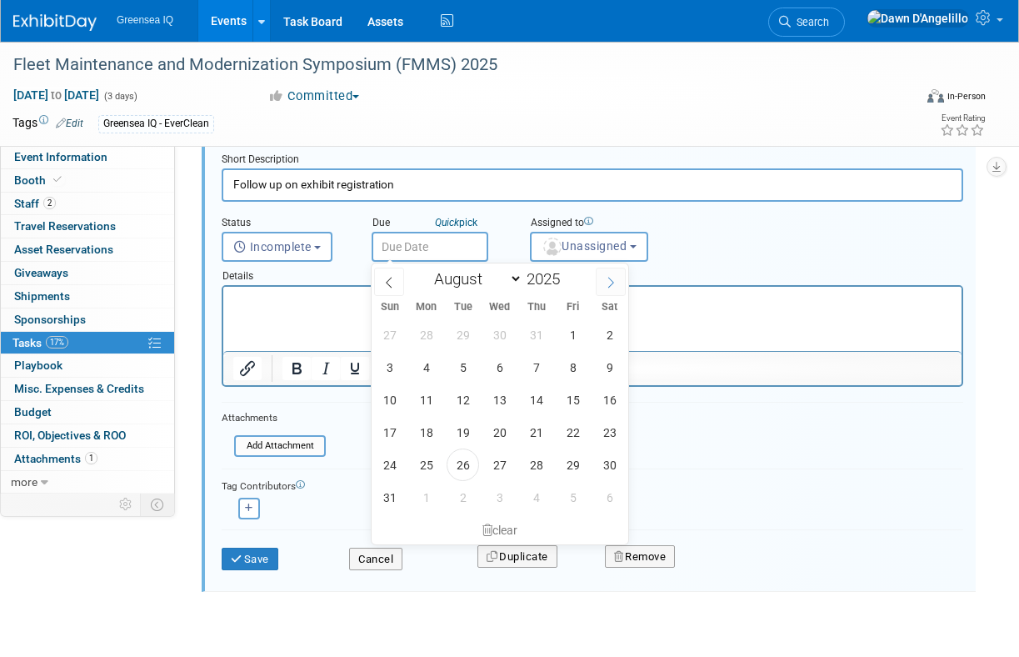
click at [612, 281] on icon at bounding box center [611, 283] width 12 height 12
select select "8"
click at [577, 335] on span "5" at bounding box center [573, 334] width 33 height 33
type input "[DATE]"
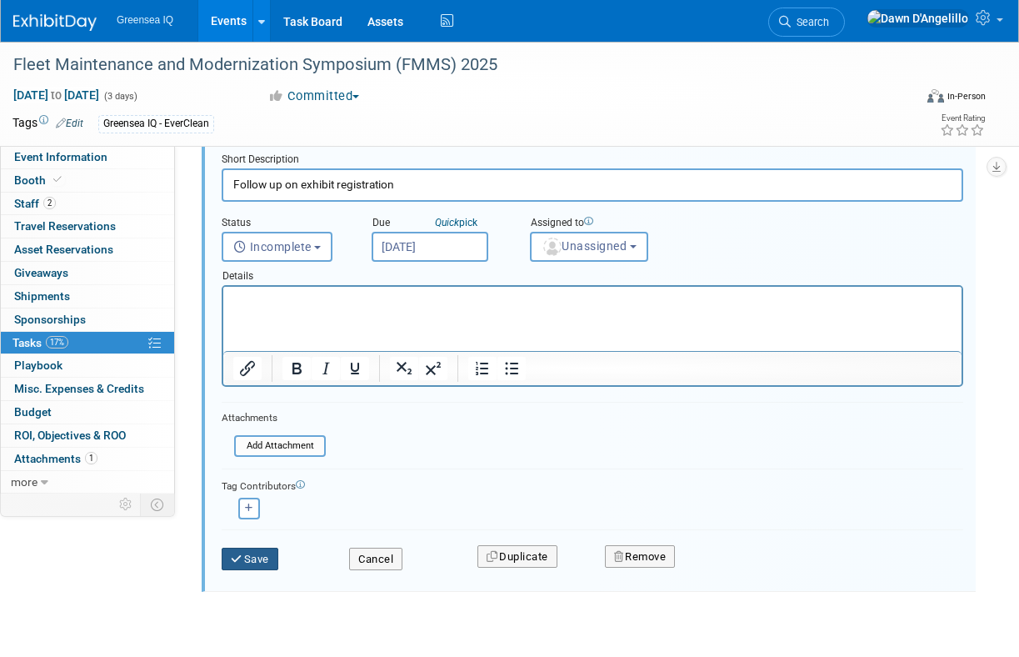
click at [256, 553] on button "Save" at bounding box center [250, 559] width 57 height 23
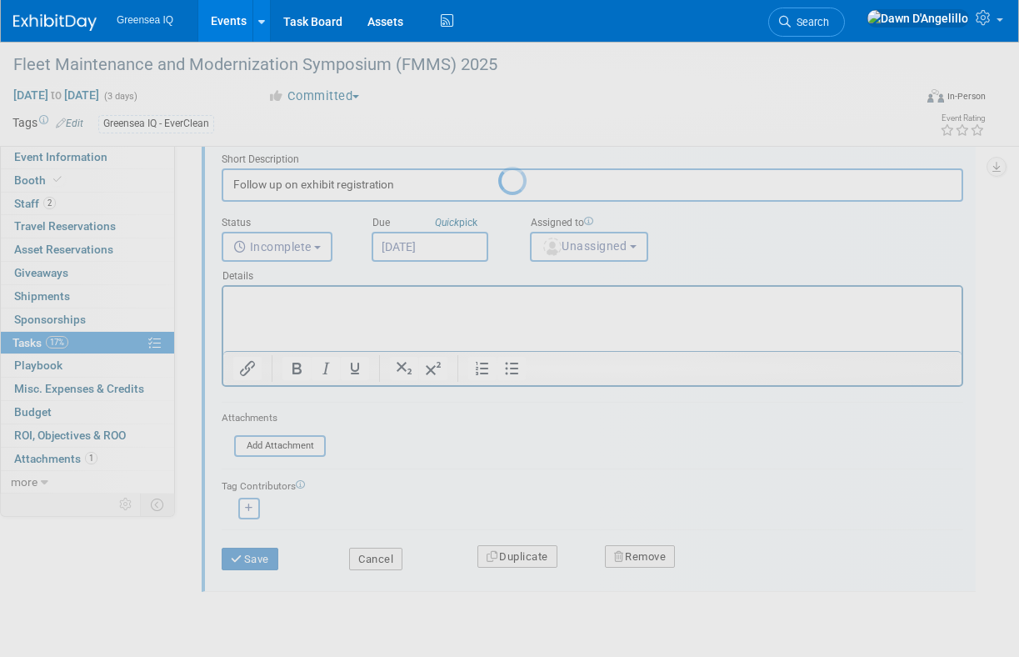
scroll to position [0, 0]
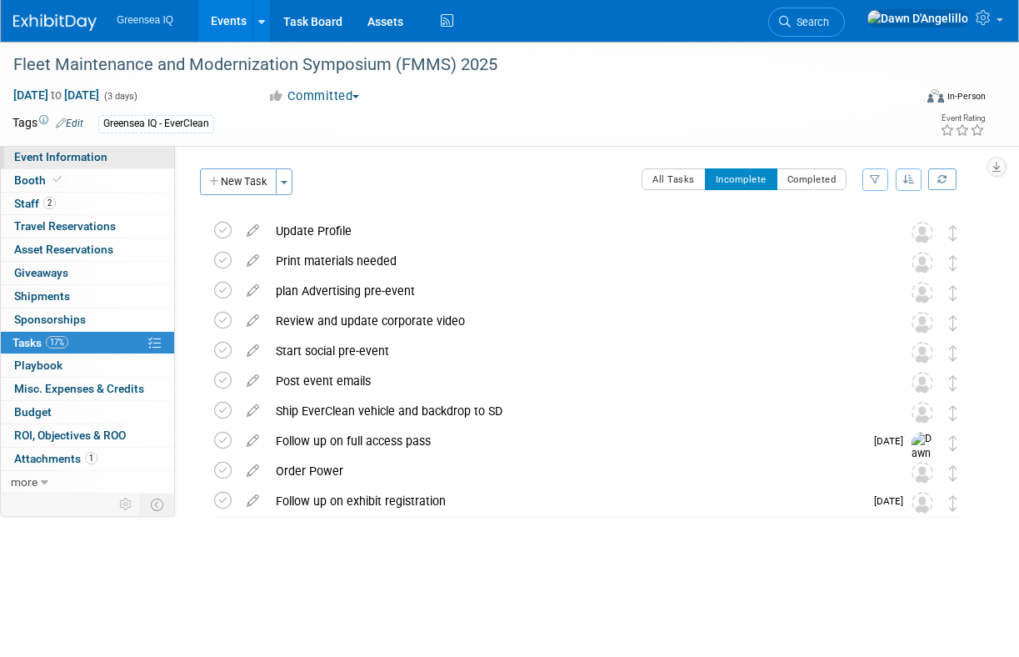
click at [53, 158] on span "Event Information" at bounding box center [60, 156] width 93 height 13
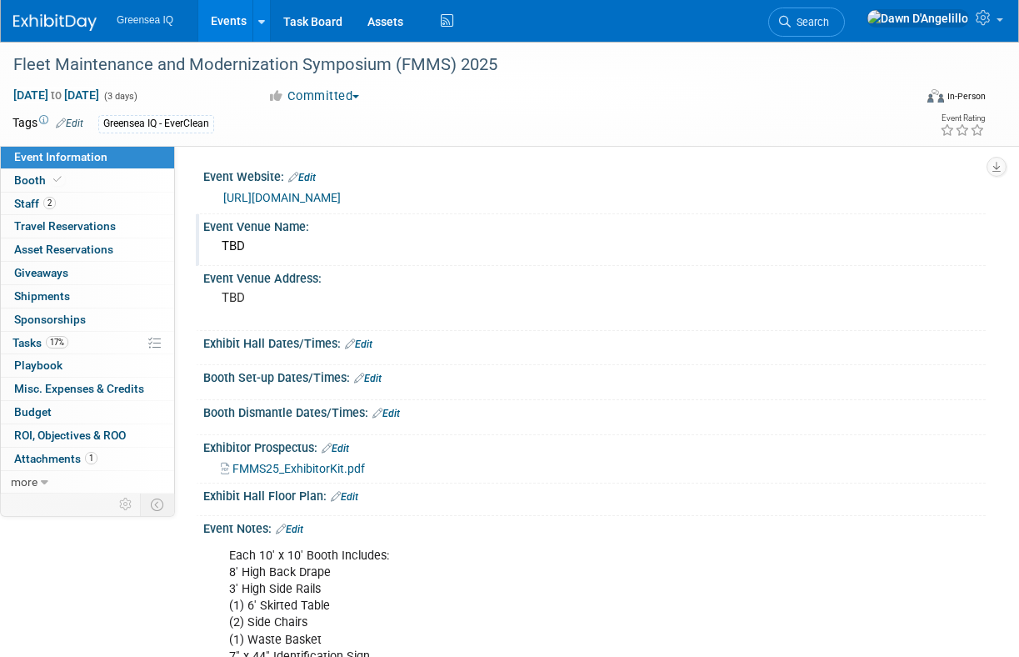
click at [276, 248] on div "TBD" at bounding box center [595, 246] width 758 height 26
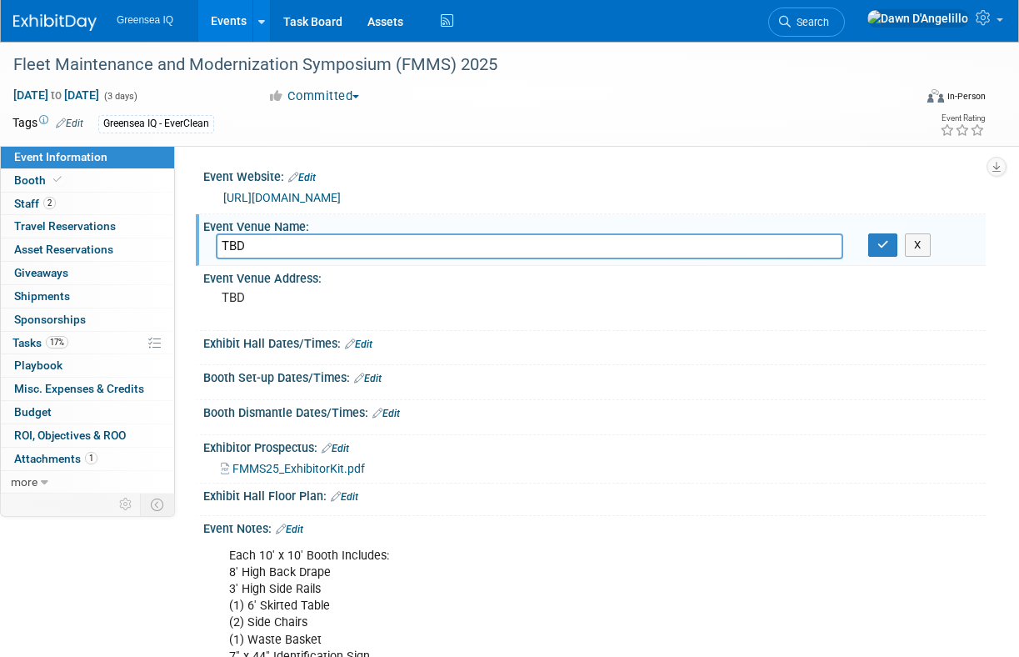
drag, startPoint x: 276, startPoint y: 248, endPoint x: 183, endPoint y: 248, distance: 92.5
click at [183, 248] on div "Event Website: Edit [URL][DOMAIN_NAME] Event Venue Name: [PERSON_NAME]" at bounding box center [580, 320] width 811 height 348
drag, startPoint x: 274, startPoint y: 298, endPoint x: 212, endPoint y: 298, distance: 62.5
click at [212, 298] on div "TBD" at bounding box center [366, 306] width 326 height 40
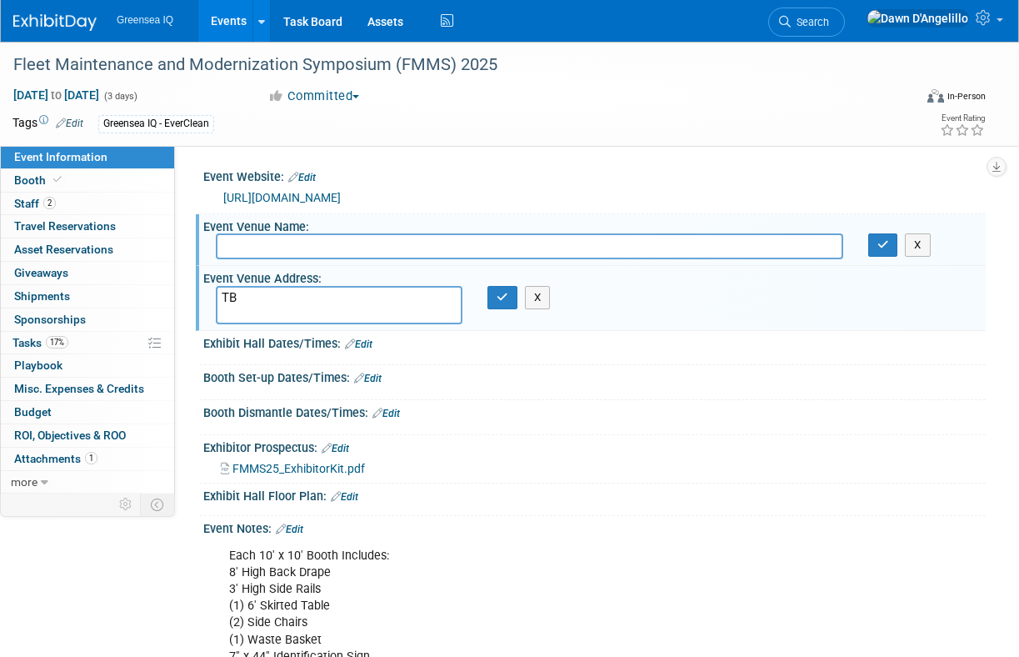
type textarea "T"
click at [498, 295] on icon "button" at bounding box center [503, 297] width 12 height 11
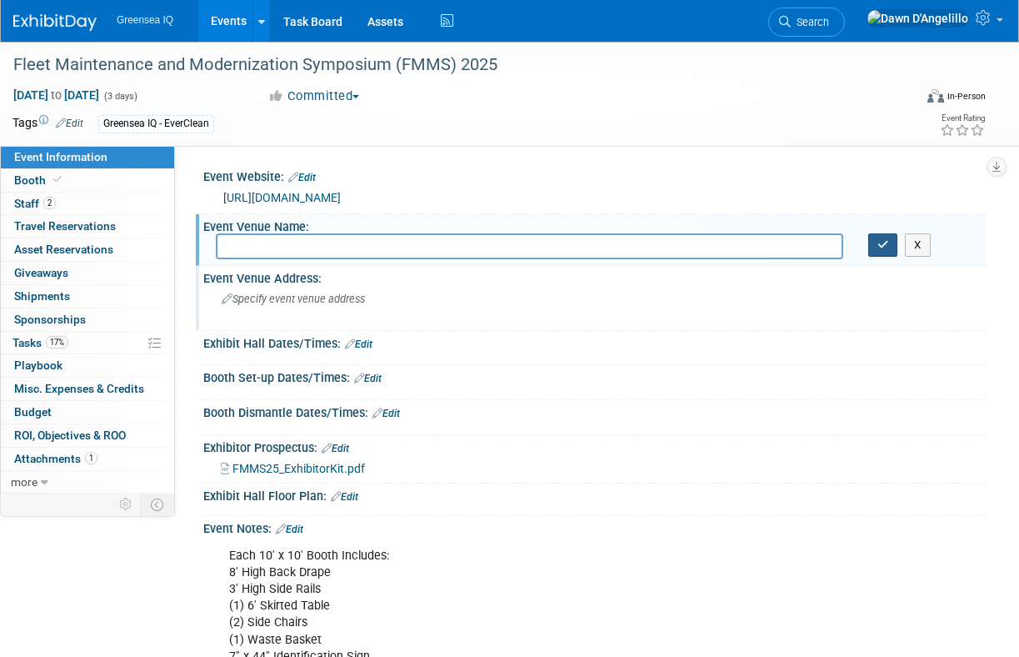
click at [885, 243] on icon "button" at bounding box center [884, 244] width 12 height 11
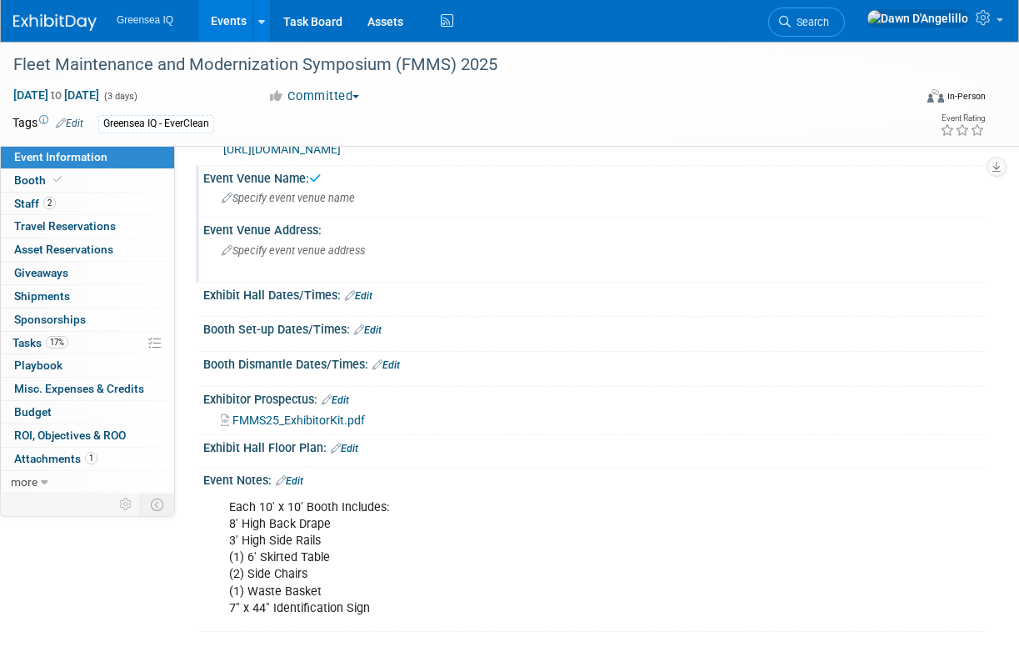
scroll to position [56, 0]
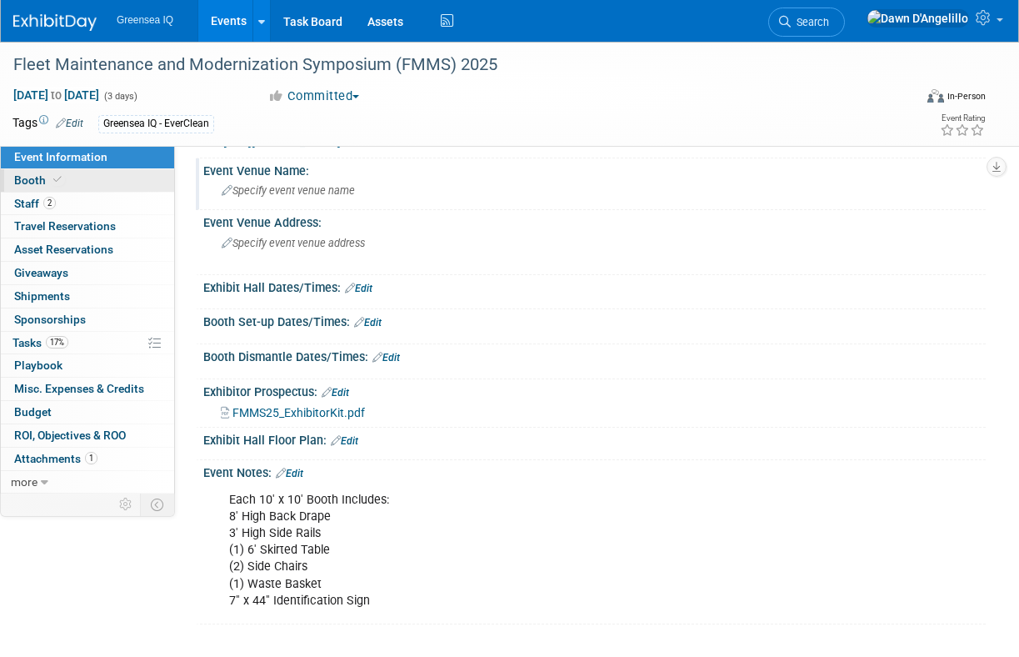
click at [33, 180] on span "Booth" at bounding box center [39, 179] width 51 height 13
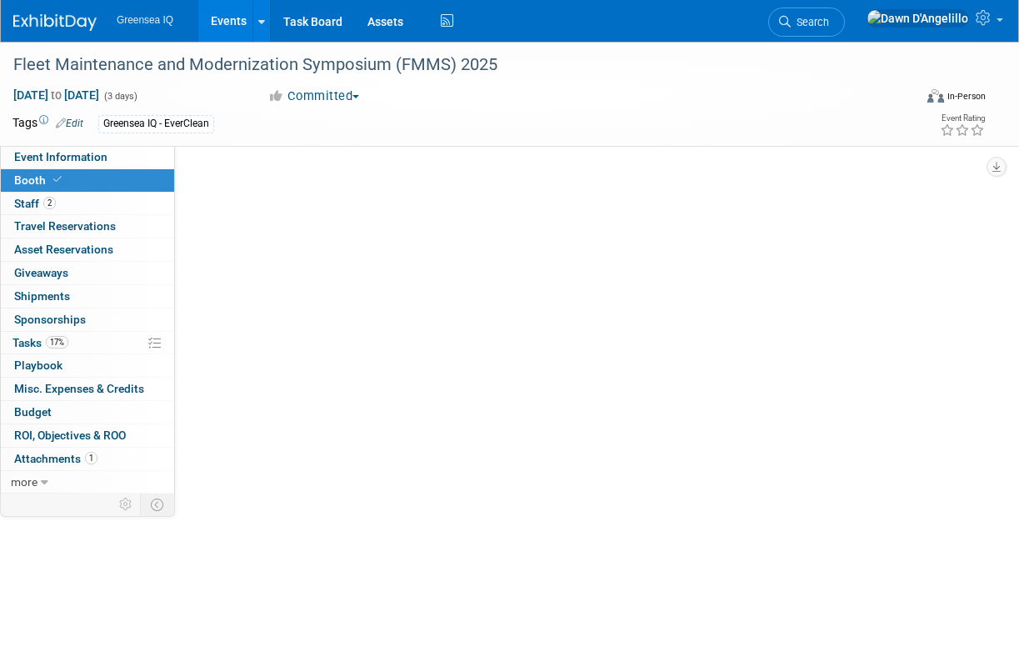
scroll to position [0, 0]
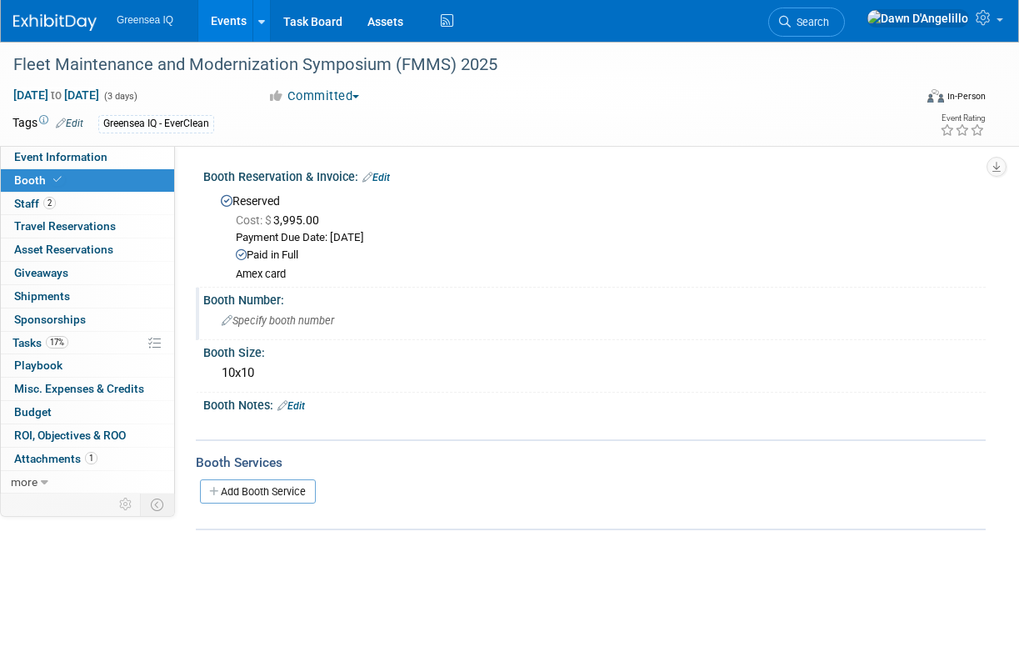
click at [283, 324] on span "Specify booth number" at bounding box center [278, 320] width 113 height 13
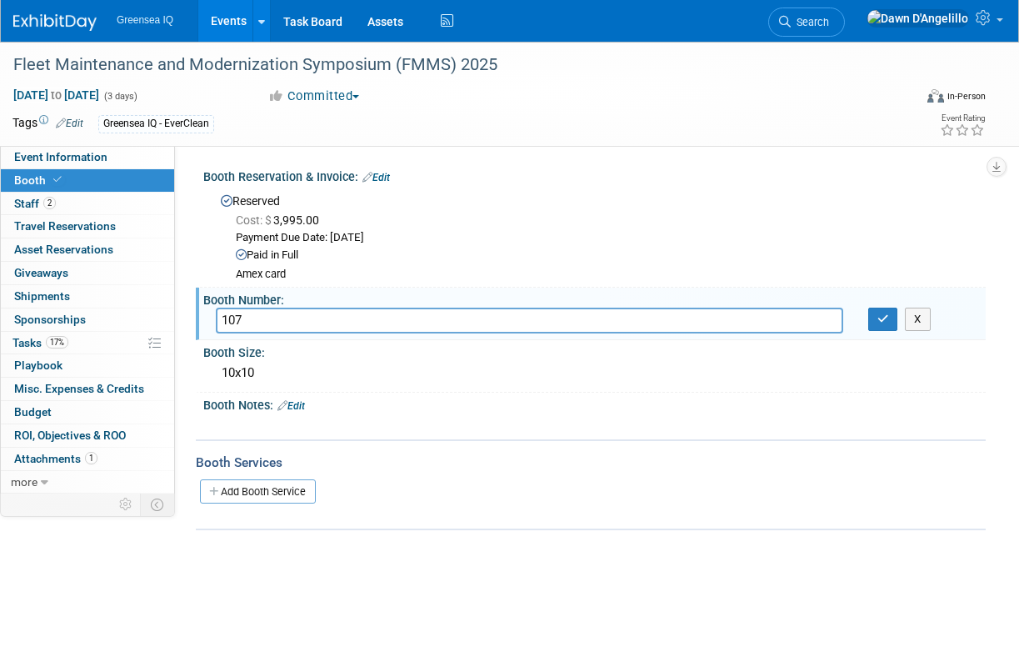
type input "107"
click at [883, 321] on icon "button" at bounding box center [884, 318] width 12 height 11
